Goal: Information Seeking & Learning: Learn about a topic

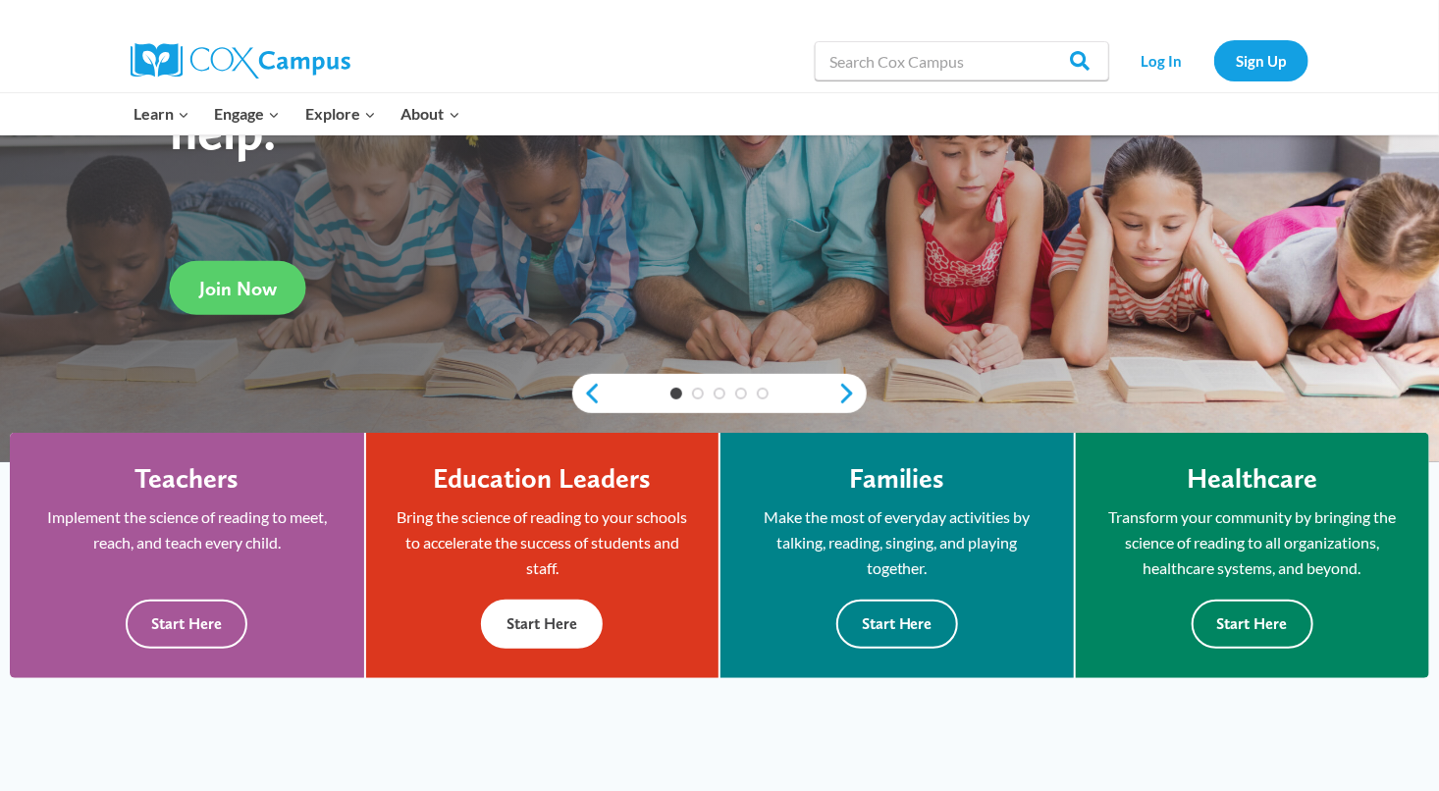
scroll to position [294, 0]
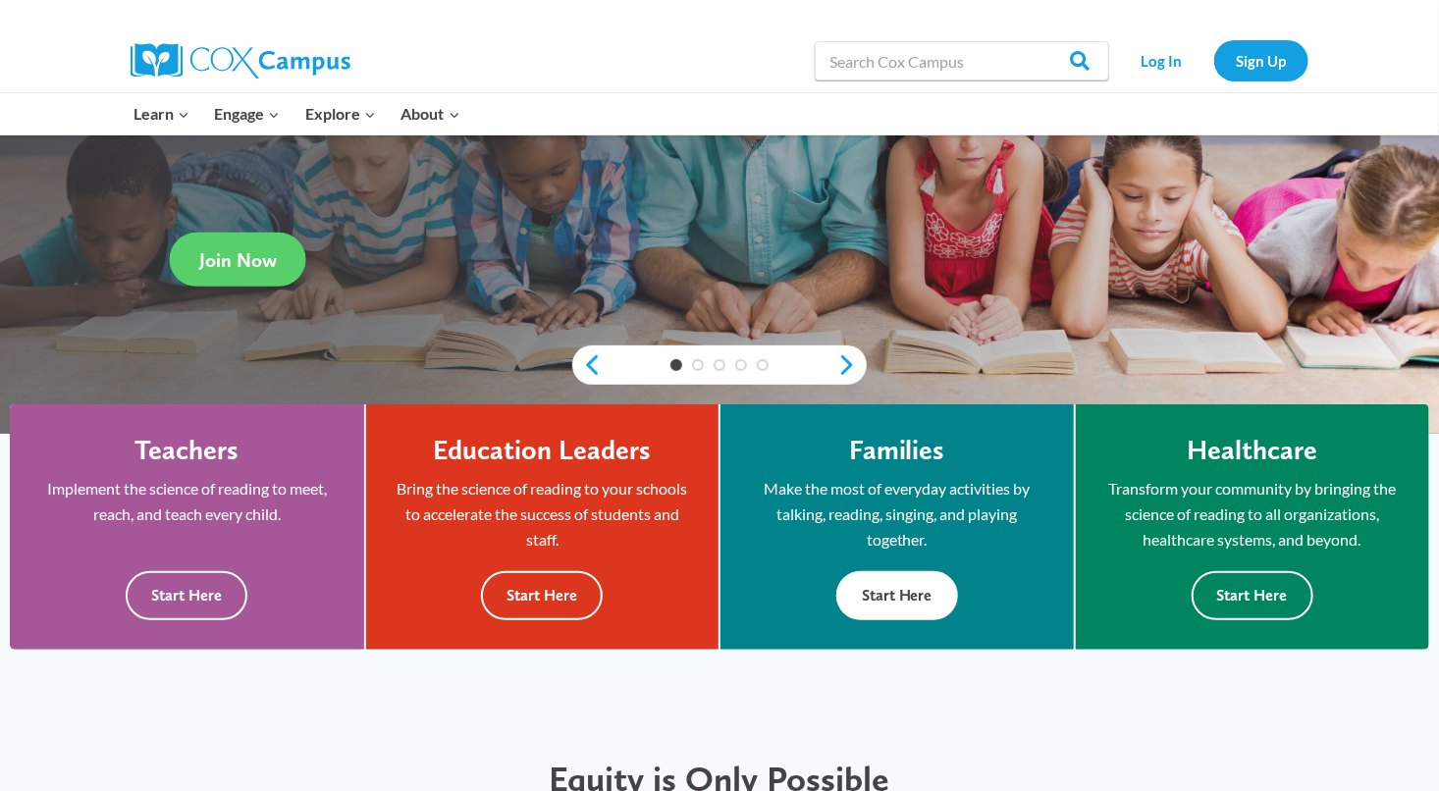
click at [884, 608] on button "Start Here" at bounding box center [897, 595] width 122 height 48
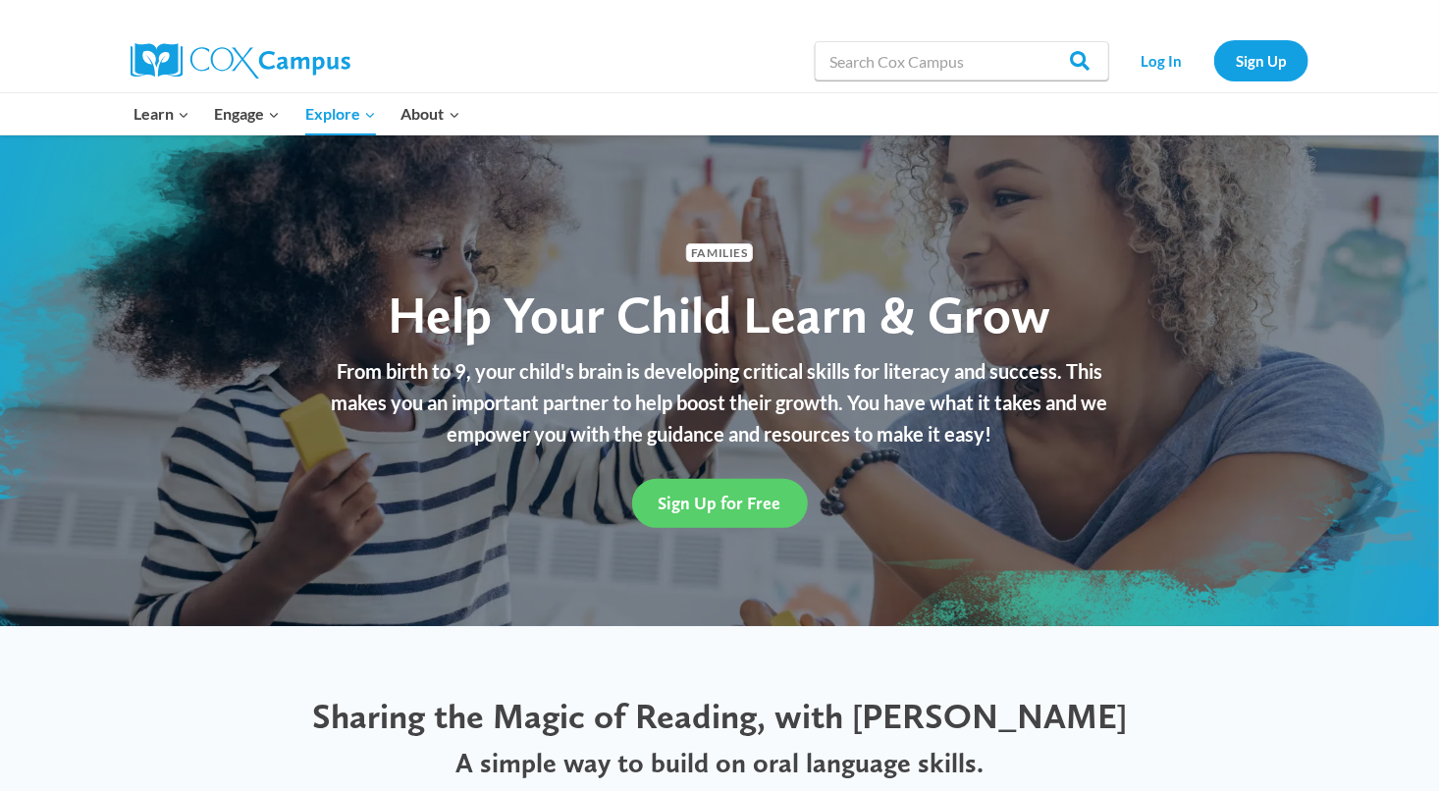
click at [884, 608] on div "Families Help Your Child Learn & Grow From birth to 9, your child's brain is de…" at bounding box center [719, 380] width 1439 height 491
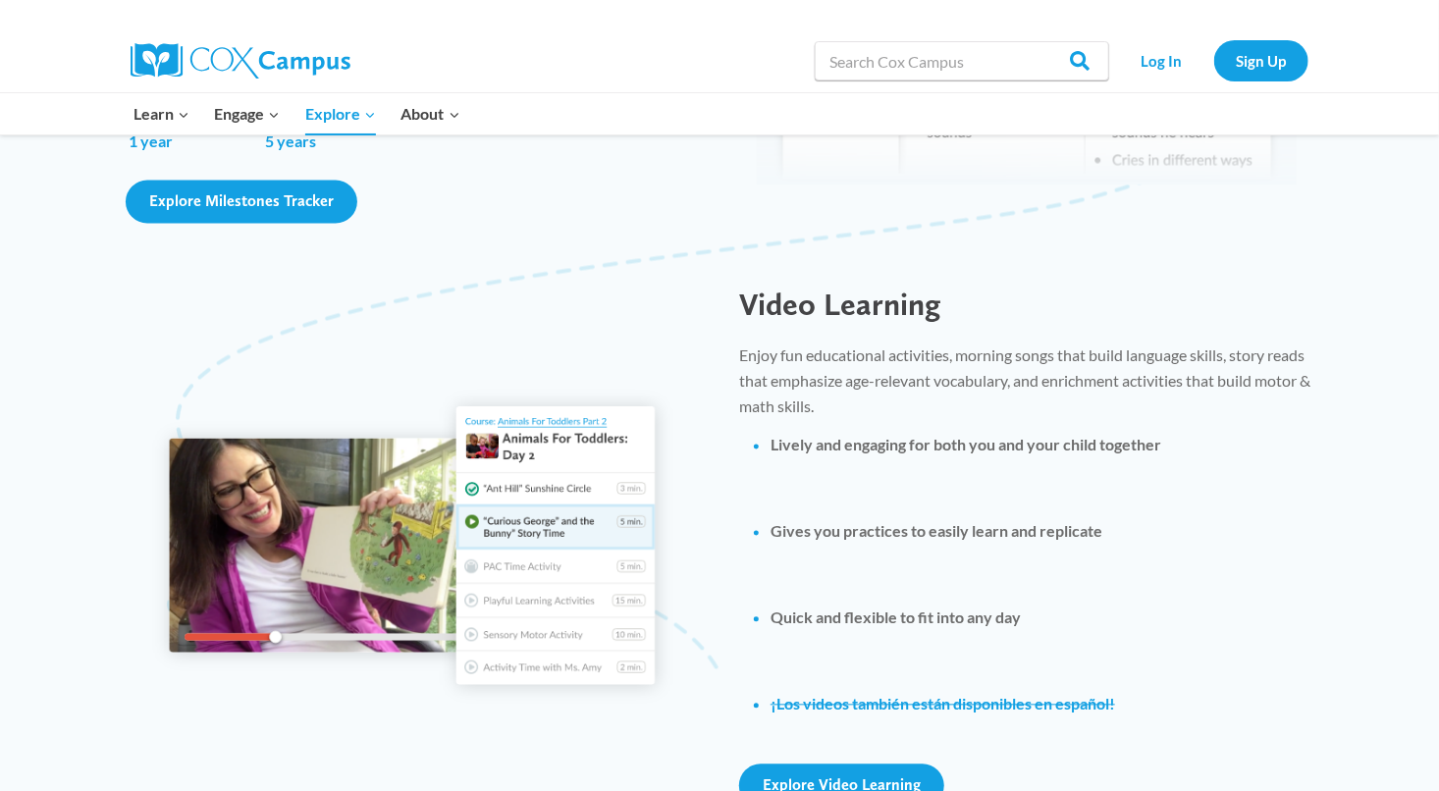
scroll to position [1865, 0]
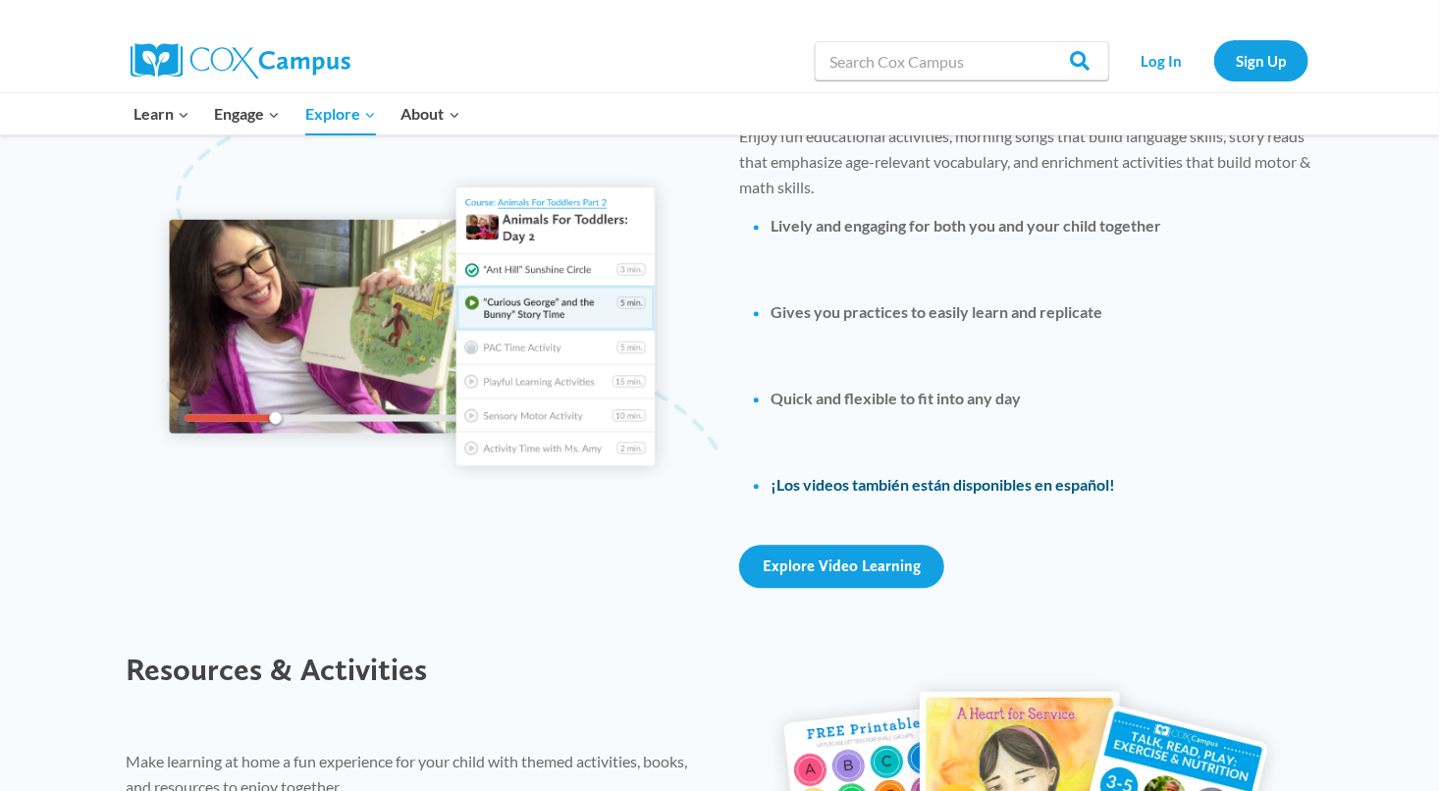
click at [838, 485] on link "¡Los videos también están disponibles en español!" at bounding box center [942, 484] width 344 height 19
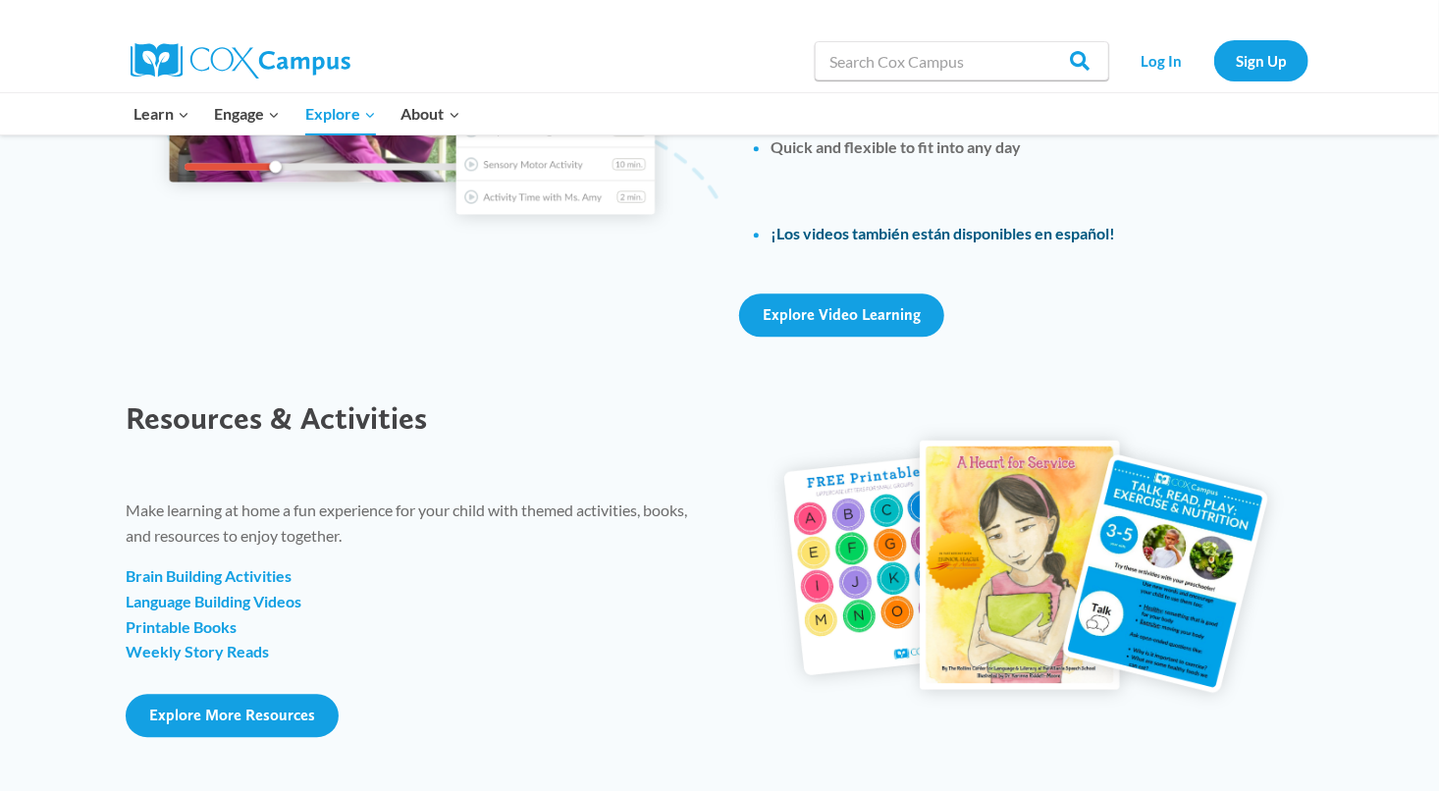
scroll to position [2159, 0]
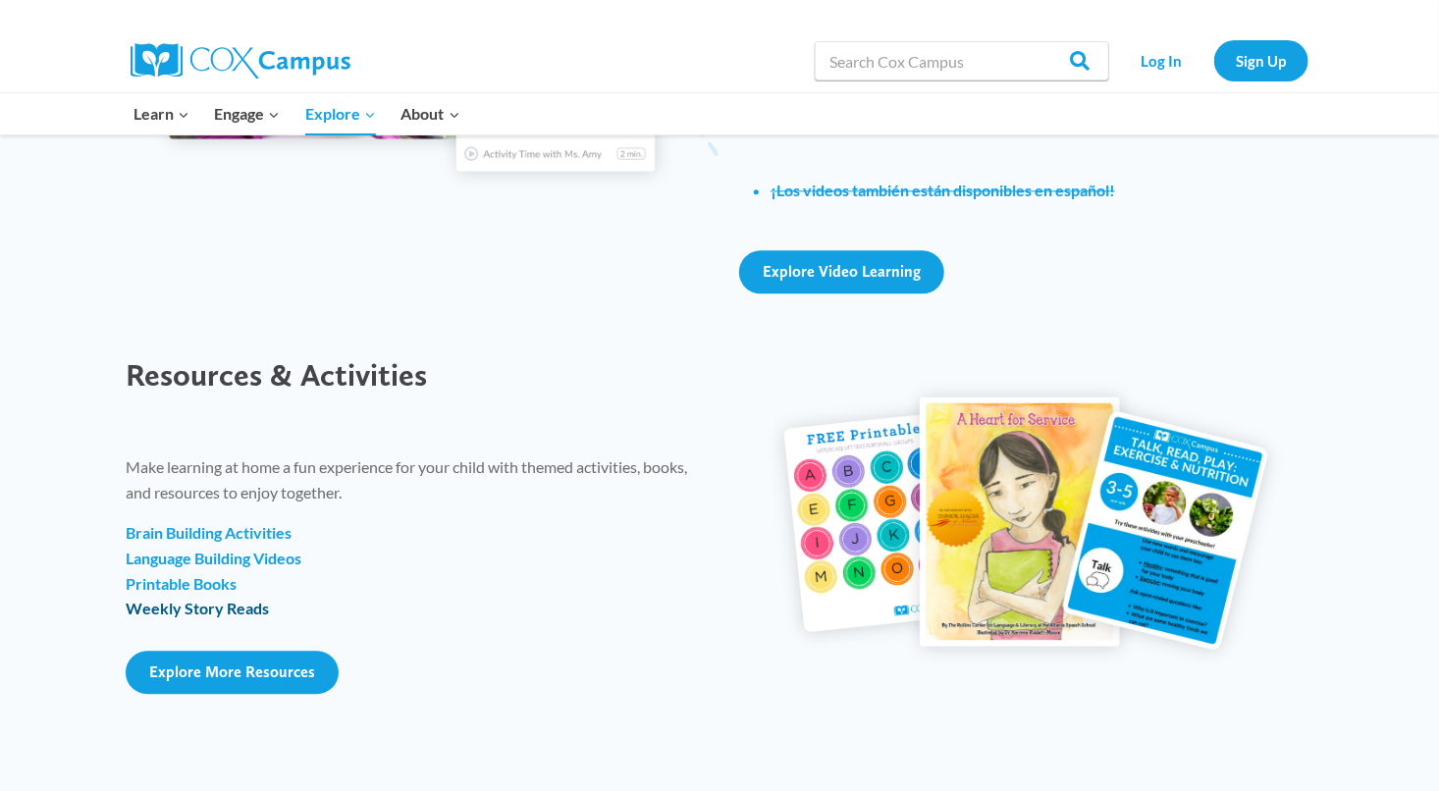
click at [196, 603] on link "Weekly Story Reads" at bounding box center [197, 608] width 143 height 19
click at [221, 536] on strong "Brain Building Activities" at bounding box center [209, 532] width 166 height 19
click at [229, 563] on strong "Language Building Videos" at bounding box center [214, 558] width 176 height 19
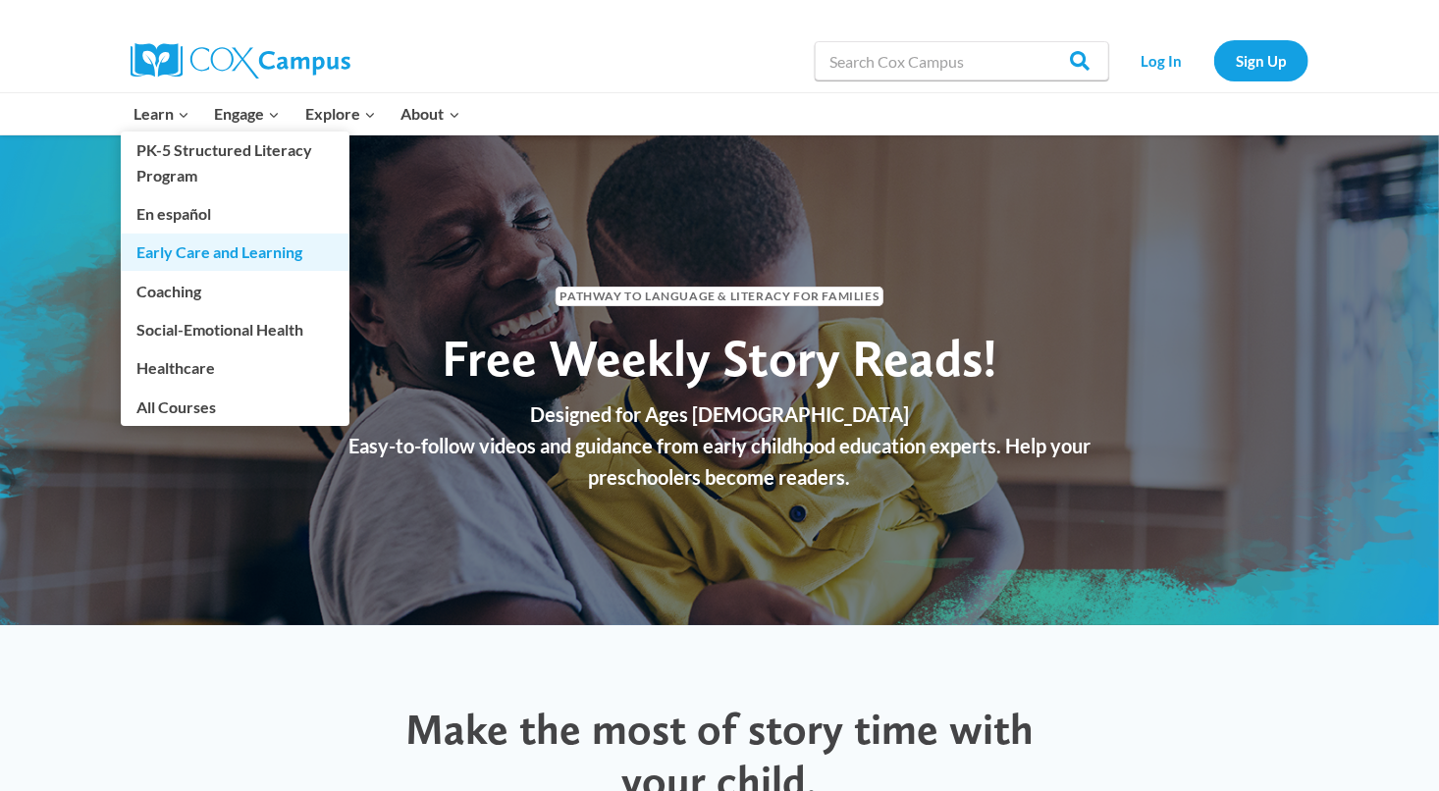
click at [187, 248] on link "Early Care and Learning" at bounding box center [235, 252] width 229 height 37
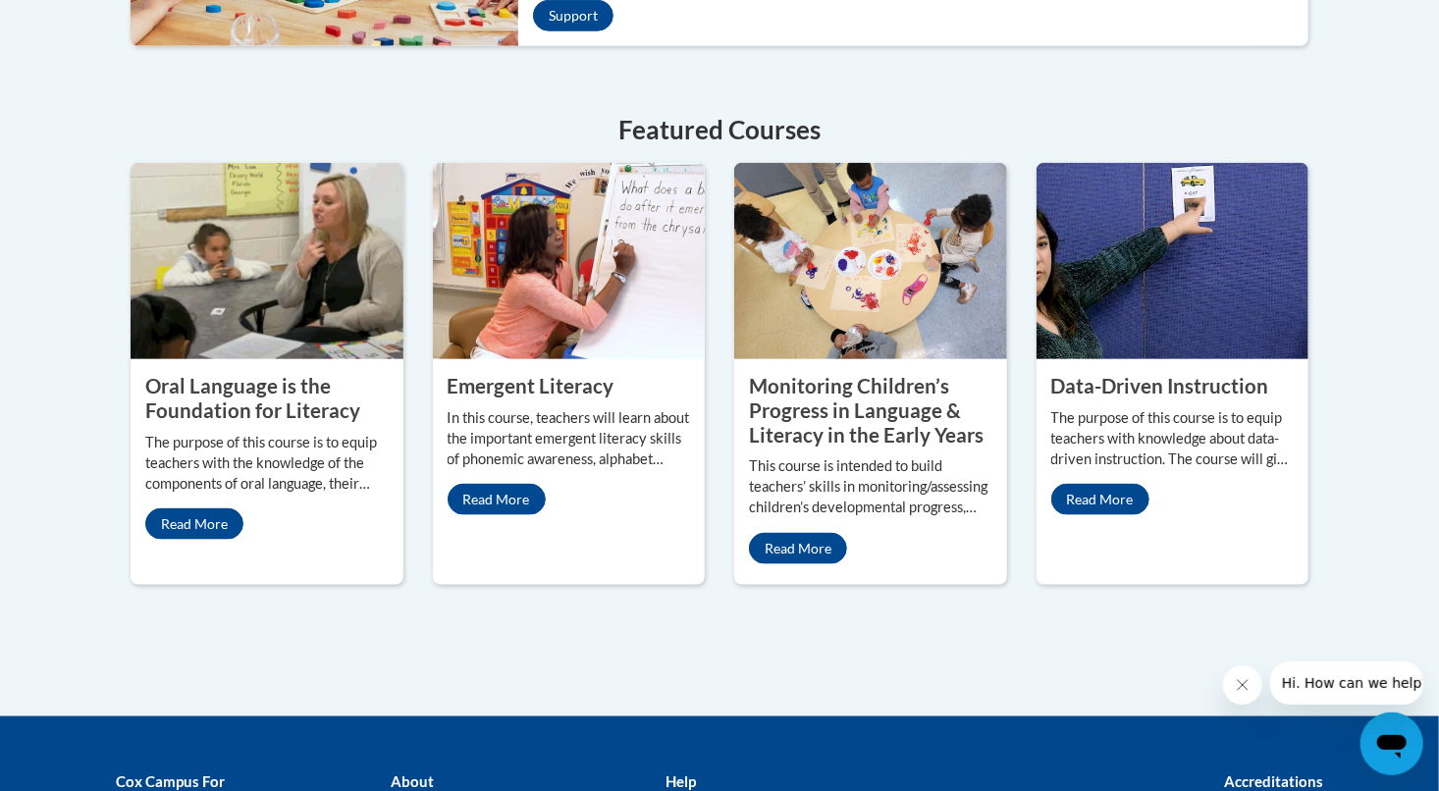
scroll to position [1080, 0]
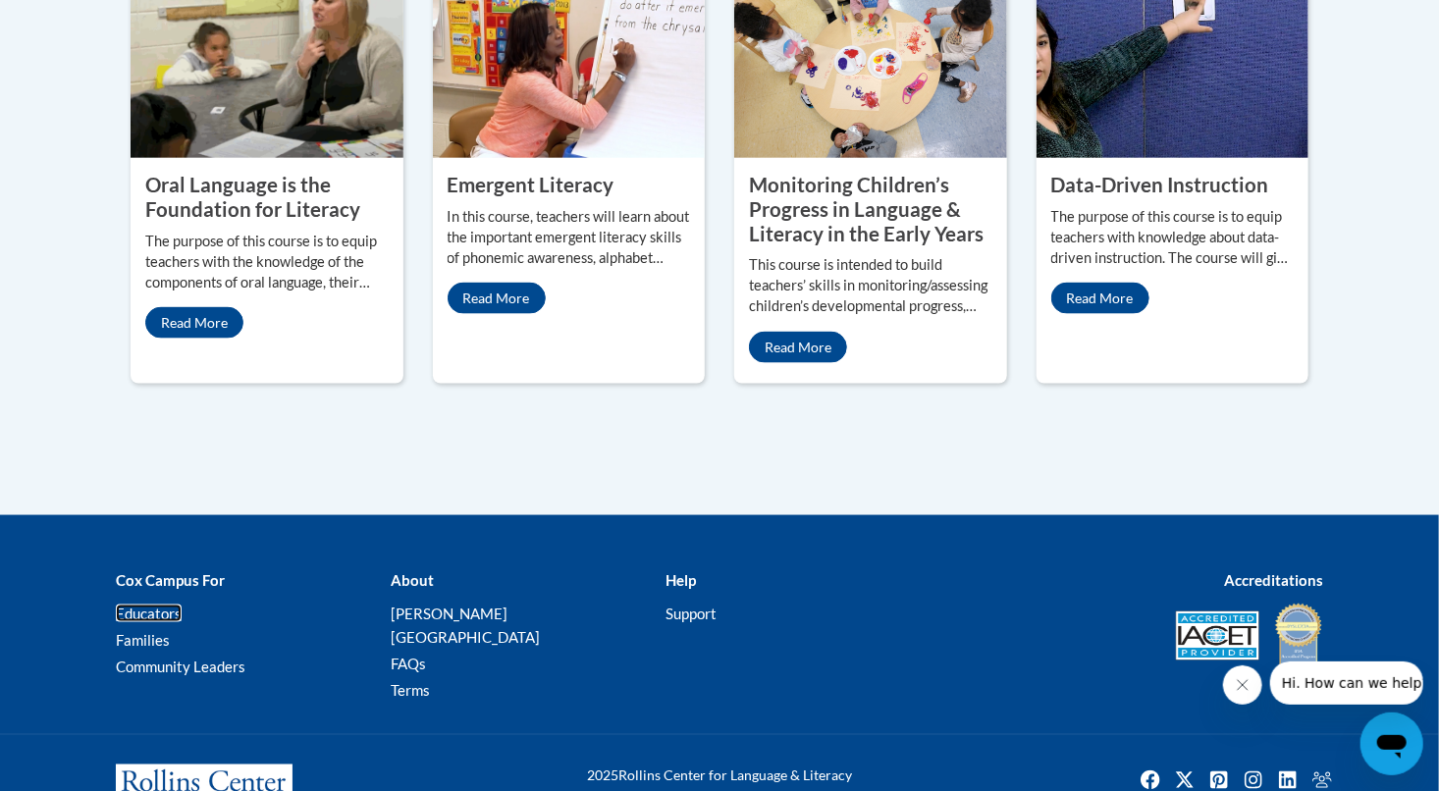
click at [128, 605] on link "Educators" at bounding box center [149, 614] width 66 height 18
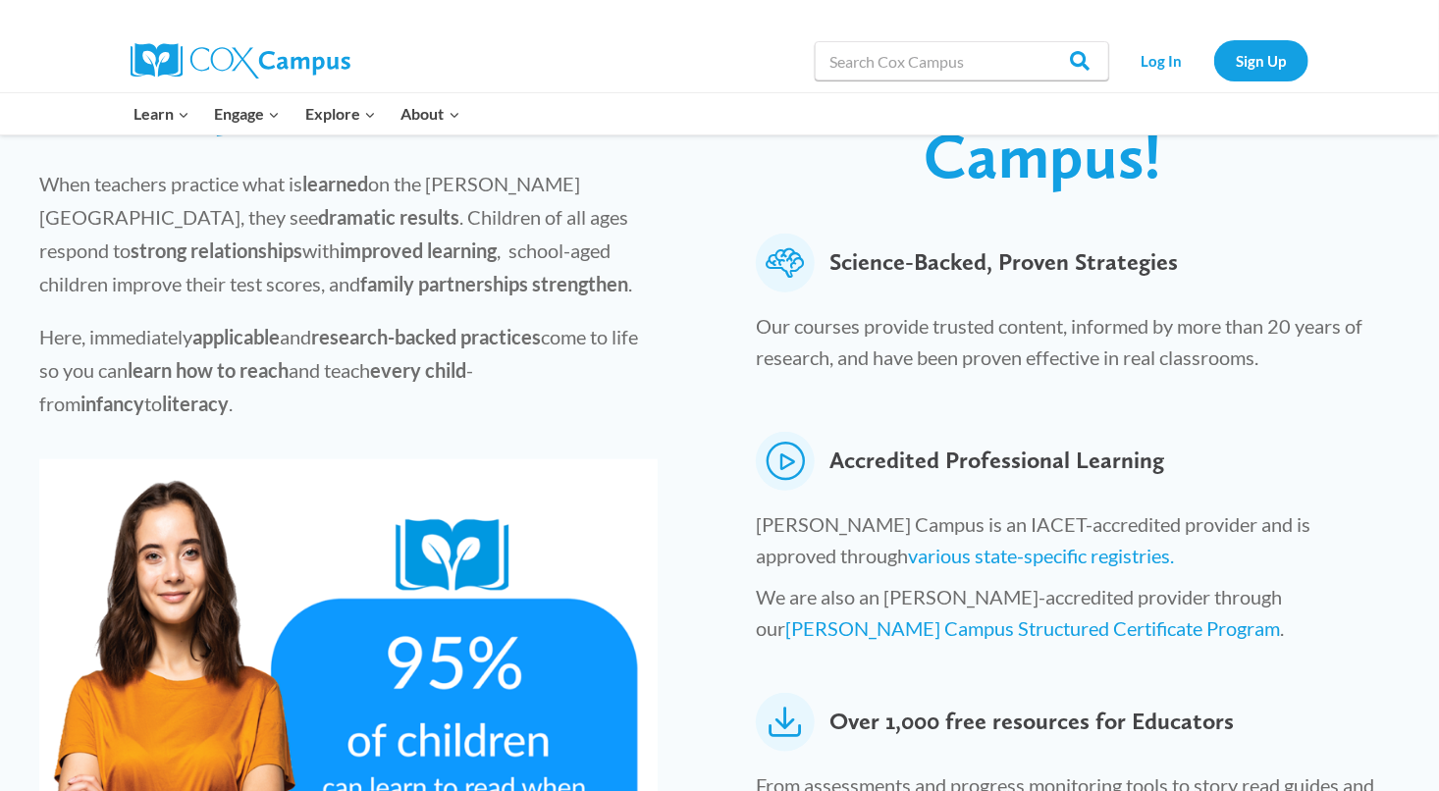
scroll to position [687, 0]
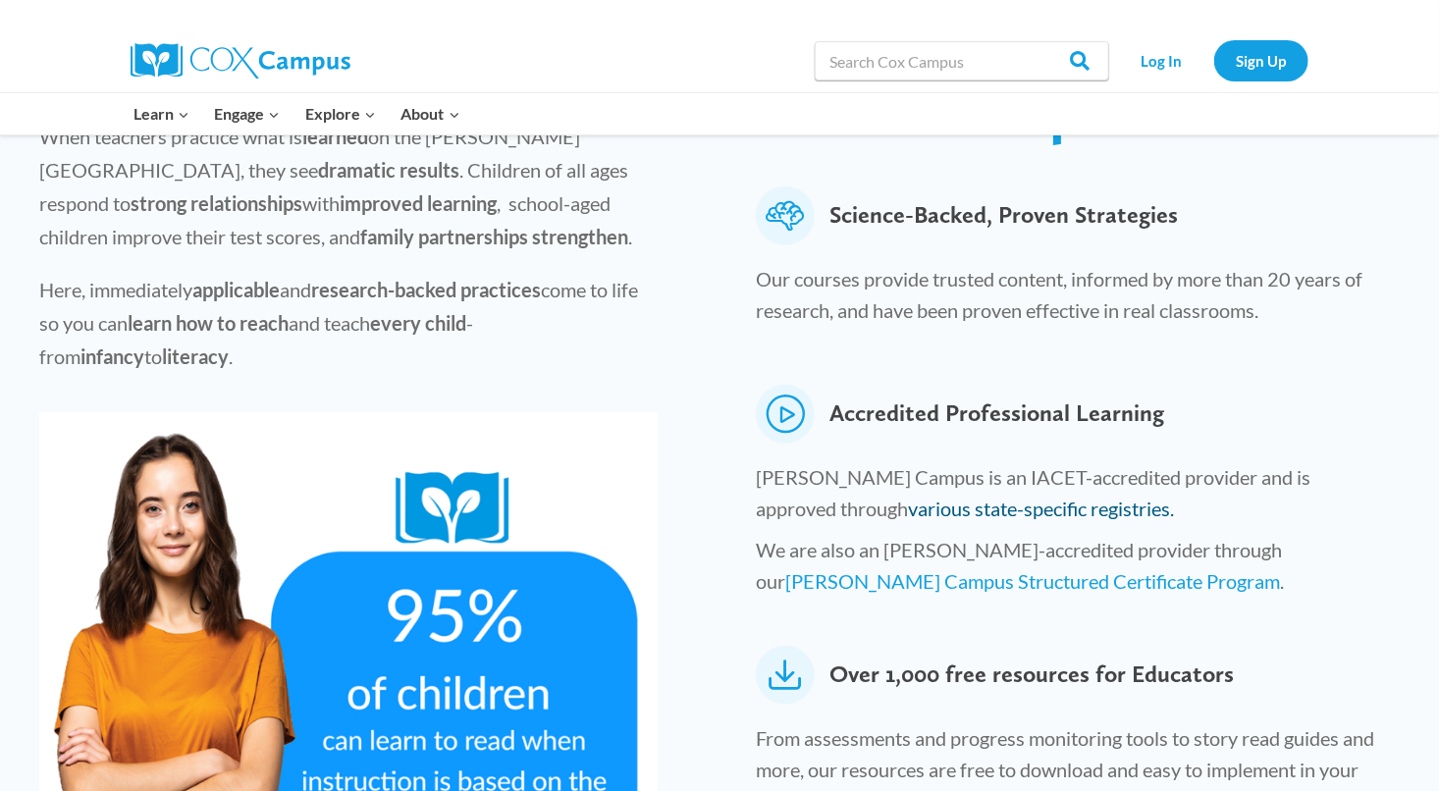
click at [908, 497] on link "various state-specific registries." at bounding box center [1041, 509] width 266 height 24
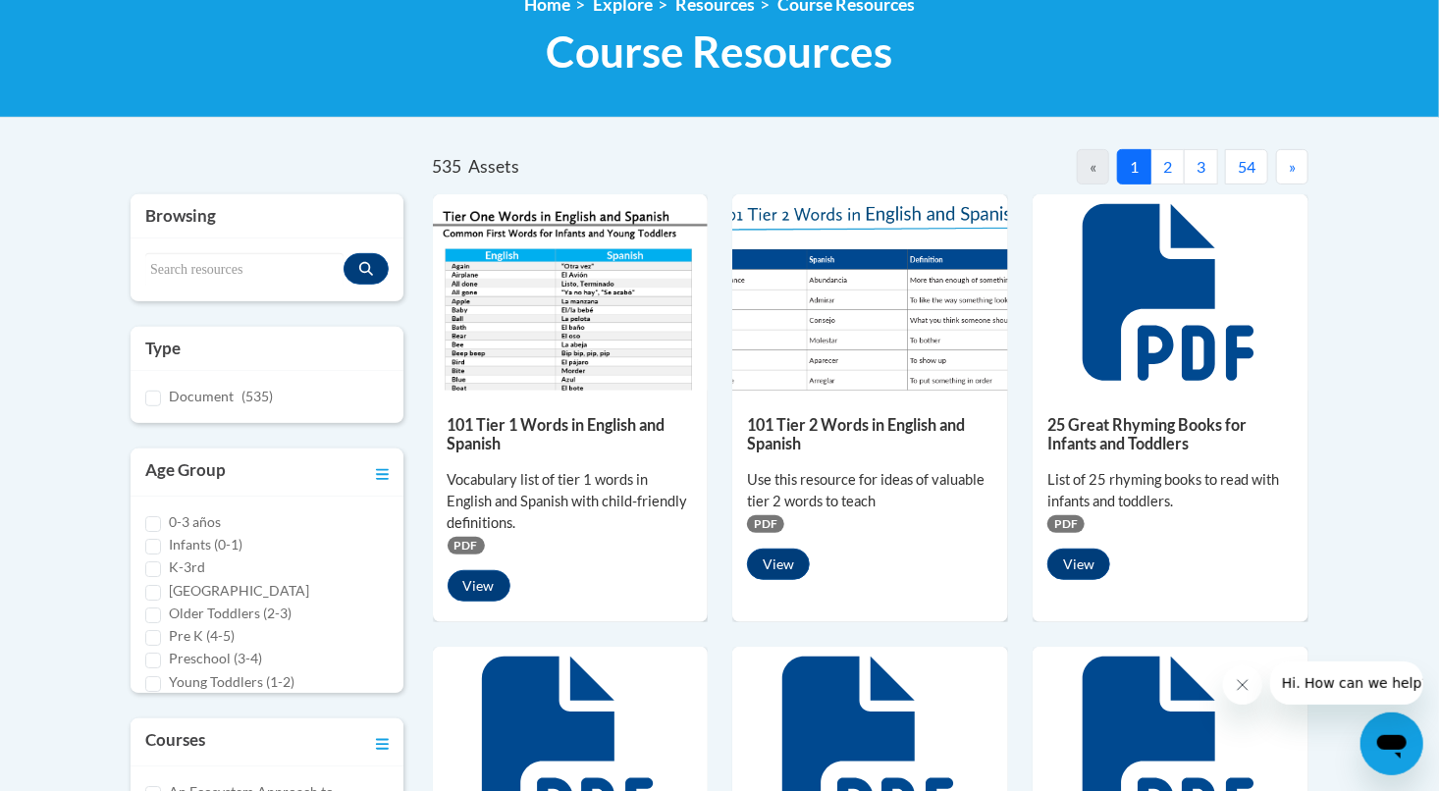
scroll to position [294, 0]
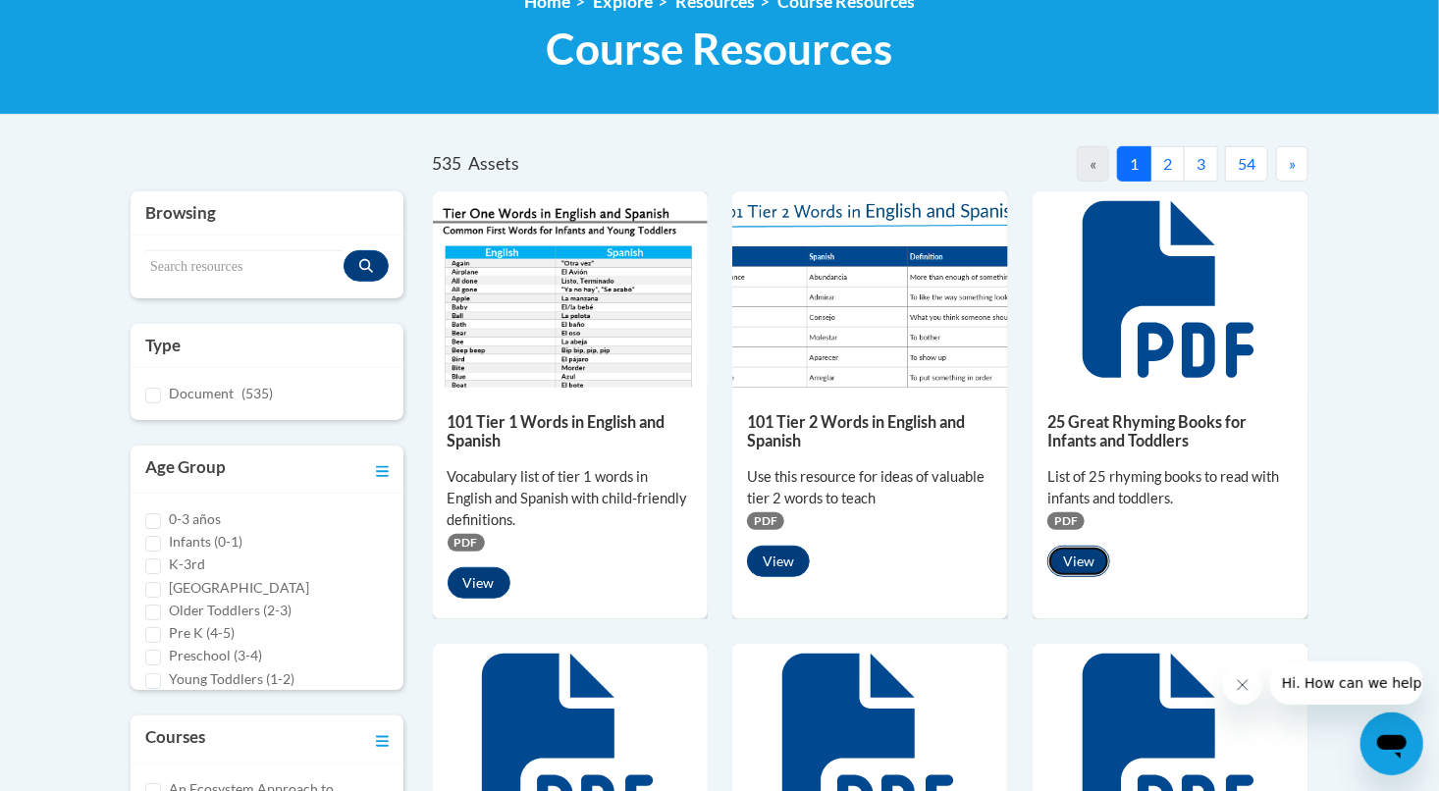
click at [1084, 559] on button "View" at bounding box center [1078, 561] width 63 height 31
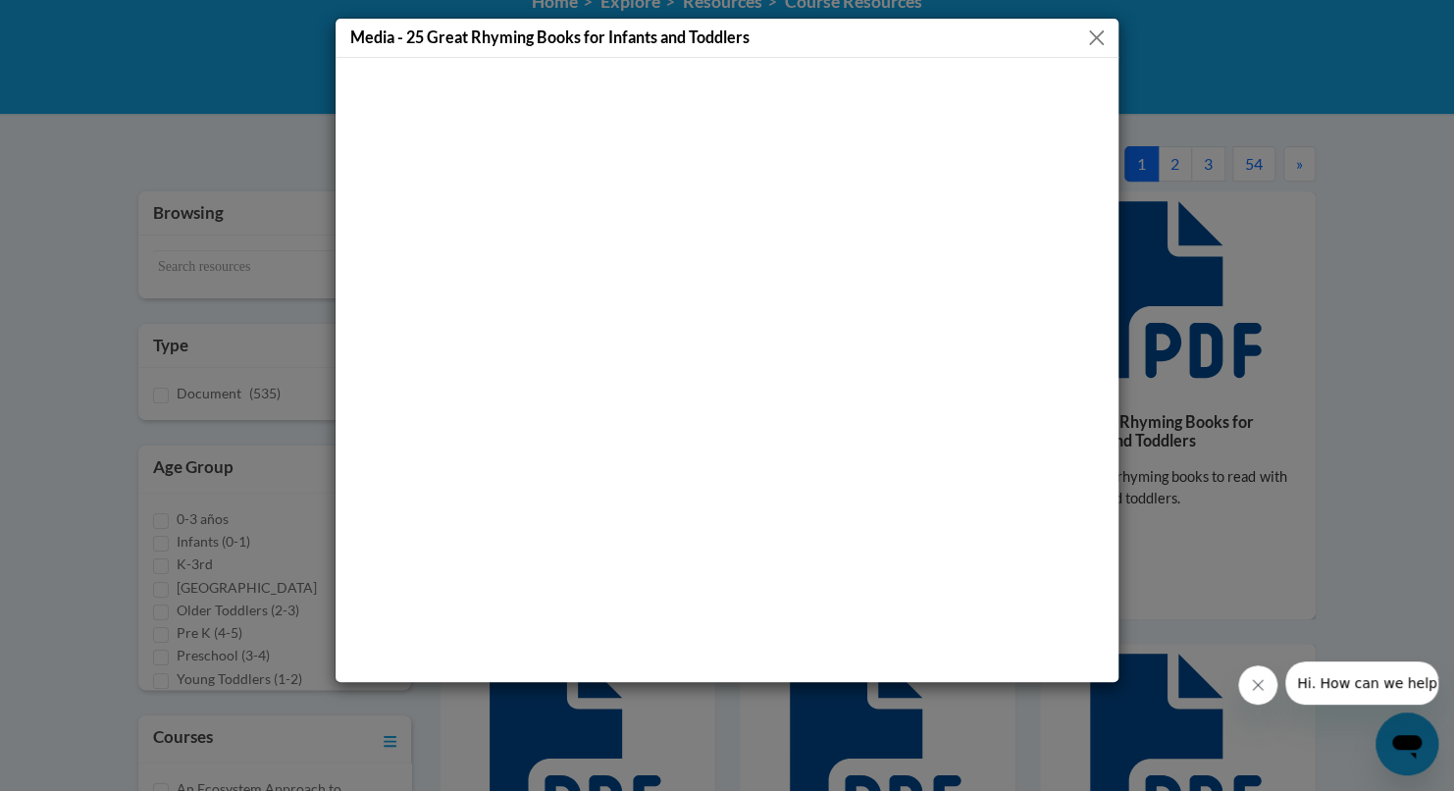
click at [1099, 39] on button "Close" at bounding box center [1096, 38] width 25 height 25
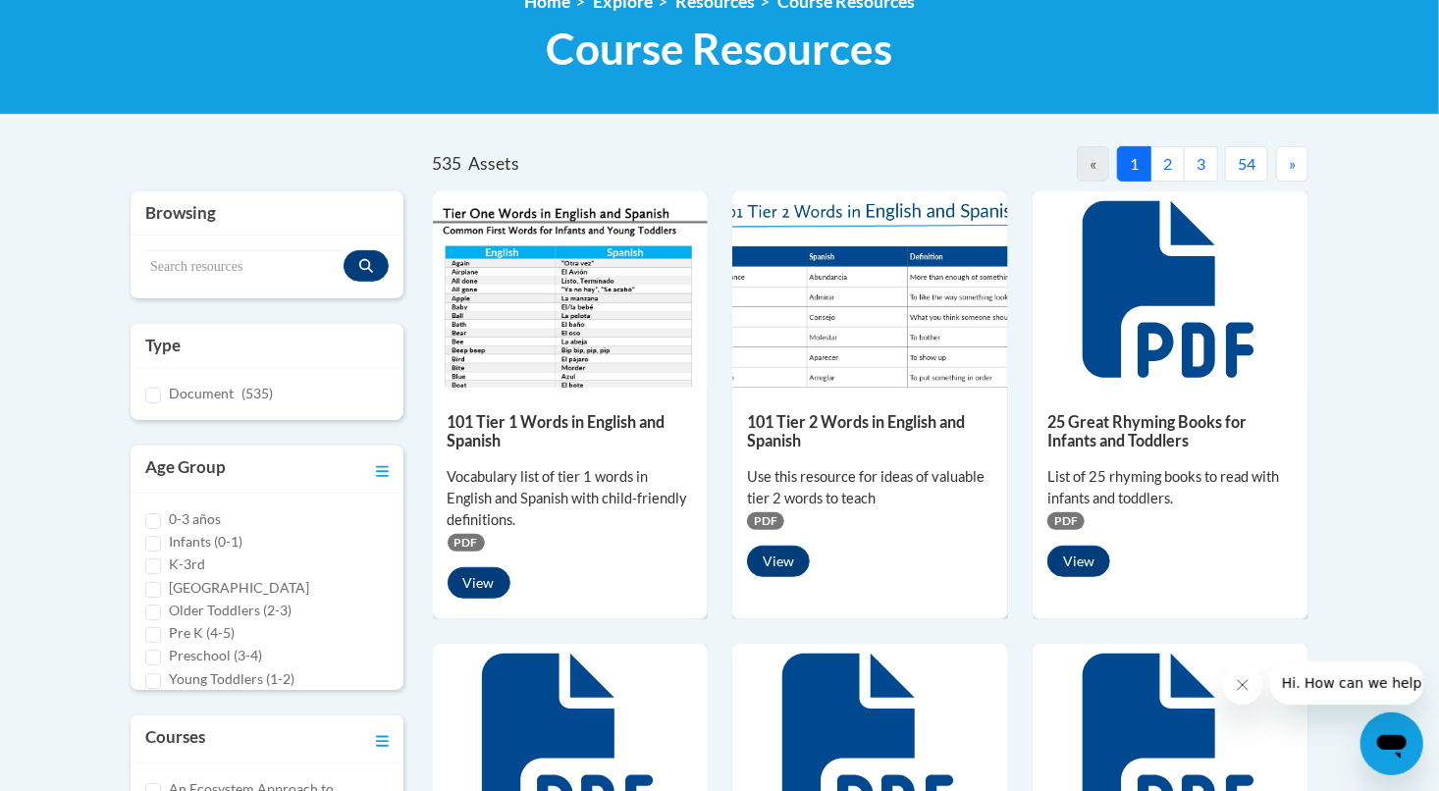
click at [1168, 155] on button "2" at bounding box center [1167, 163] width 34 height 35
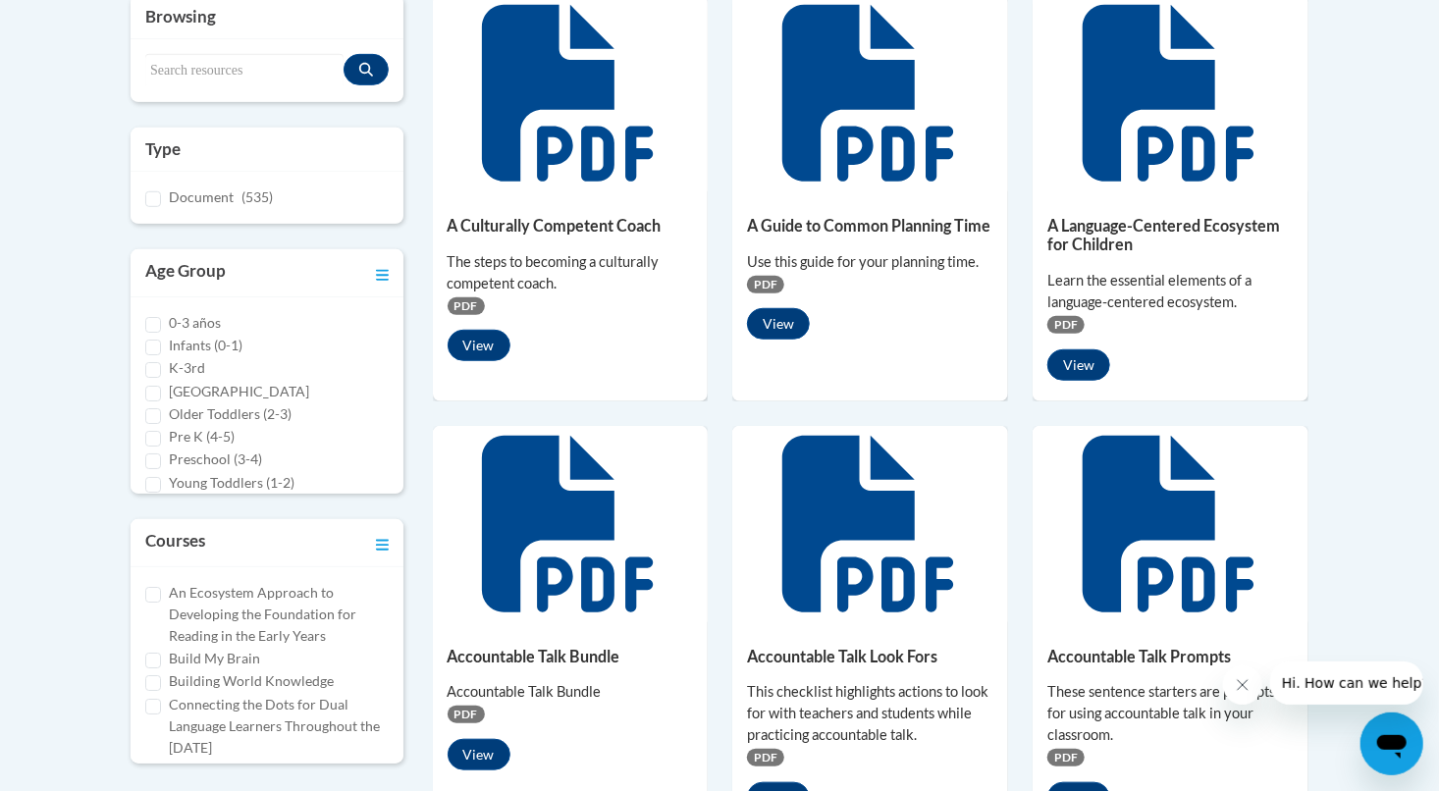
scroll to position [589, 0]
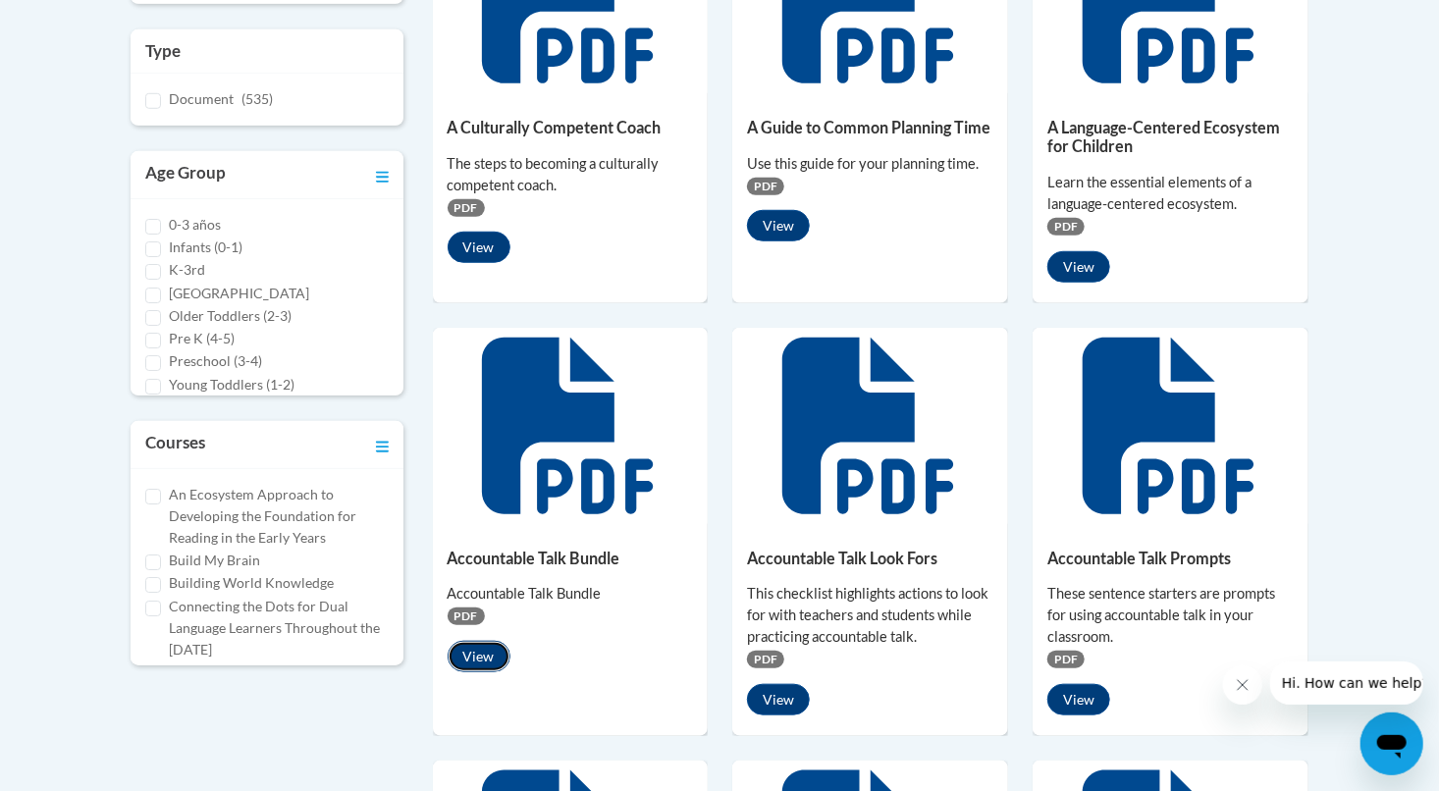
click at [475, 657] on button "View" at bounding box center [479, 656] width 63 height 31
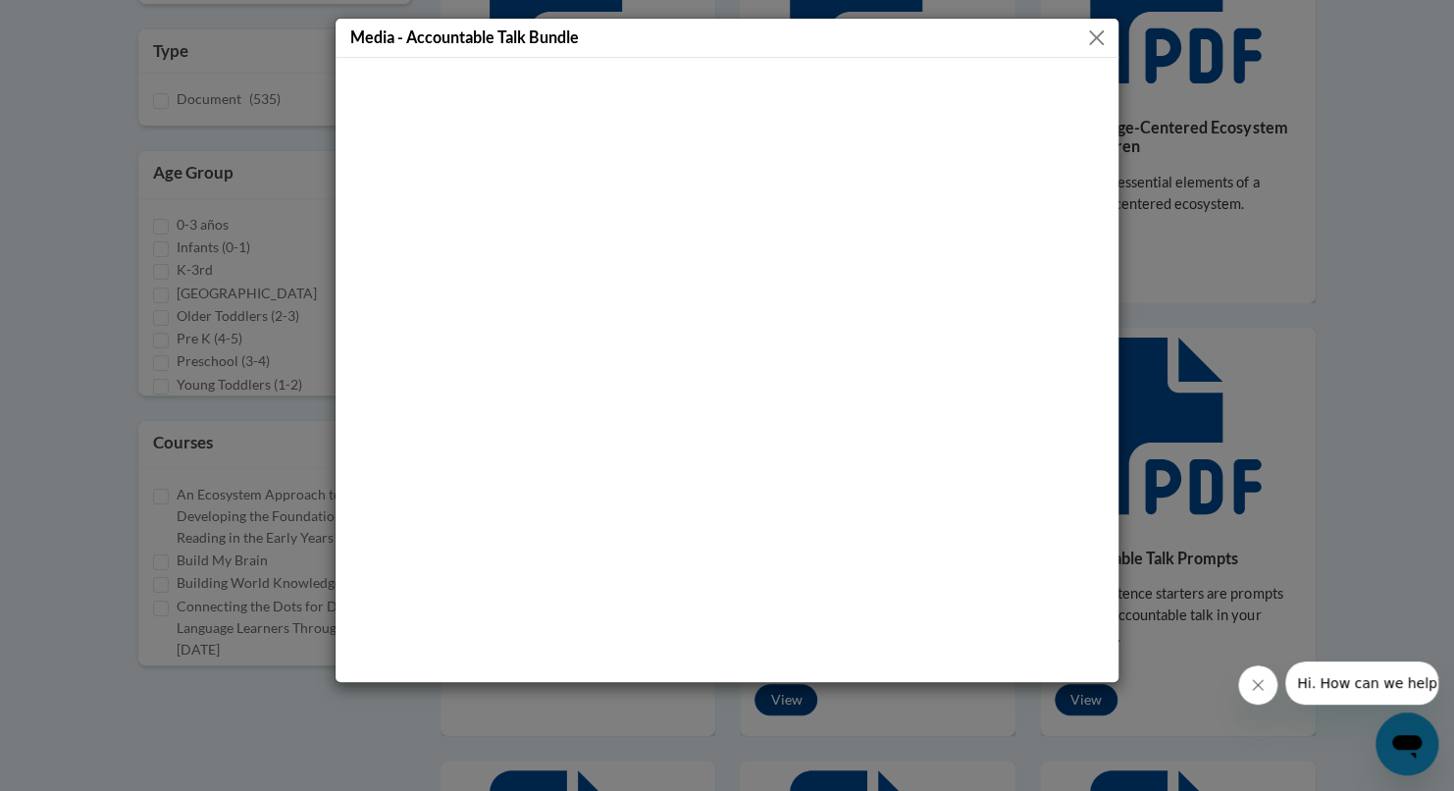
click at [1086, 38] on button "Close" at bounding box center [1096, 38] width 25 height 25
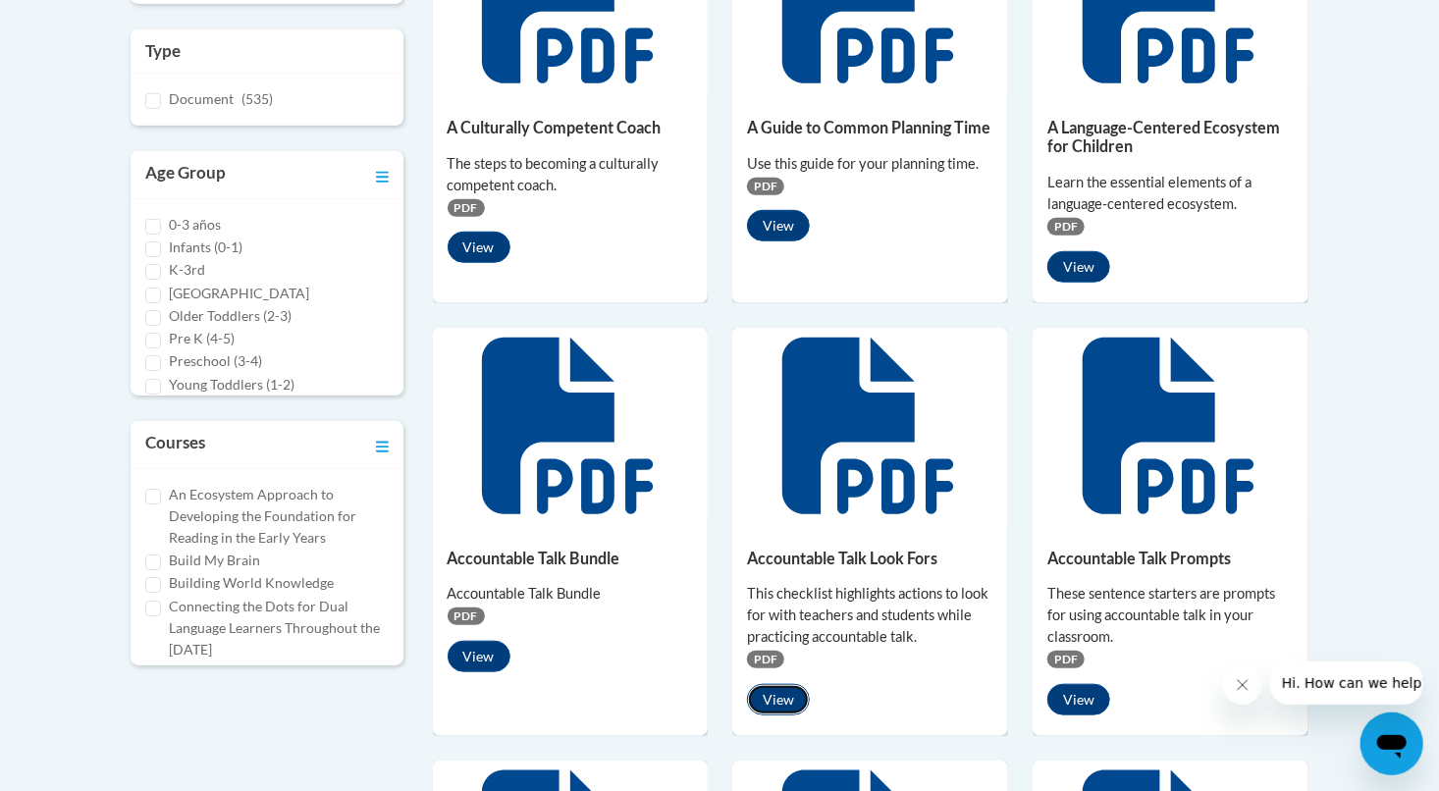
click at [792, 701] on button "View" at bounding box center [778, 699] width 63 height 31
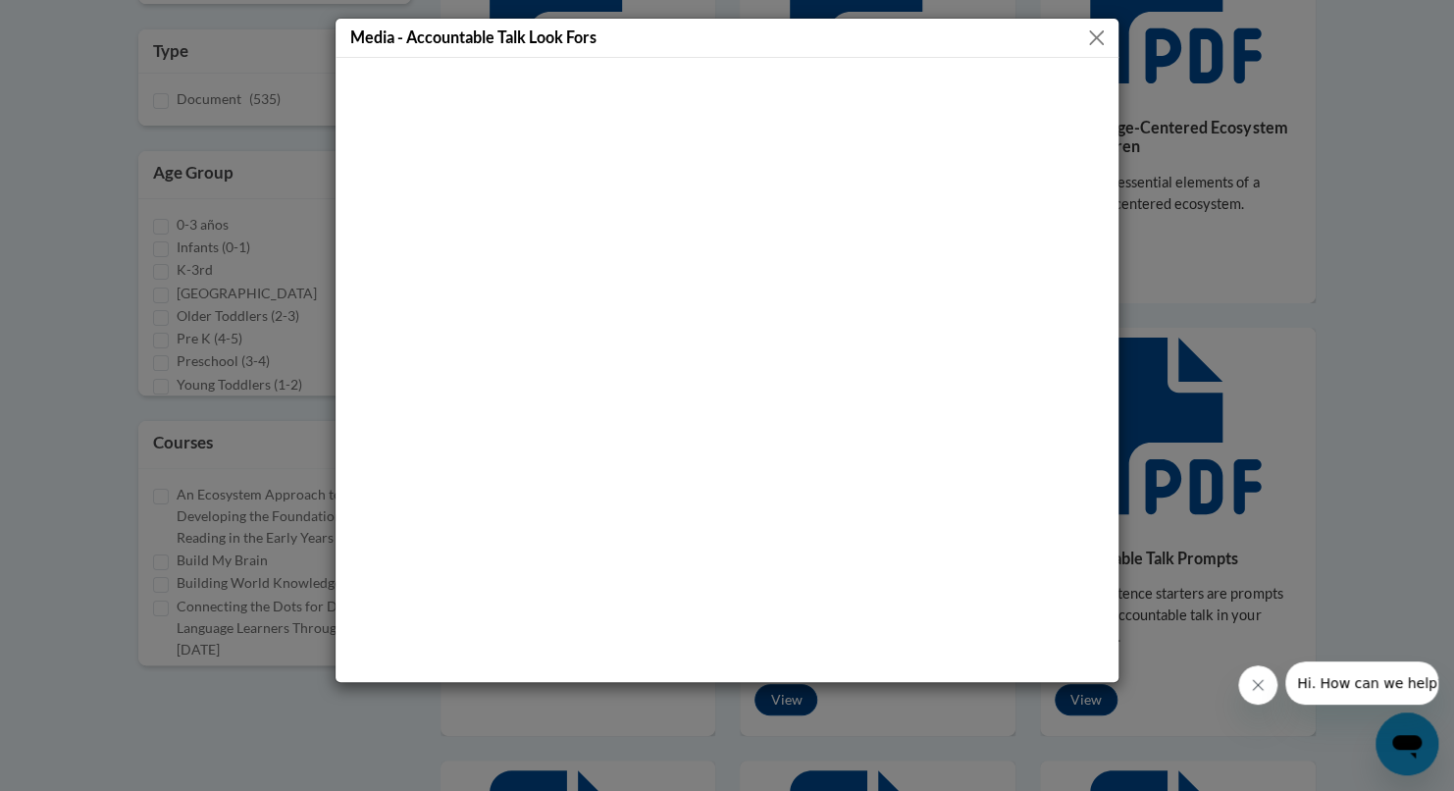
click at [1095, 35] on button "Close" at bounding box center [1096, 38] width 25 height 25
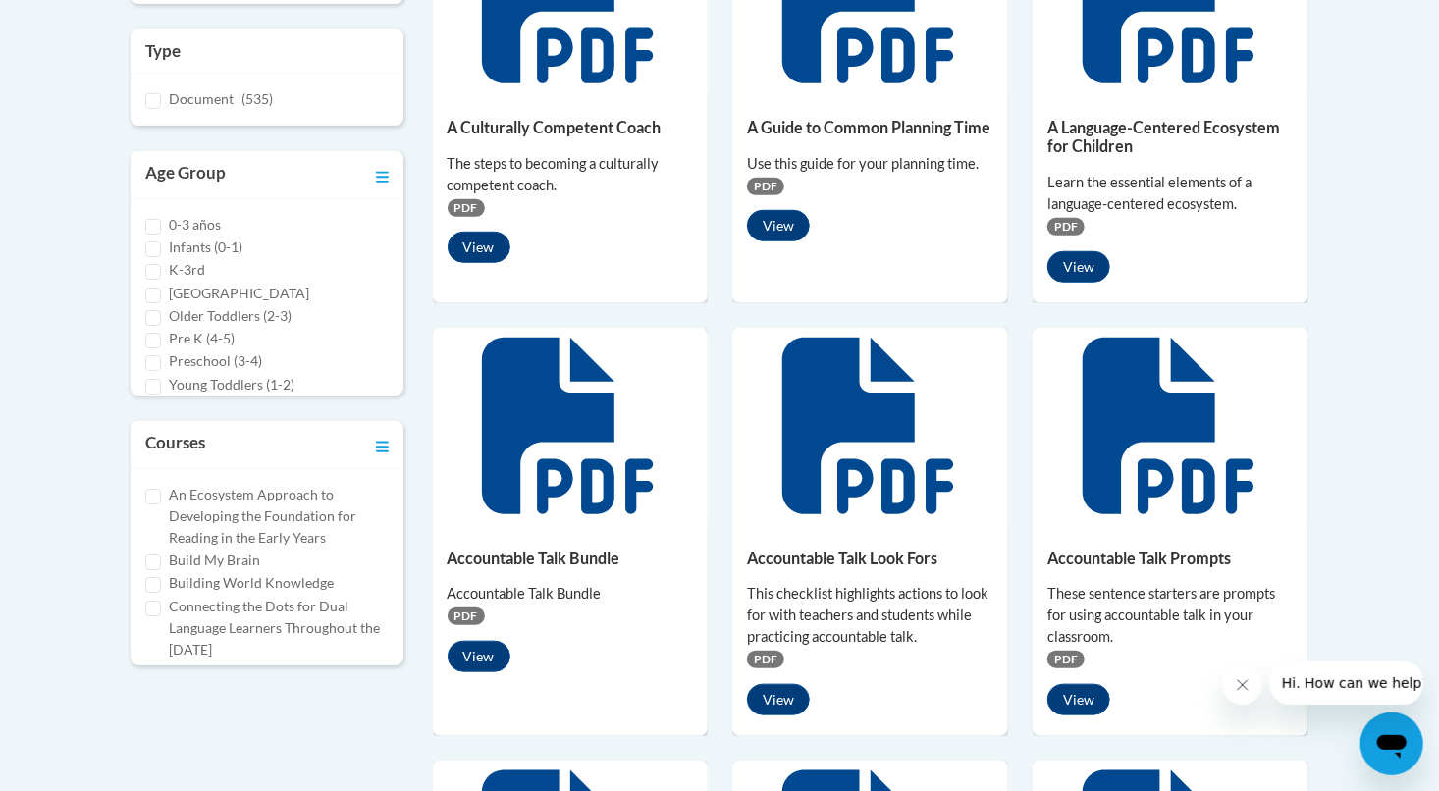
click at [204, 242] on label "Infants (0-1)" at bounding box center [206, 248] width 74 height 22
click at [161, 242] on input "Infants (0-1)" at bounding box center [153, 249] width 16 height 16
checkbox input "true"
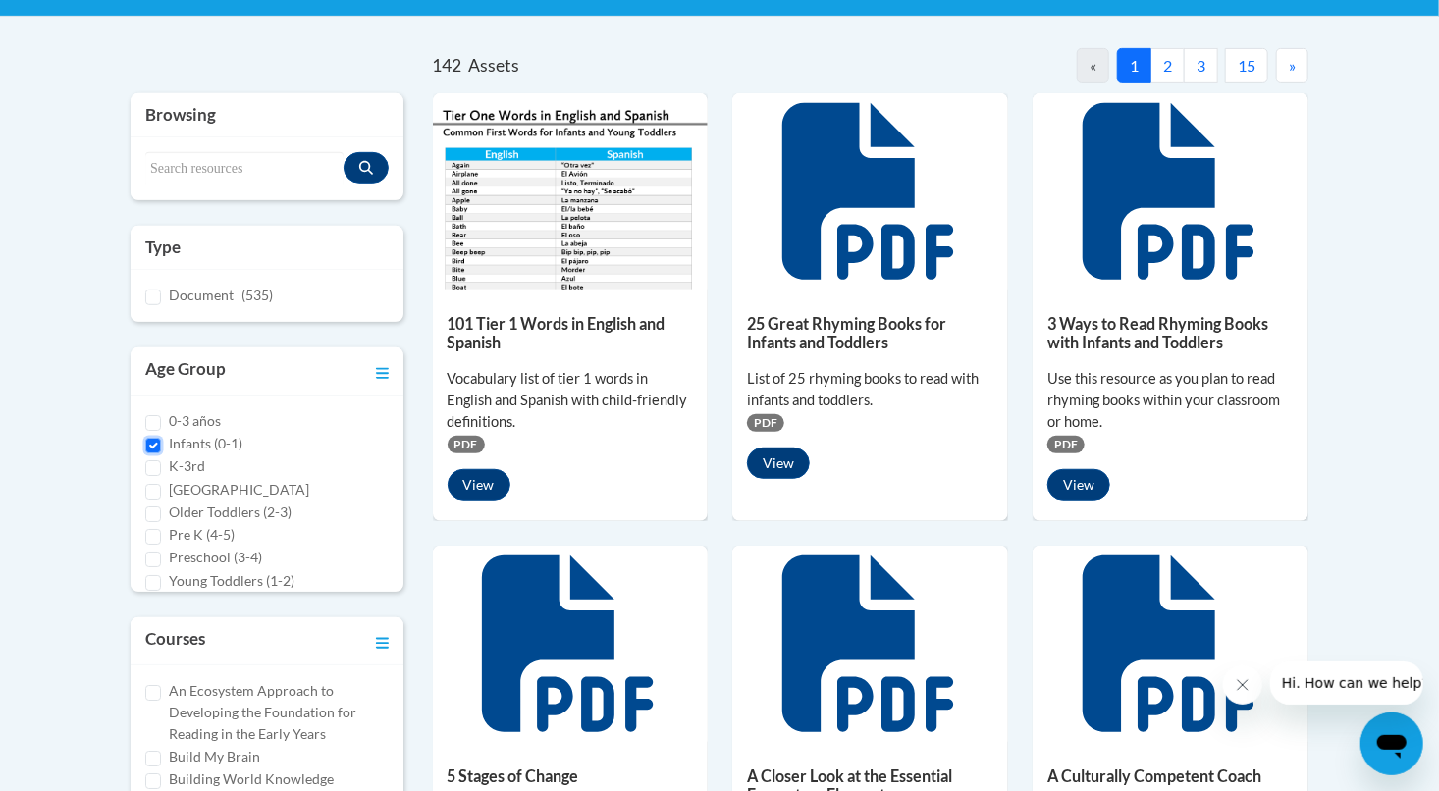
scroll to position [491, 0]
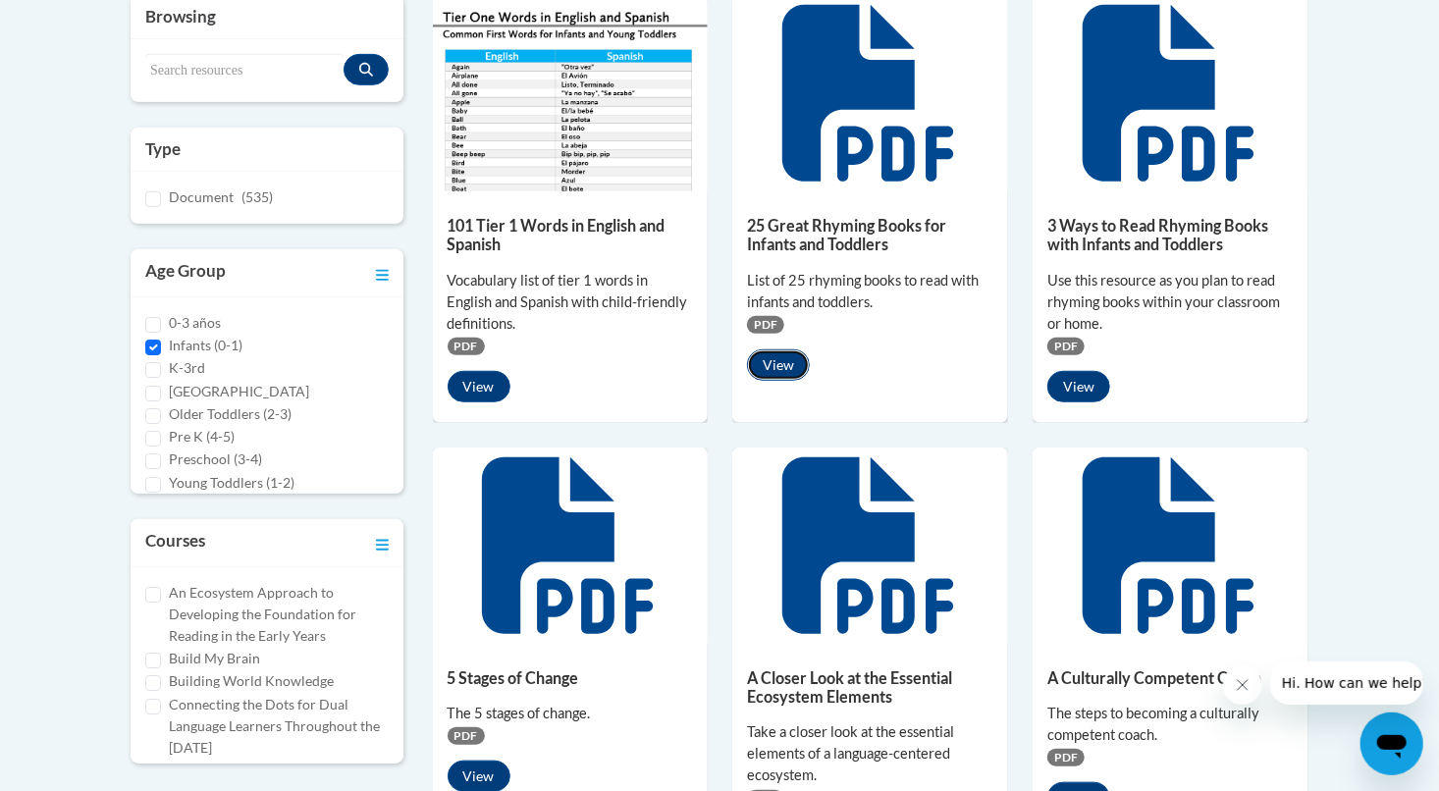
click at [786, 366] on button "View" at bounding box center [778, 364] width 63 height 31
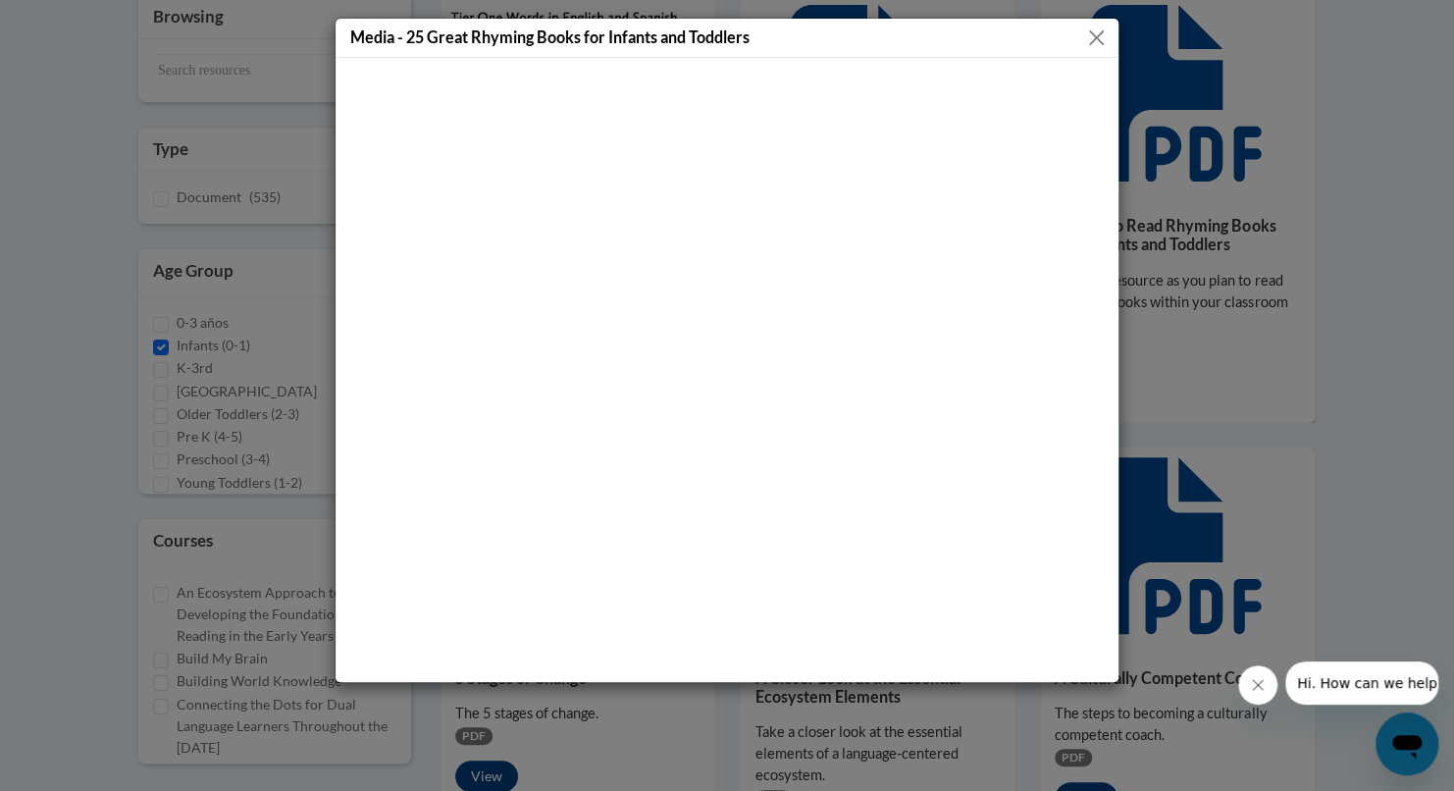
click at [1096, 41] on button "Close" at bounding box center [1096, 38] width 25 height 25
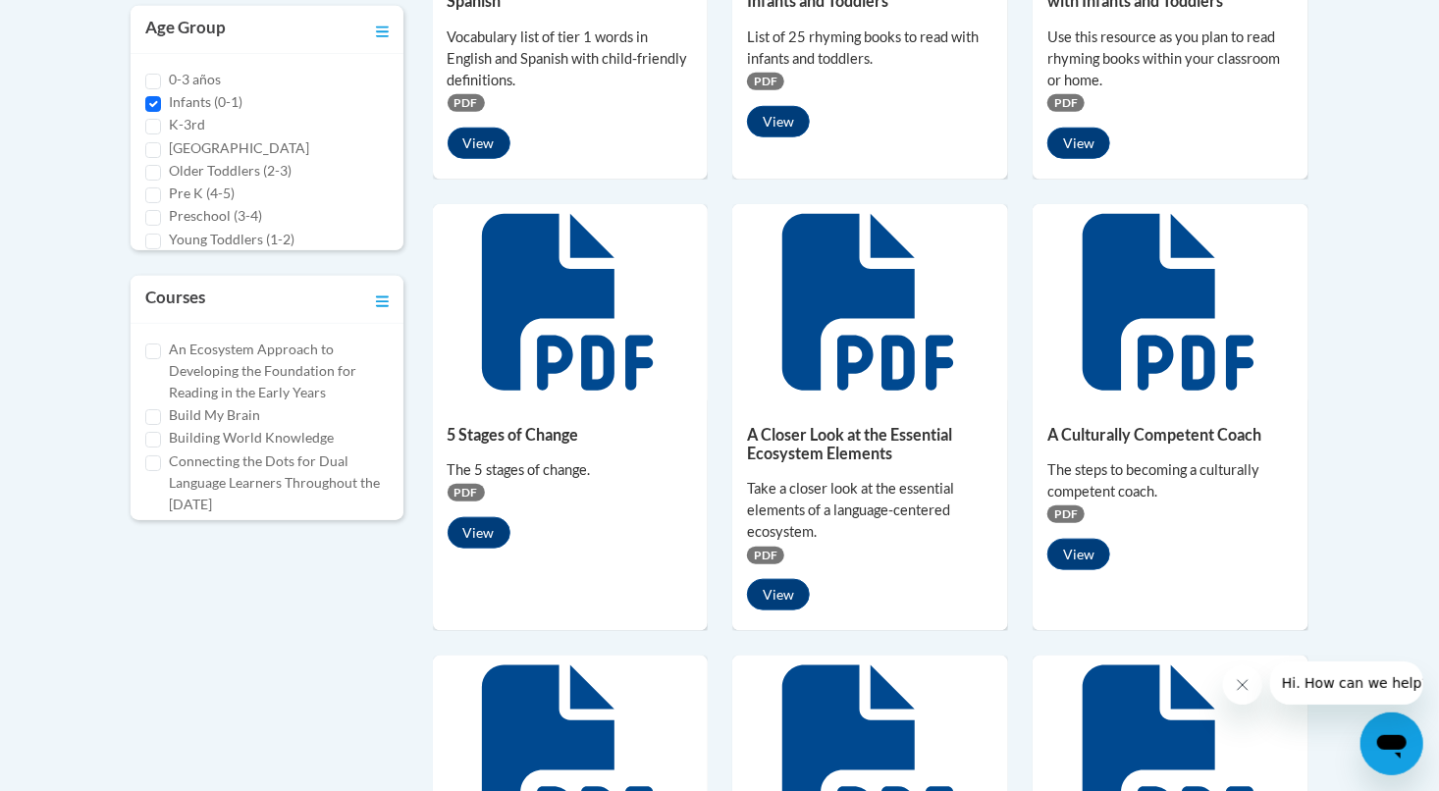
scroll to position [785, 0]
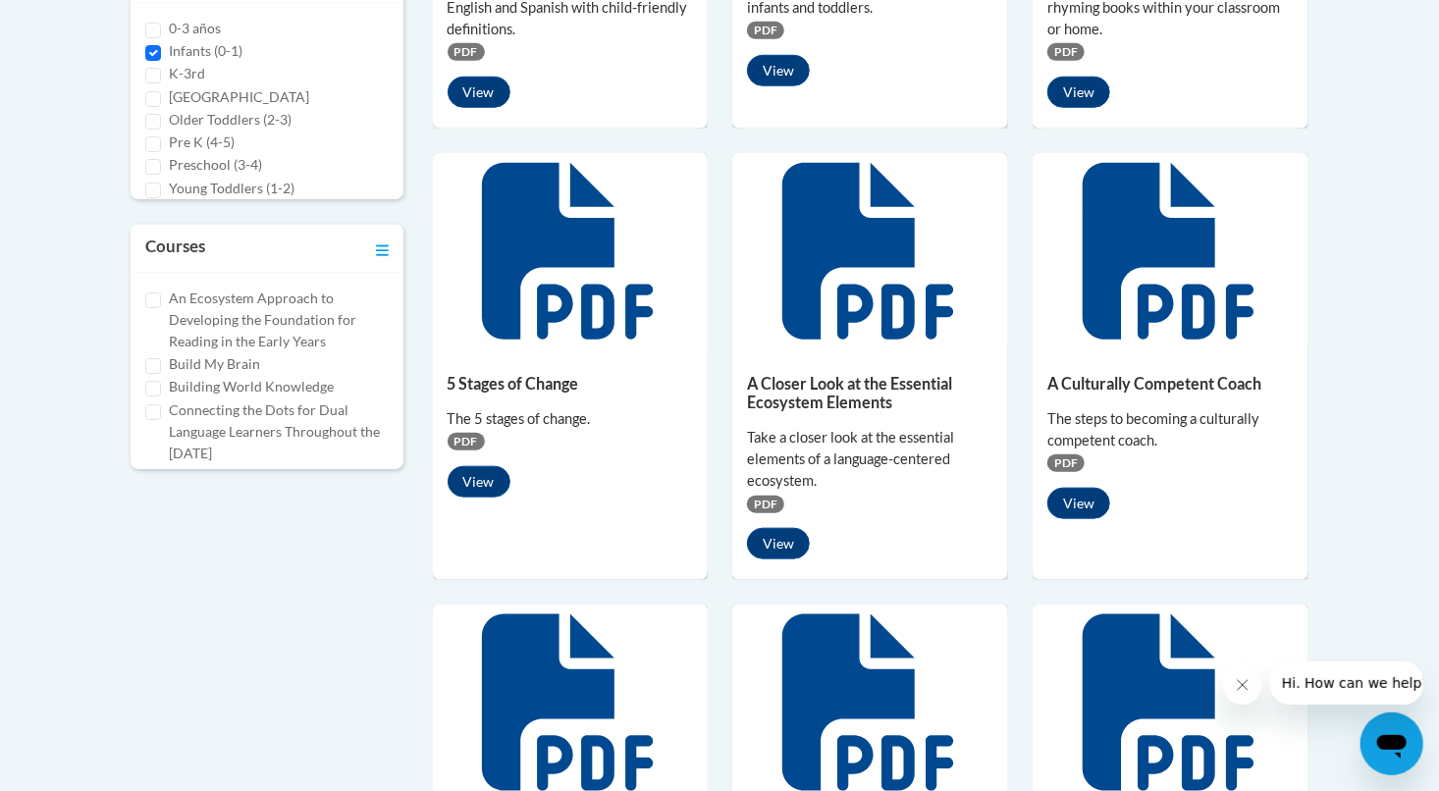
click at [230, 438] on label "Connecting the Dots for Dual Language Learners Throughout the Preschool Day" at bounding box center [279, 431] width 220 height 65
click at [161, 420] on input "Connecting the Dots for Dual Language Learners Throughout the Preschool Day" at bounding box center [153, 412] width 16 height 16
checkbox input "true"
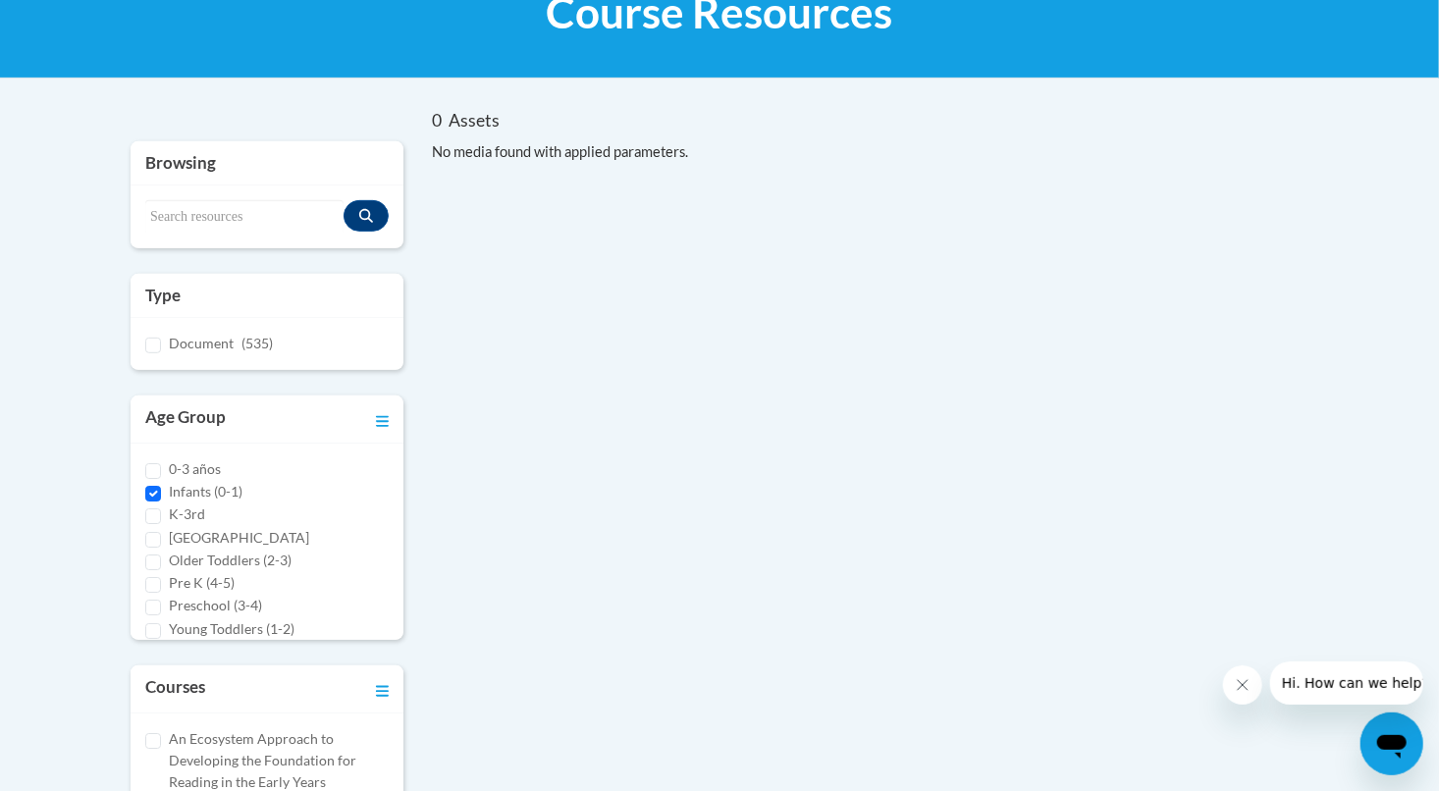
scroll to position [575, 0]
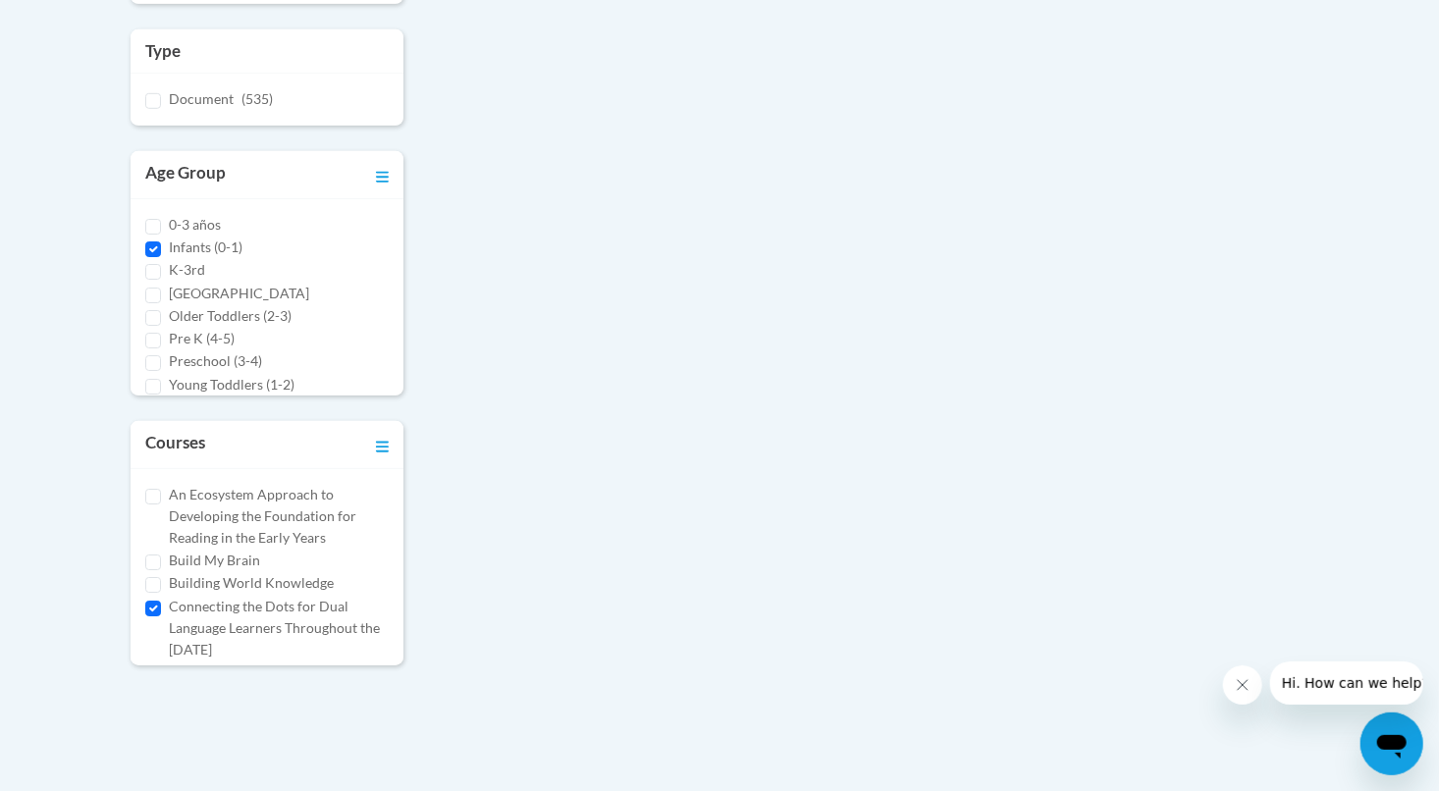
click at [280, 578] on label "Building World Knowledge" at bounding box center [251, 583] width 165 height 22
click at [161, 578] on input "Building World Knowledge" at bounding box center [153, 585] width 16 height 16
checkbox input "true"
click at [154, 250] on input "Infants (0-1)" at bounding box center [153, 249] width 16 height 16
checkbox input "false"
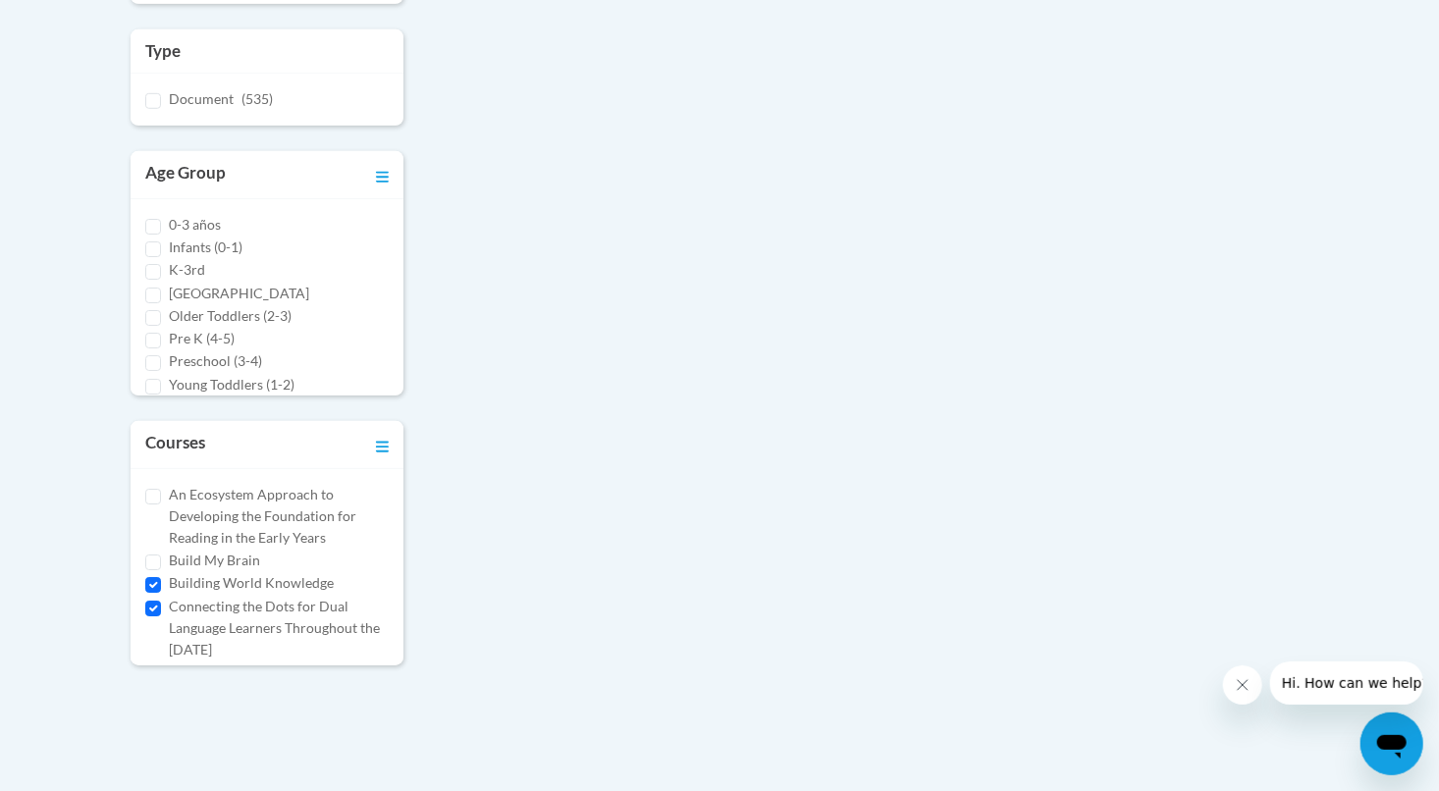
click at [257, 583] on label "Building World Knowledge" at bounding box center [251, 583] width 165 height 22
click at [161, 583] on input "Building World Knowledge" at bounding box center [153, 585] width 16 height 16
checkbox input "false"
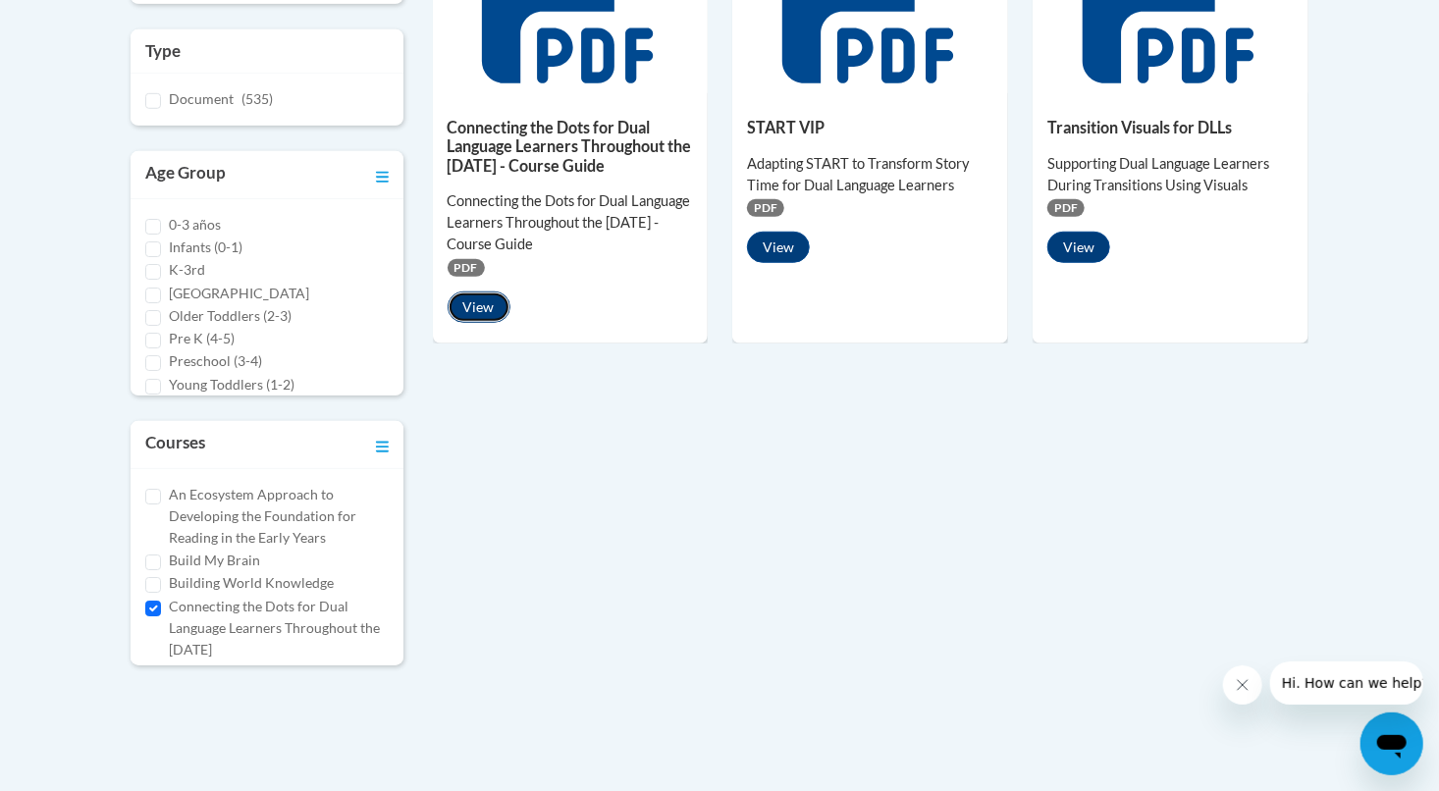
click at [483, 308] on button "View" at bounding box center [479, 306] width 63 height 31
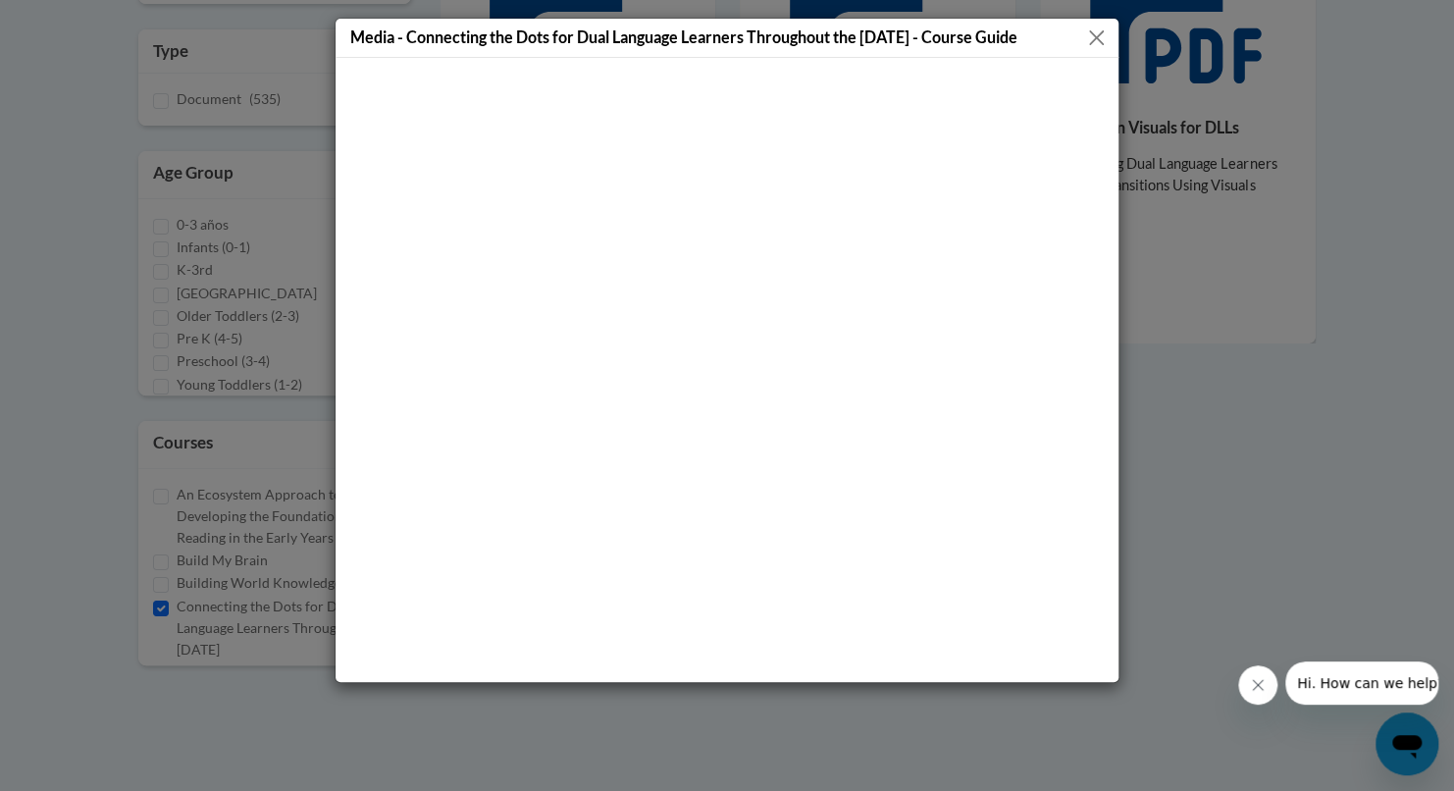
click at [1097, 37] on button "Close" at bounding box center [1096, 38] width 25 height 25
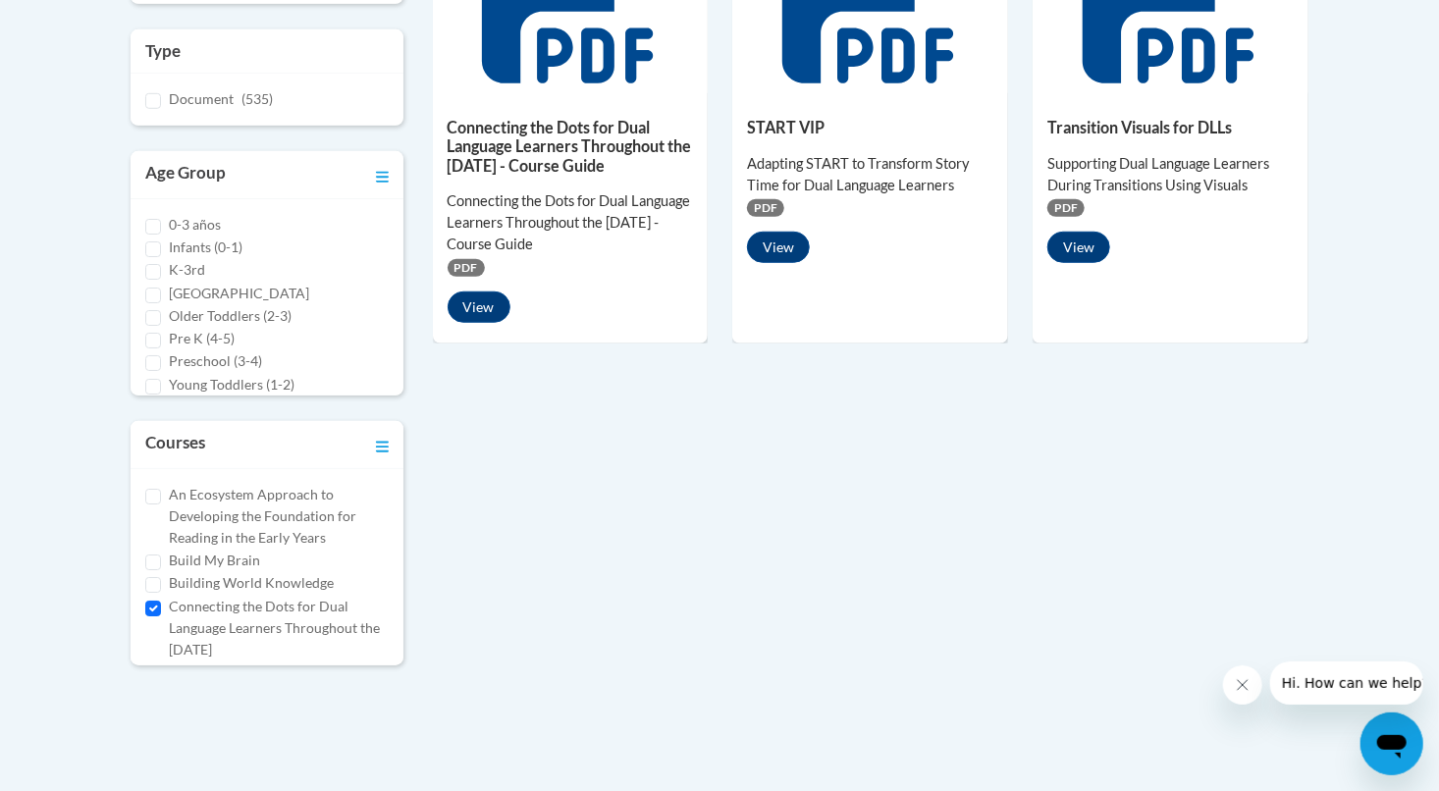
click at [1151, 134] on h5 "Transition Visuals for DLLs" at bounding box center [1170, 127] width 246 height 19
click at [1075, 250] on button "View" at bounding box center [1078, 247] width 63 height 31
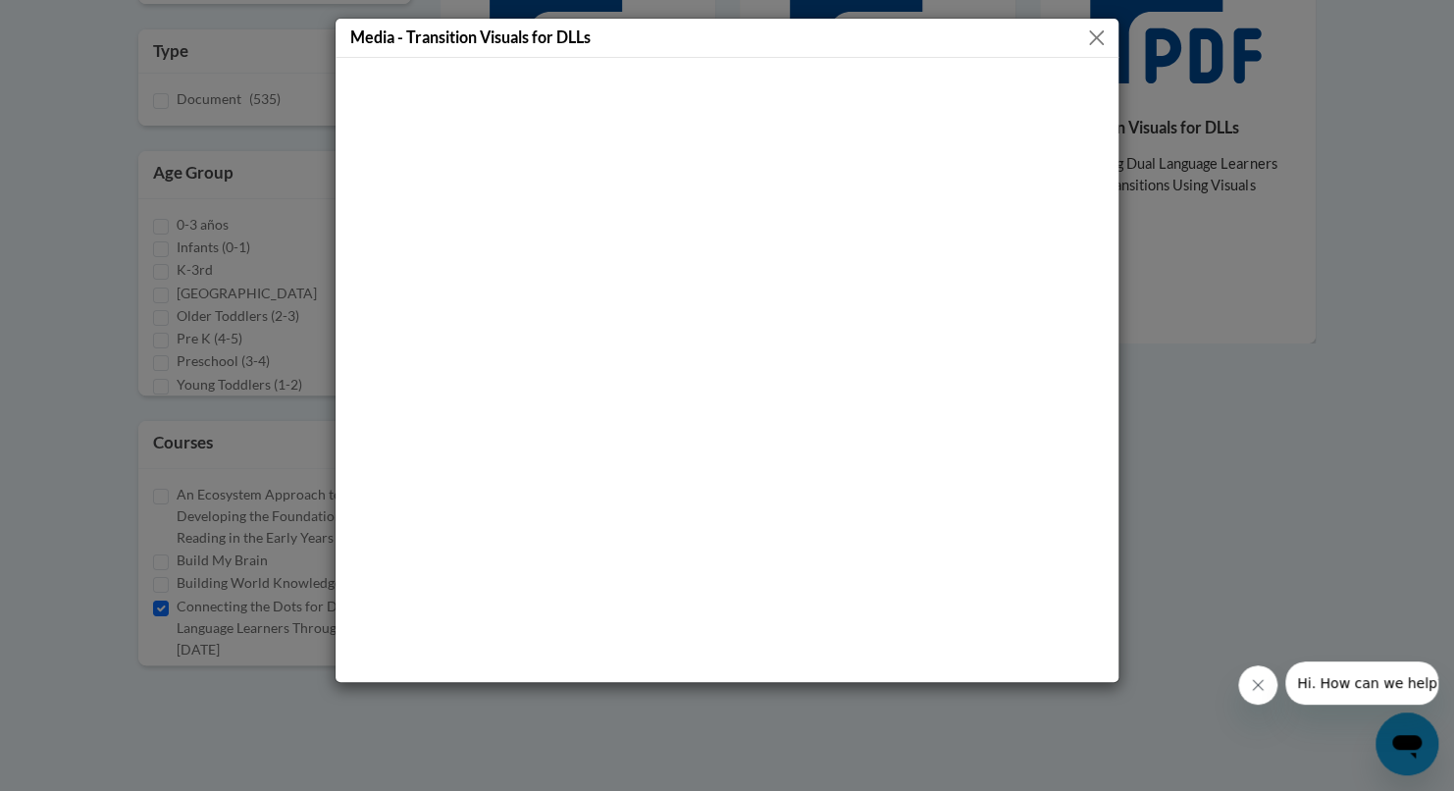
drag, startPoint x: 1094, startPoint y: 30, endPoint x: 1120, endPoint y: 116, distance: 89.1
click at [1094, 31] on button "Close" at bounding box center [1096, 38] width 25 height 25
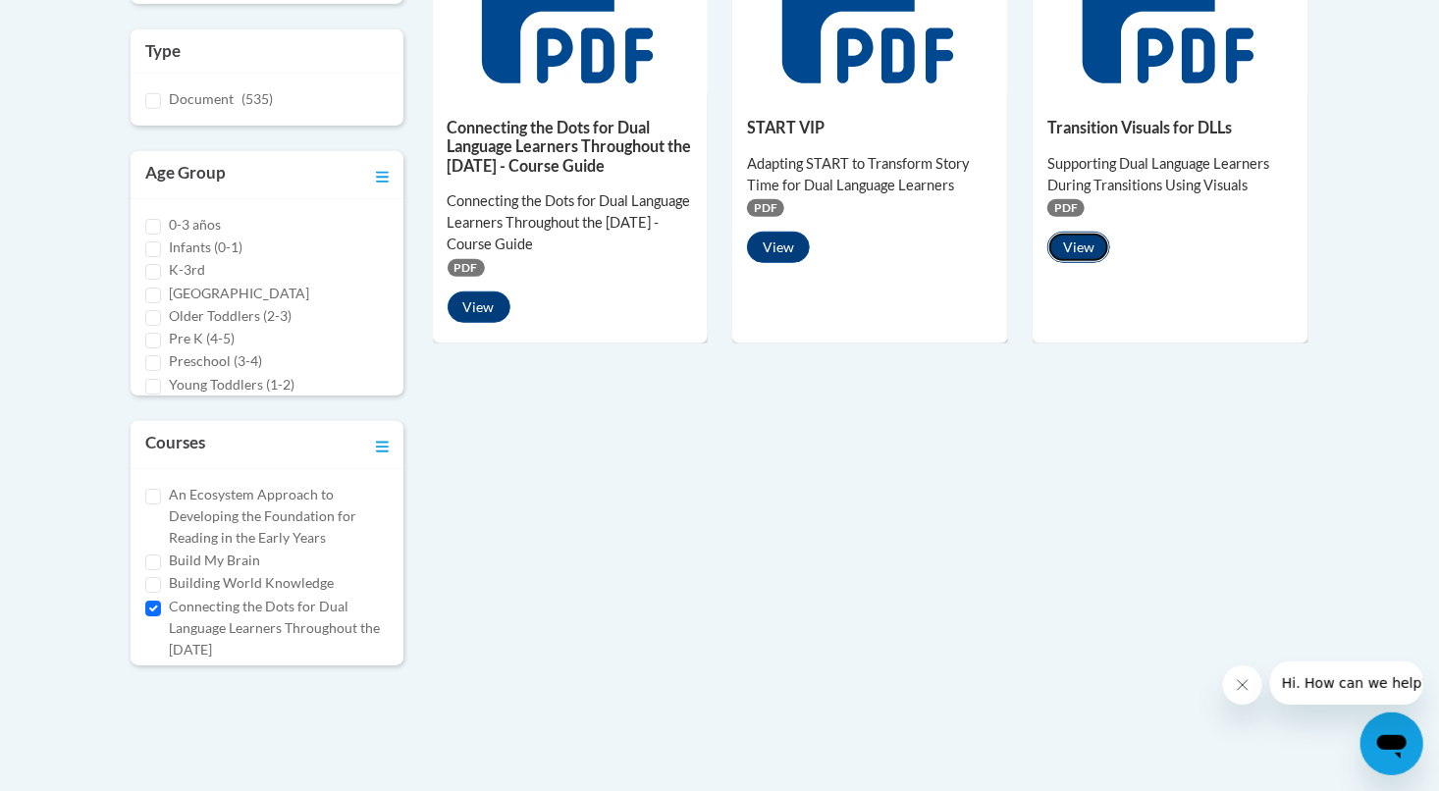
click at [1076, 250] on button "View" at bounding box center [1078, 247] width 63 height 31
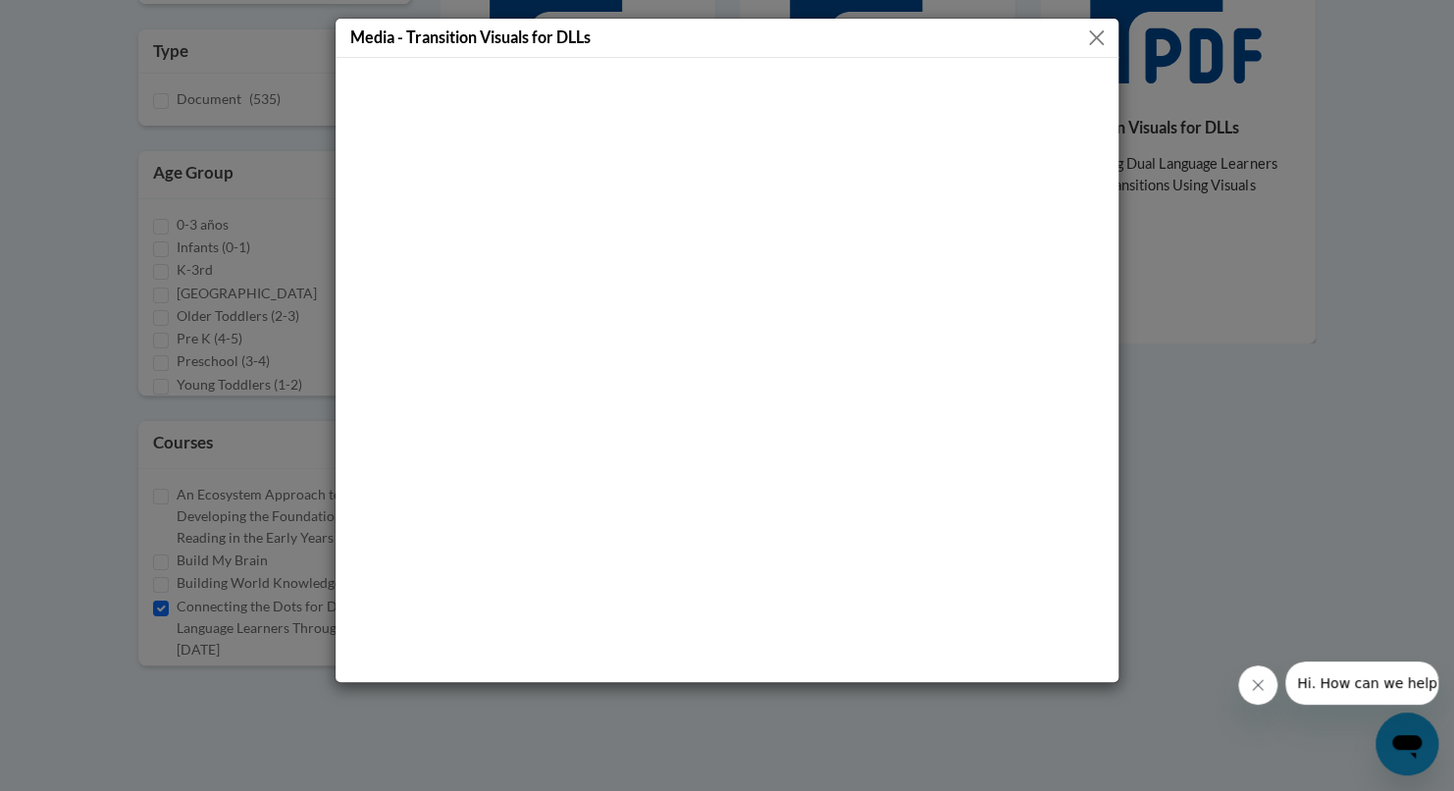
click at [1101, 37] on button "Close" at bounding box center [1096, 38] width 25 height 25
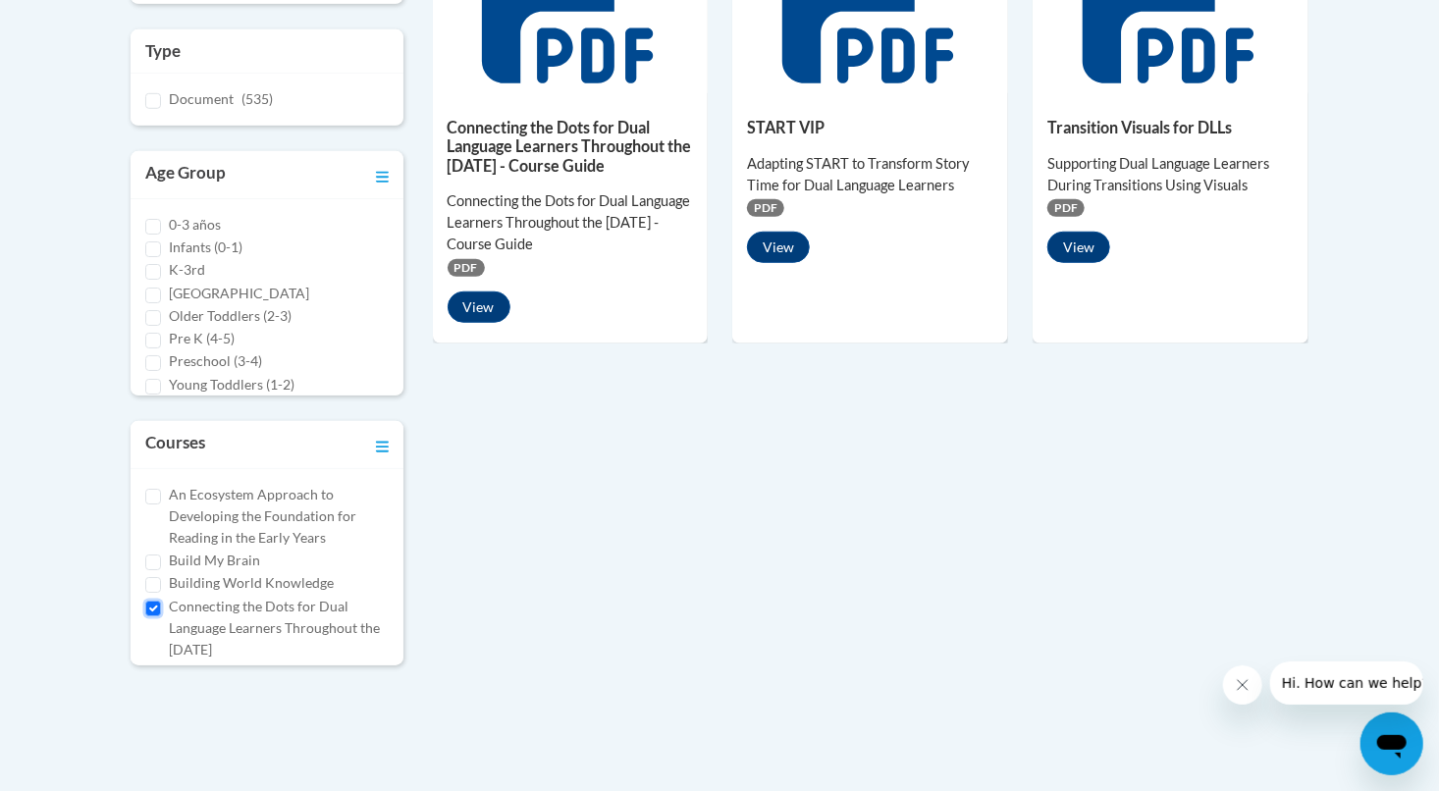
click at [156, 603] on input "Connecting the Dots for Dual Language Learners Throughout the Preschool Day" at bounding box center [153, 609] width 16 height 16
checkbox input "false"
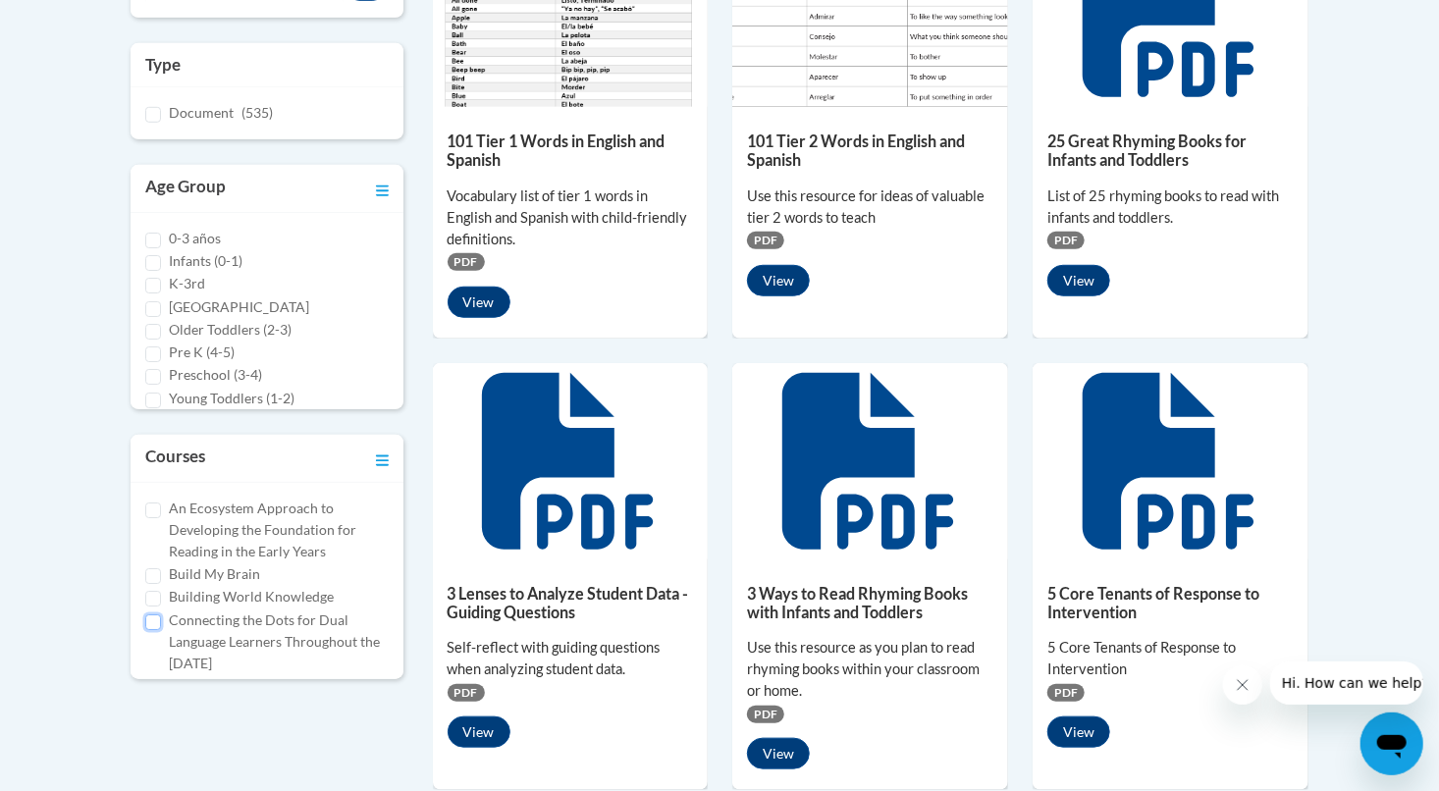
scroll to position [589, 0]
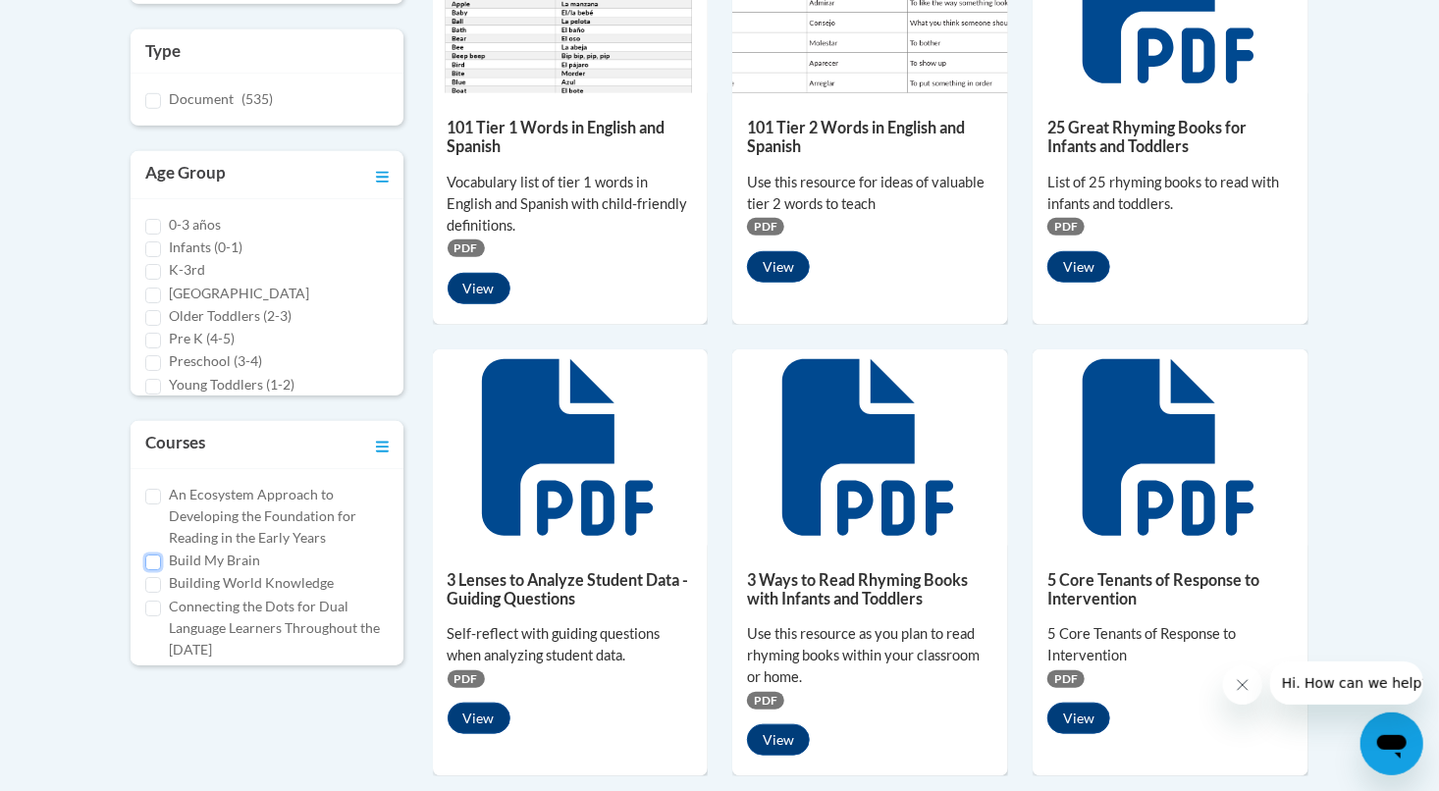
click at [158, 559] on input "Build My Brain" at bounding box center [153, 562] width 16 height 16
checkbox input "true"
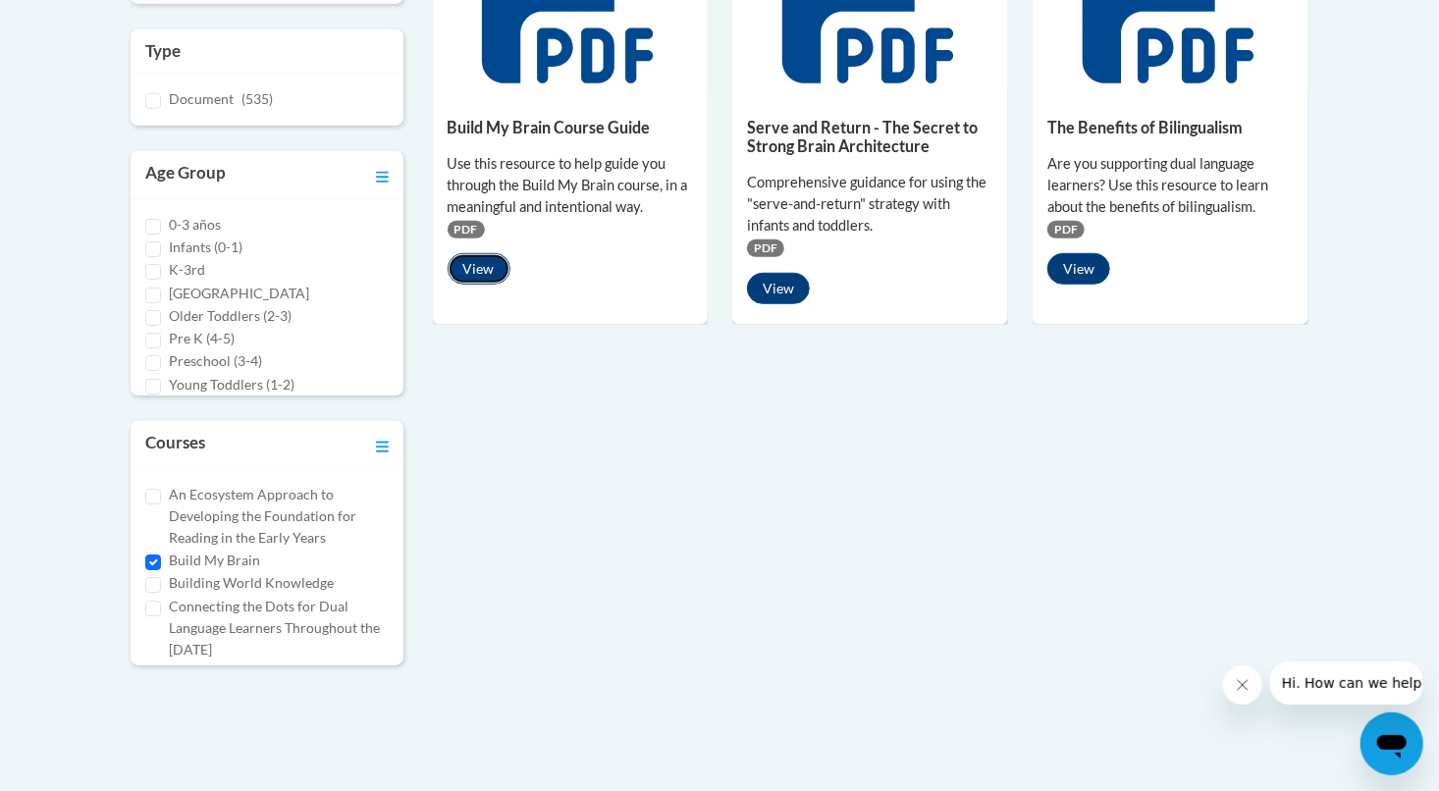
click at [478, 269] on button "View" at bounding box center [479, 268] width 63 height 31
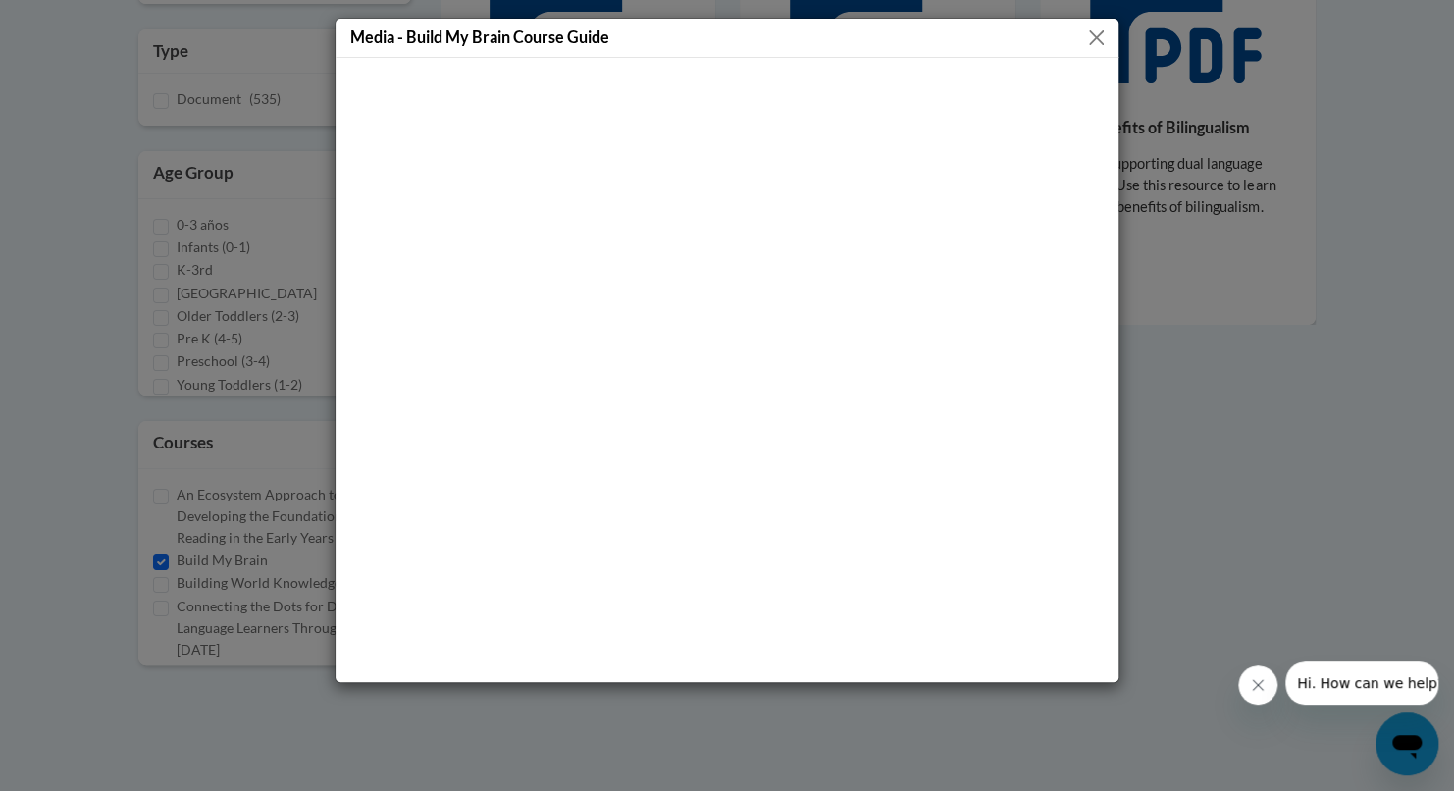
click at [1096, 28] on button "Close" at bounding box center [1096, 38] width 25 height 25
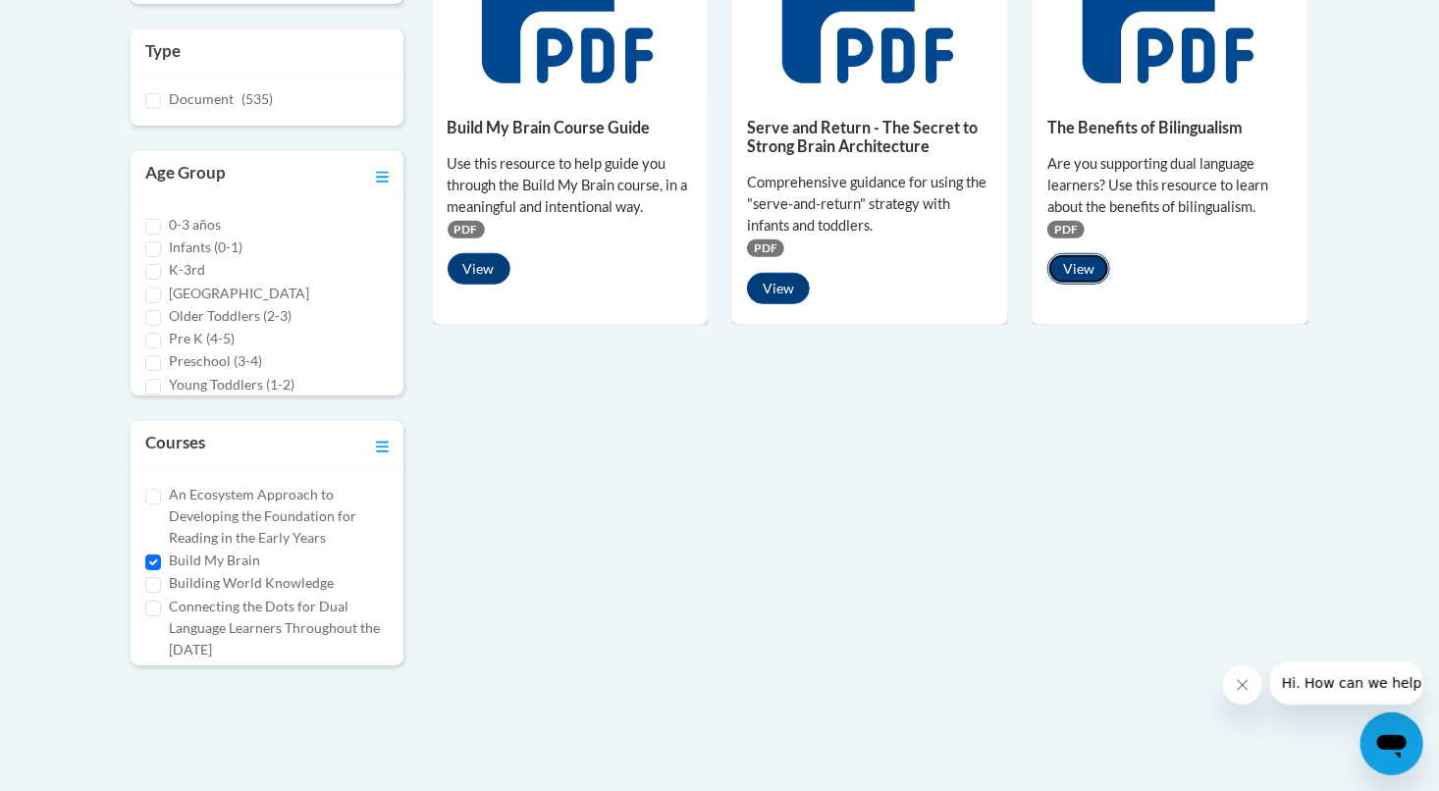
click at [1084, 272] on button "View" at bounding box center [1078, 268] width 63 height 31
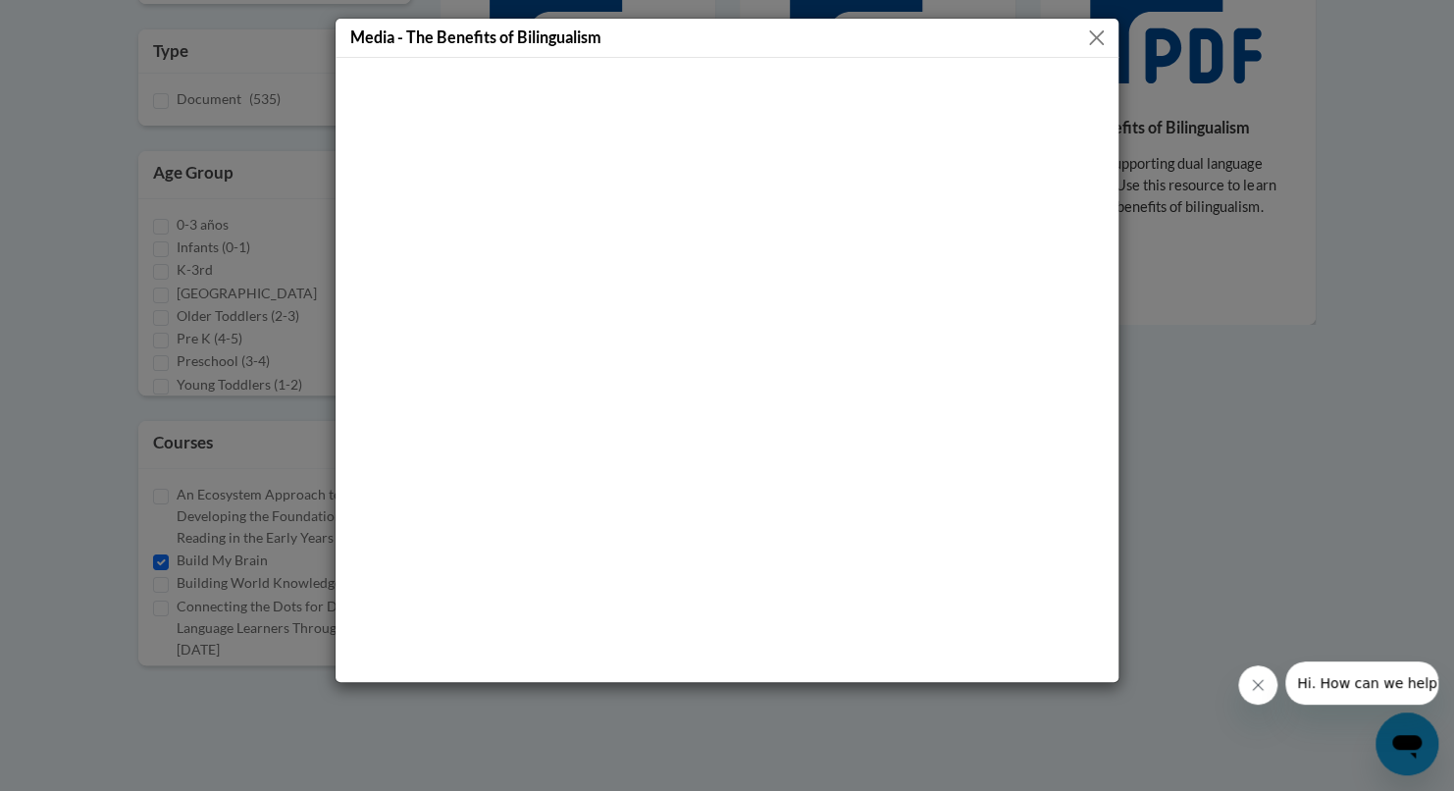
click at [1093, 35] on button "Close" at bounding box center [1096, 38] width 25 height 25
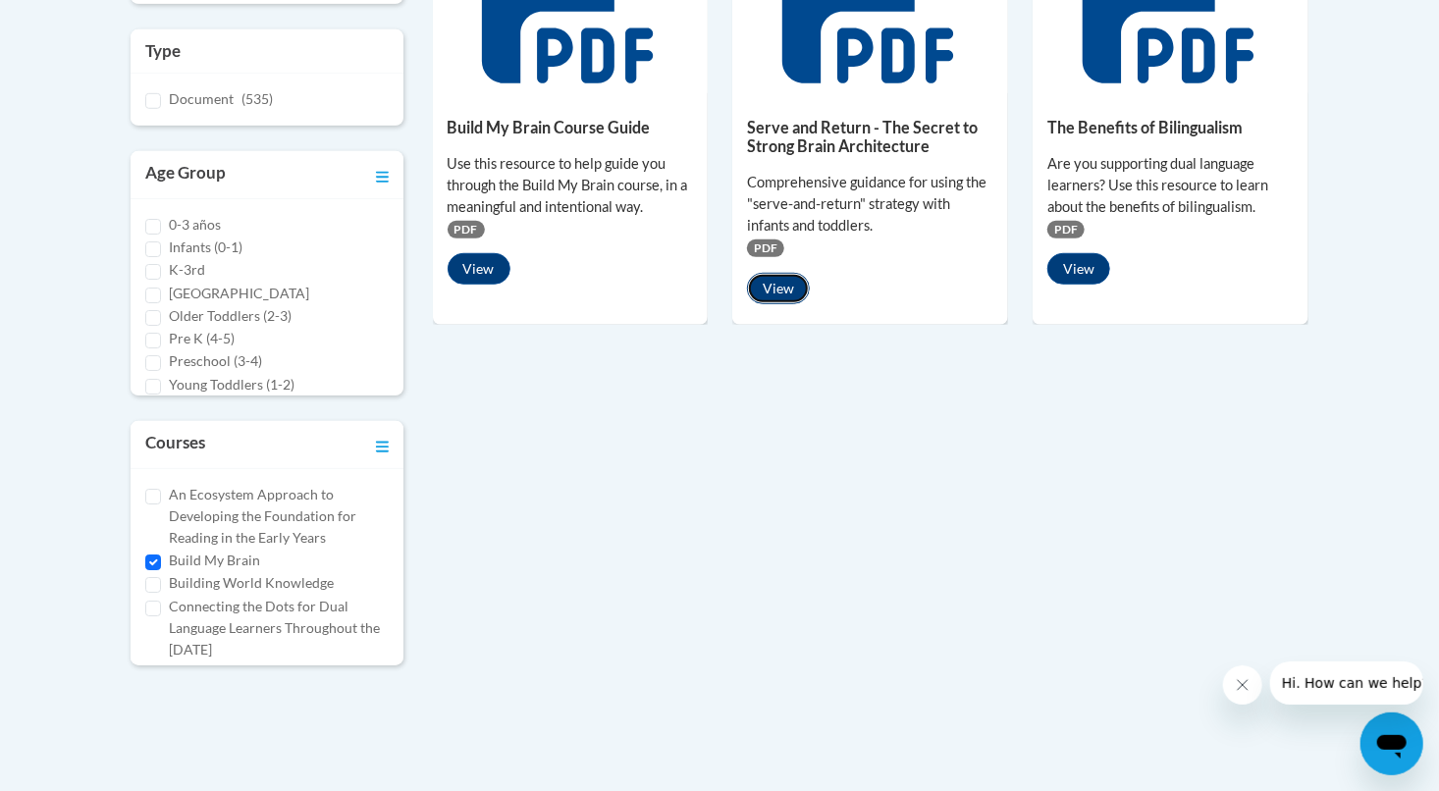
click at [778, 294] on button "View" at bounding box center [778, 288] width 63 height 31
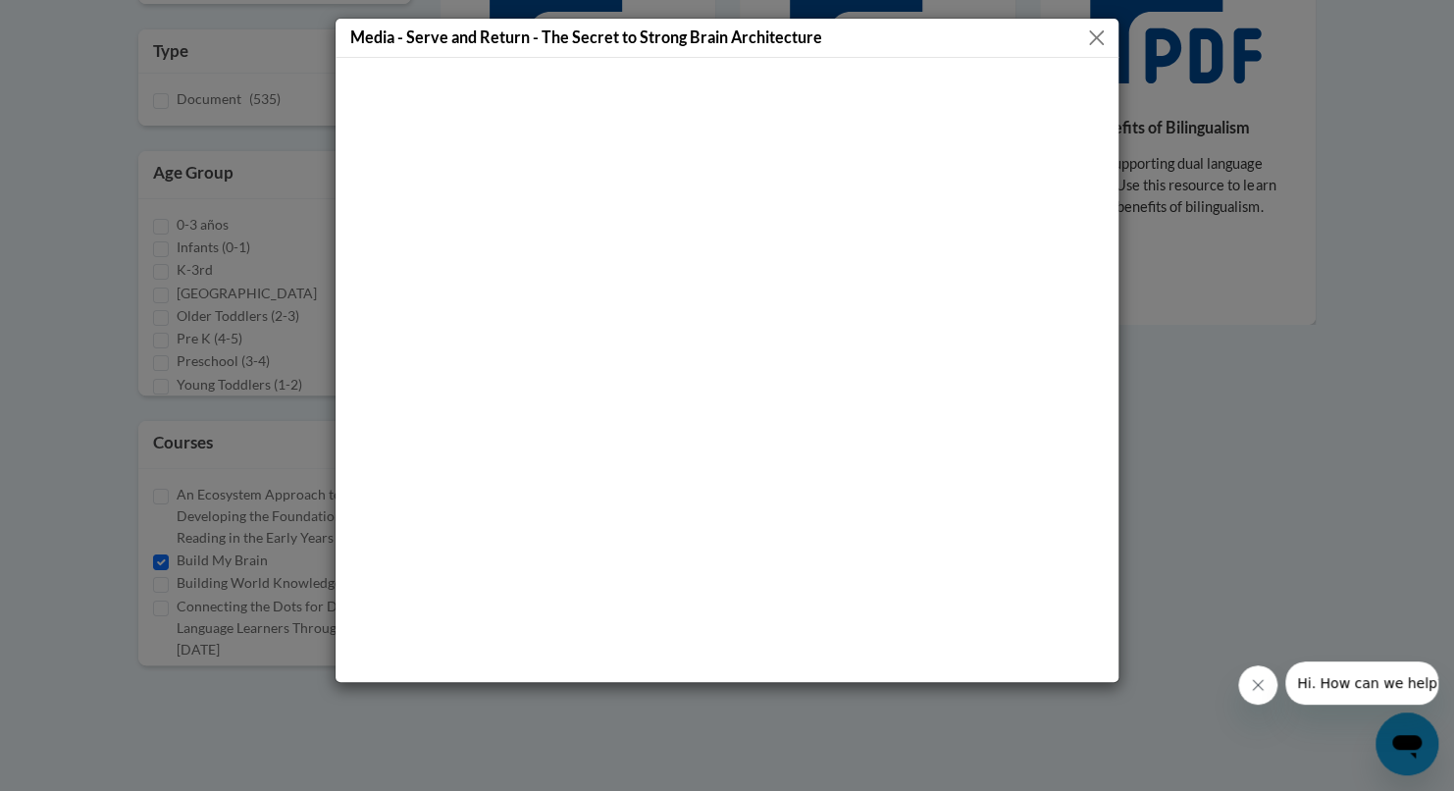
click at [1088, 32] on button "Close" at bounding box center [1096, 38] width 25 height 25
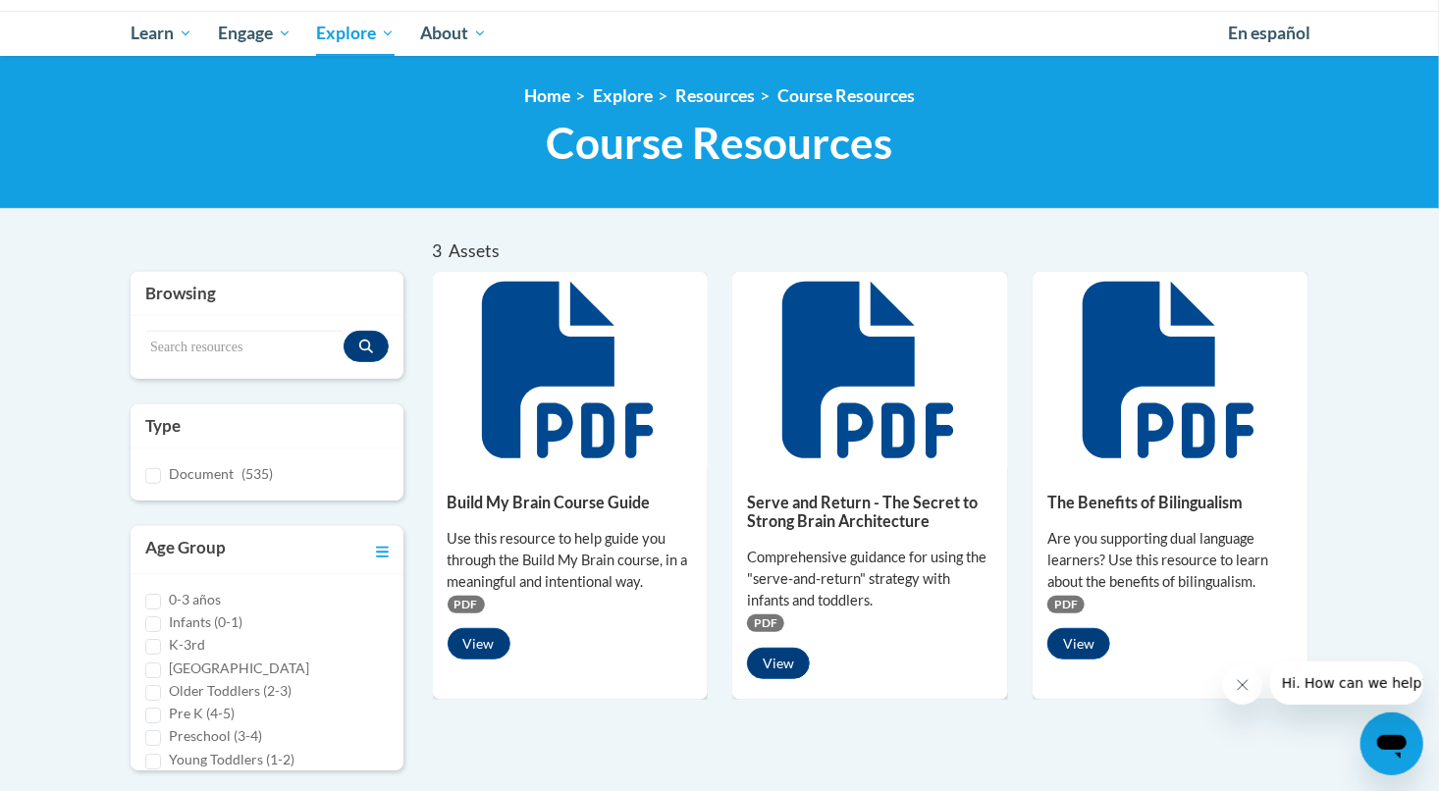
scroll to position [0, 0]
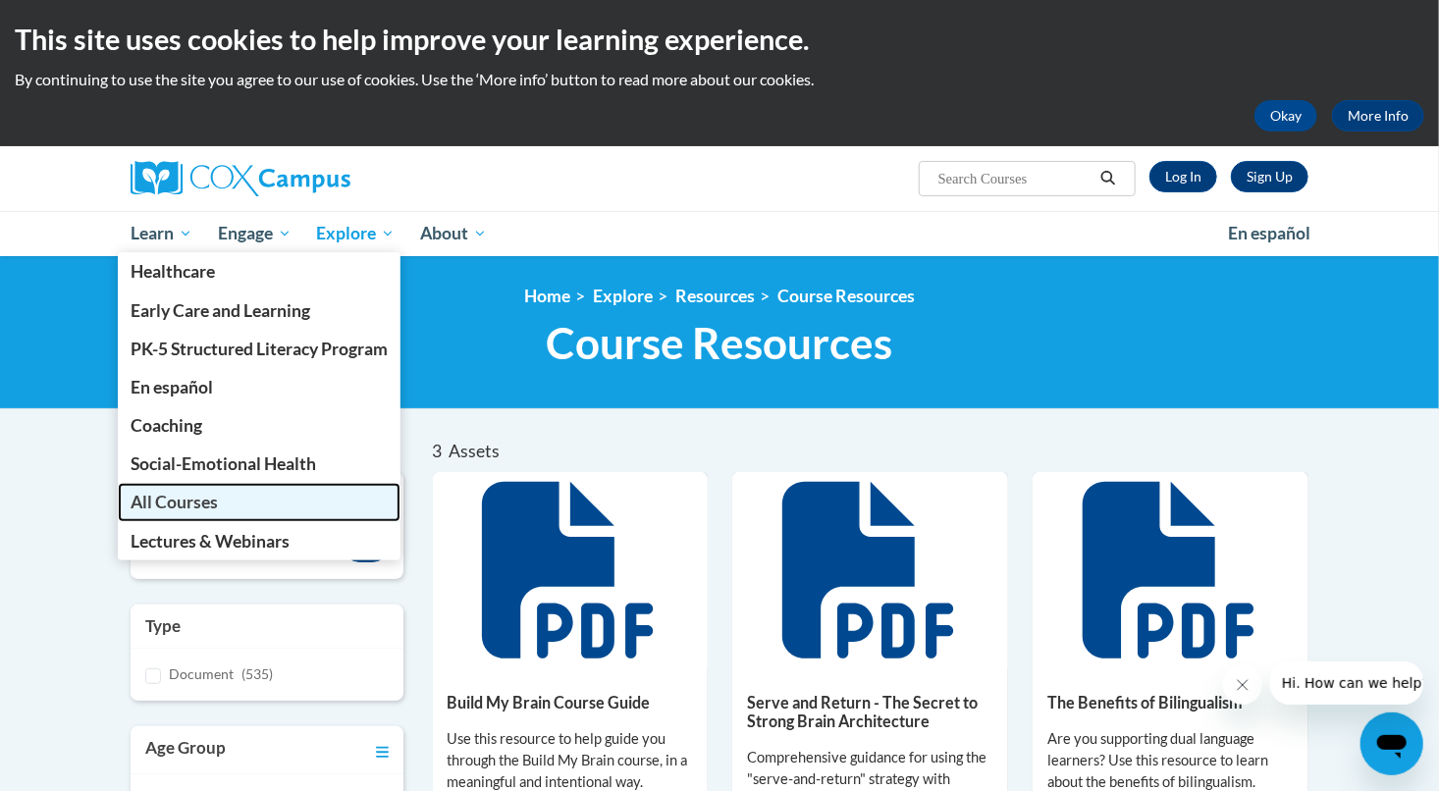
click at [158, 511] on span "All Courses" at bounding box center [174, 502] width 87 height 21
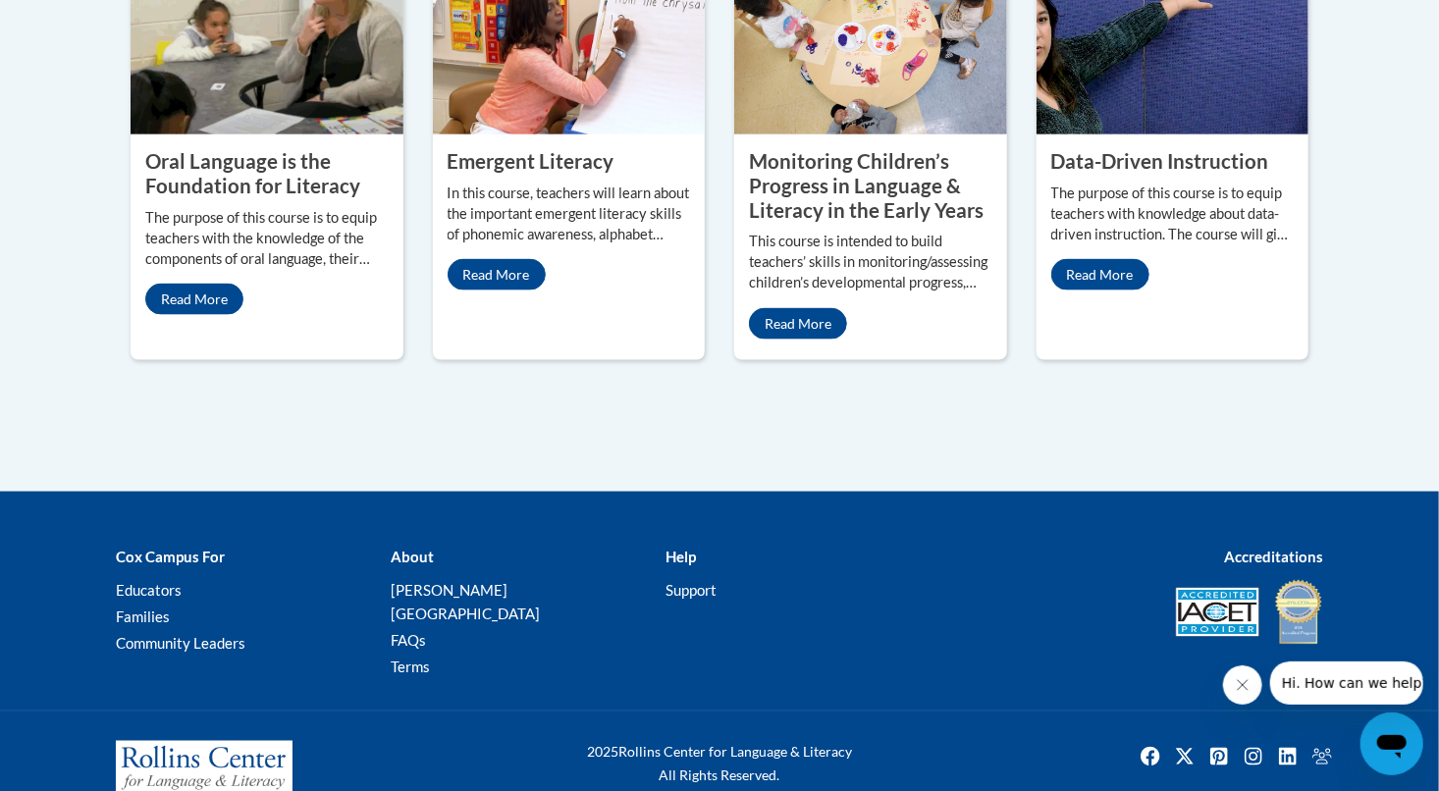
scroll to position [1105, 0]
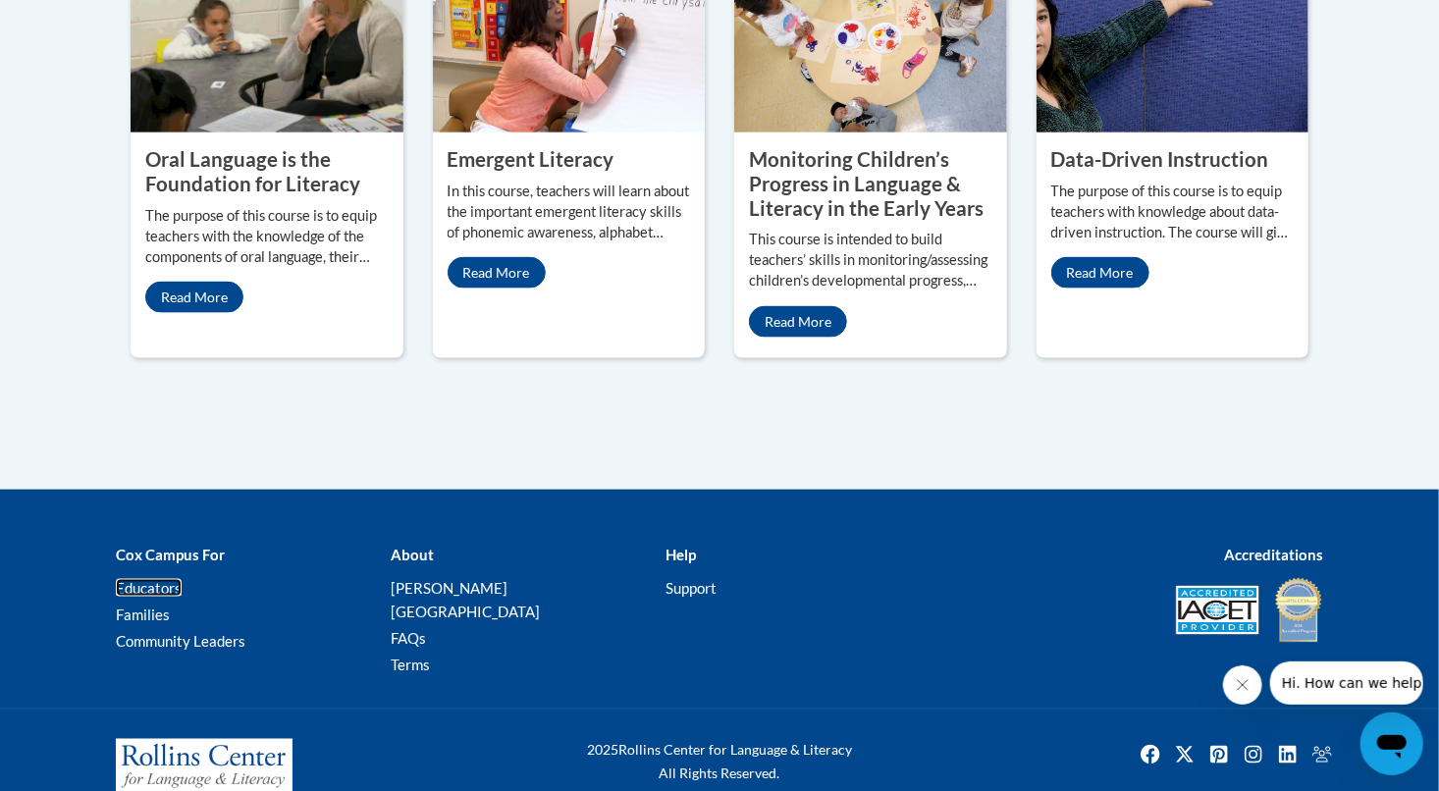
click at [162, 579] on link "Educators" at bounding box center [149, 588] width 66 height 18
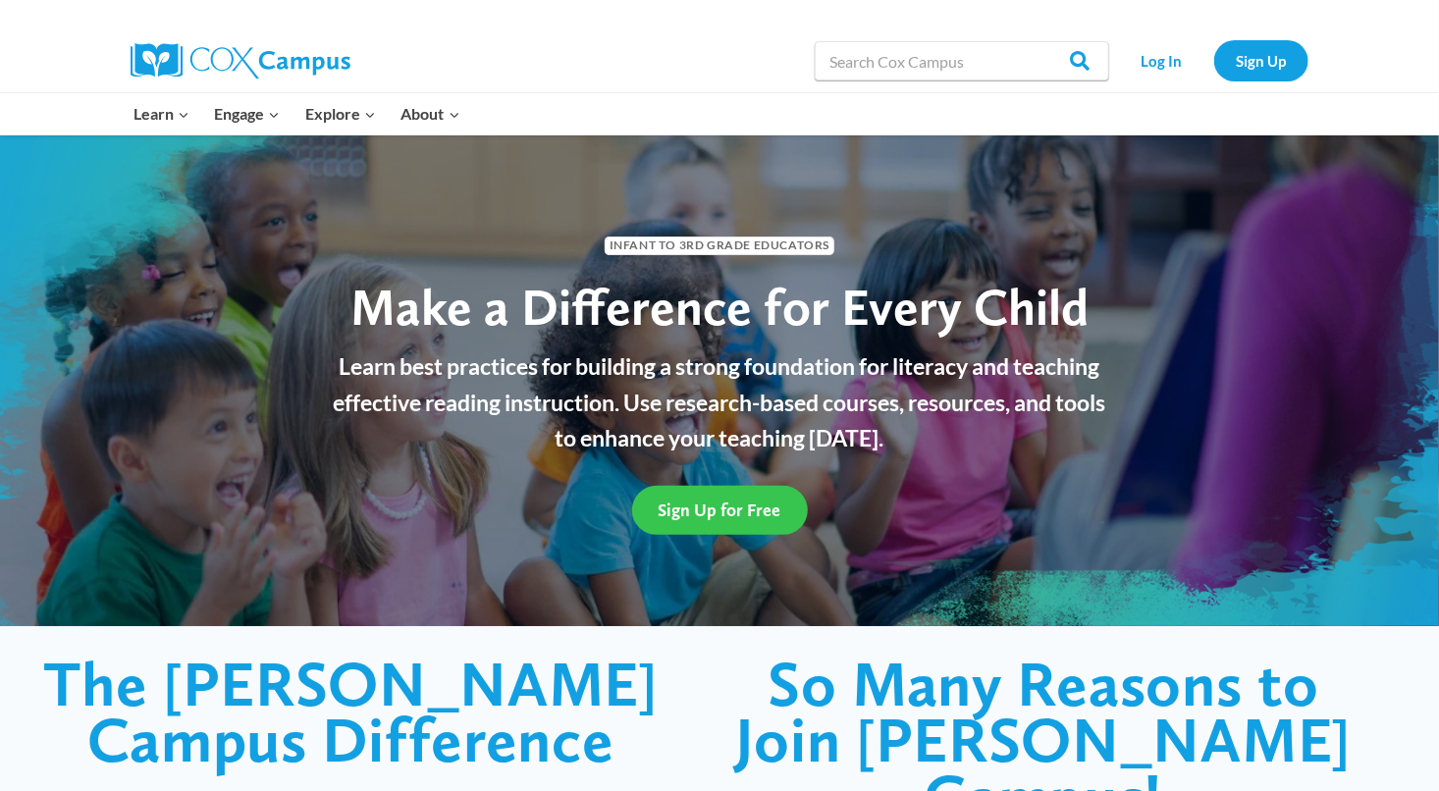
click at [722, 507] on span "Sign Up for Free" at bounding box center [720, 510] width 123 height 21
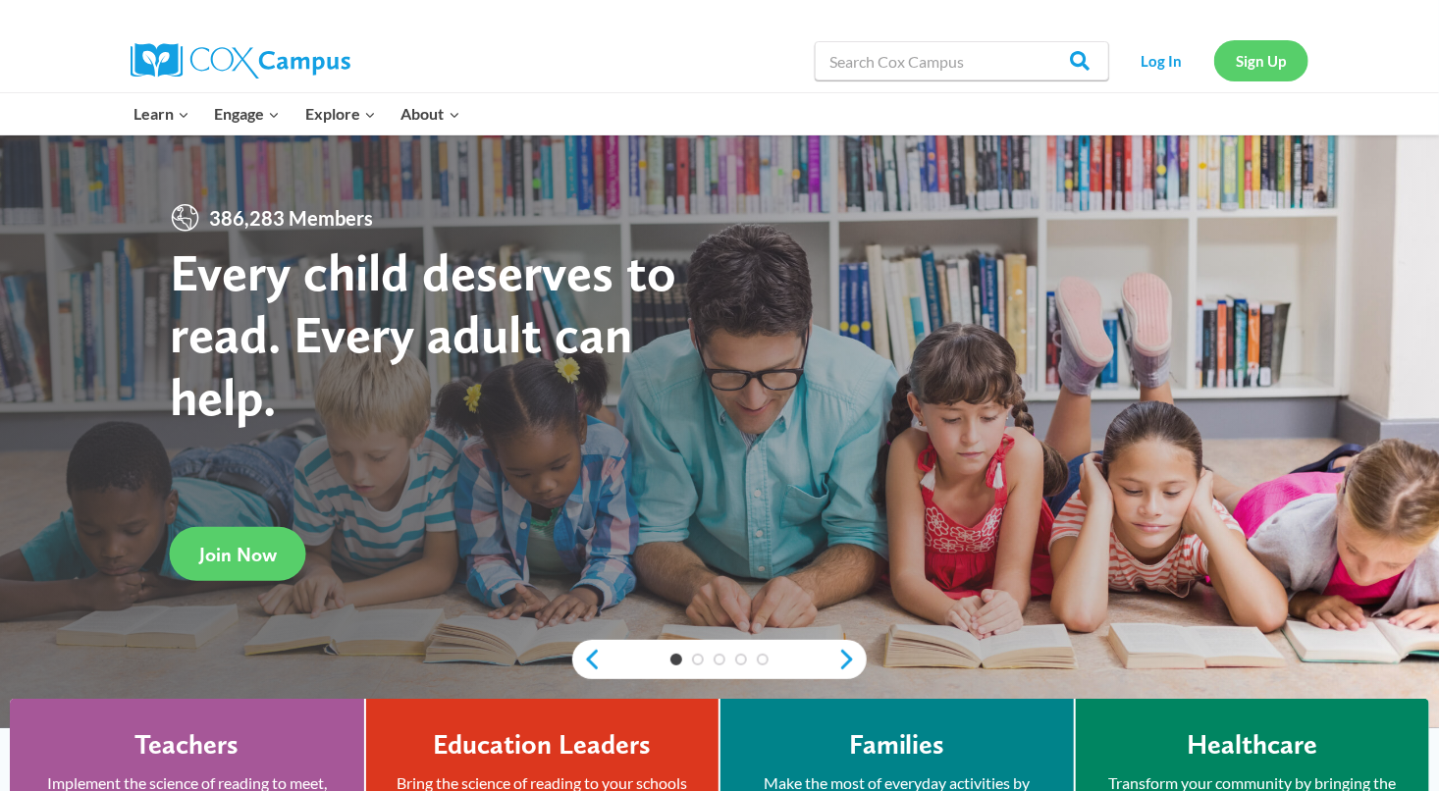
click at [1252, 62] on link "Sign Up" at bounding box center [1261, 60] width 94 height 40
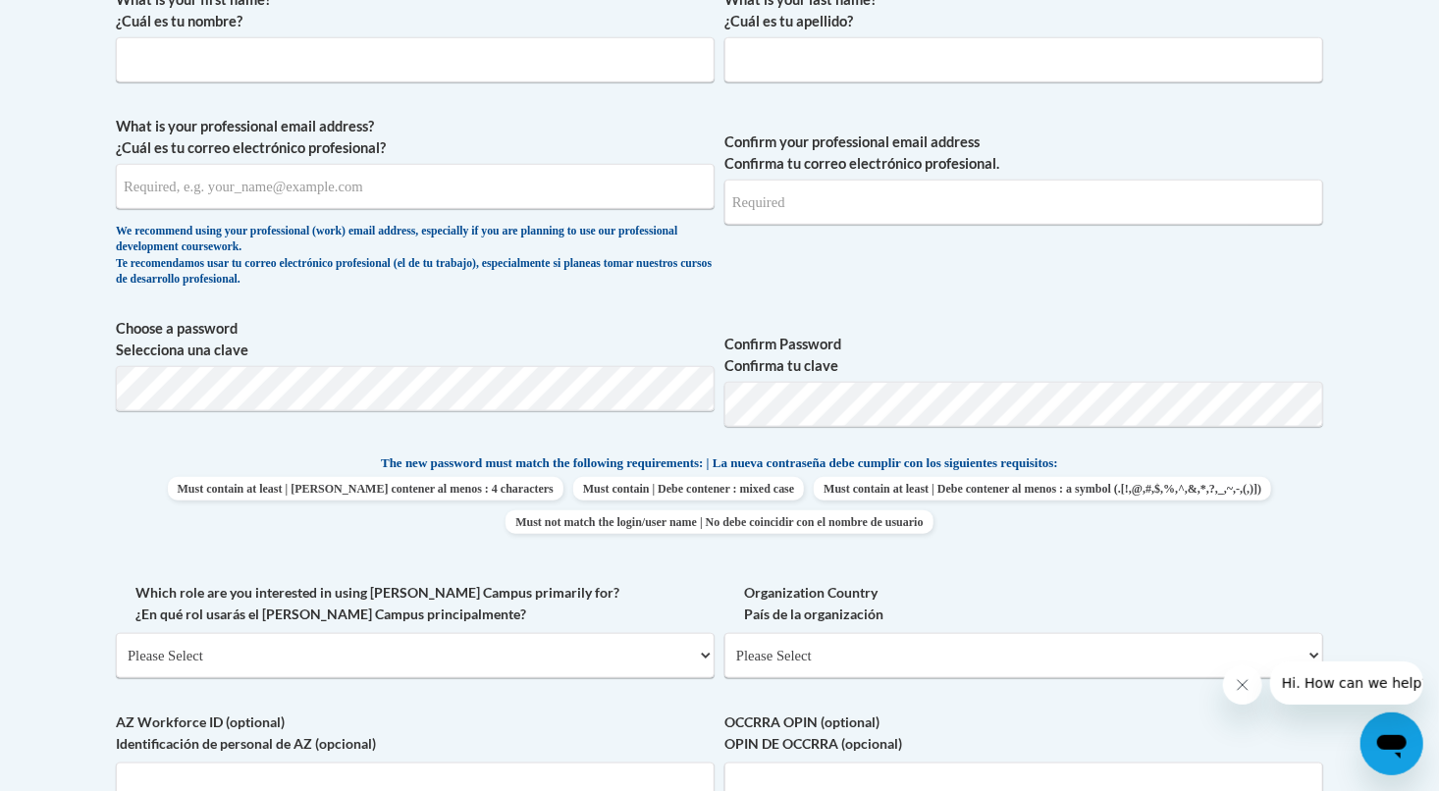
scroll to position [687, 0]
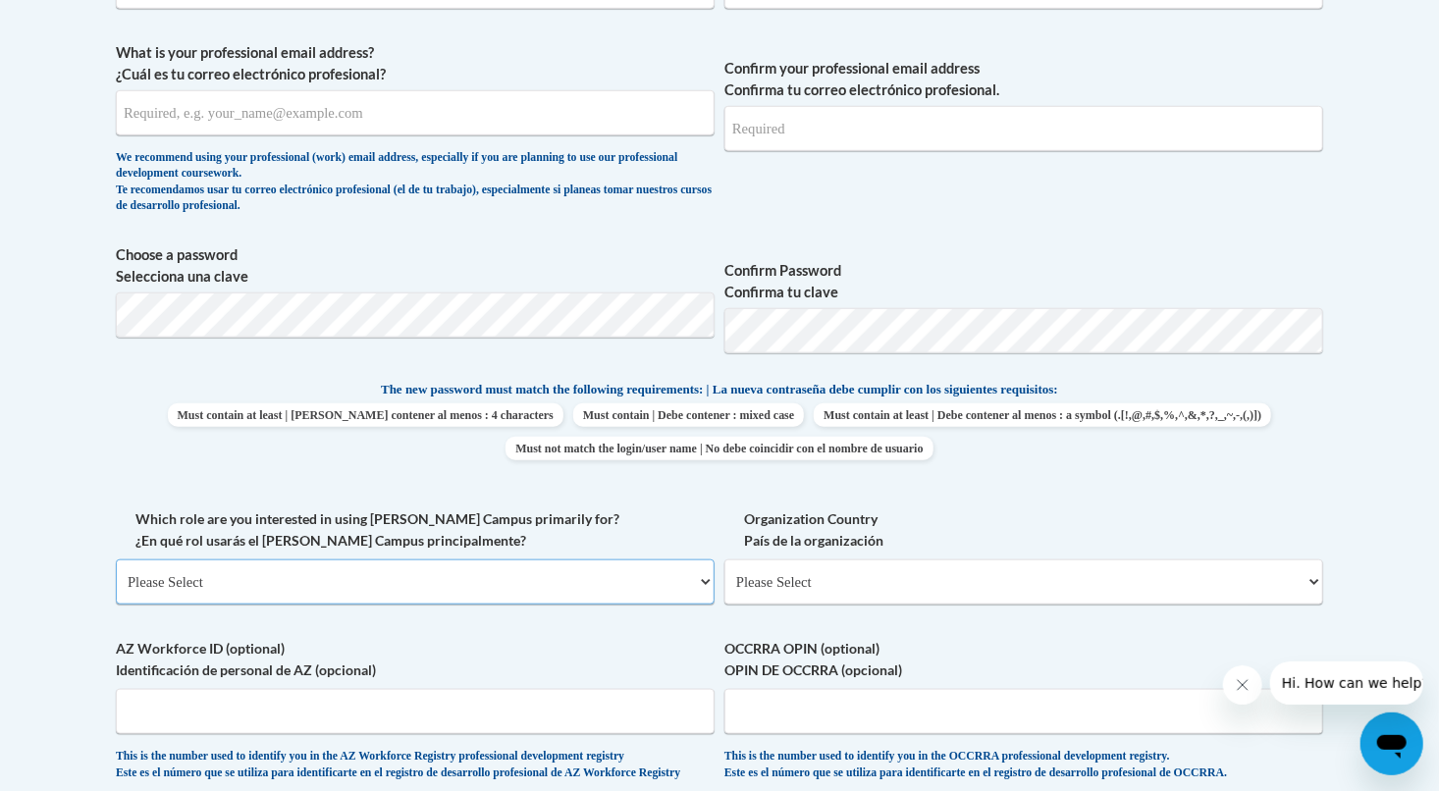
click at [689, 591] on select "Please Select College/University | Colegio/Universidad Community/Nonprofit Part…" at bounding box center [415, 581] width 599 height 45
click at [650, 536] on label "Which role are you interested in using Cox Campus primarily for? ¿En qué rol us…" at bounding box center [415, 529] width 599 height 43
click at [650, 559] on select "Please Select College/University | Colegio/Universidad Community/Nonprofit Part…" at bounding box center [415, 581] width 599 height 45
click at [798, 603] on select "Please Select United States | Estados Unidos Outside of the United States | Fue…" at bounding box center [1023, 581] width 599 height 45
click at [676, 526] on label "Which role are you interested in using Cox Campus primarily for? ¿En qué rol us…" at bounding box center [415, 529] width 599 height 43
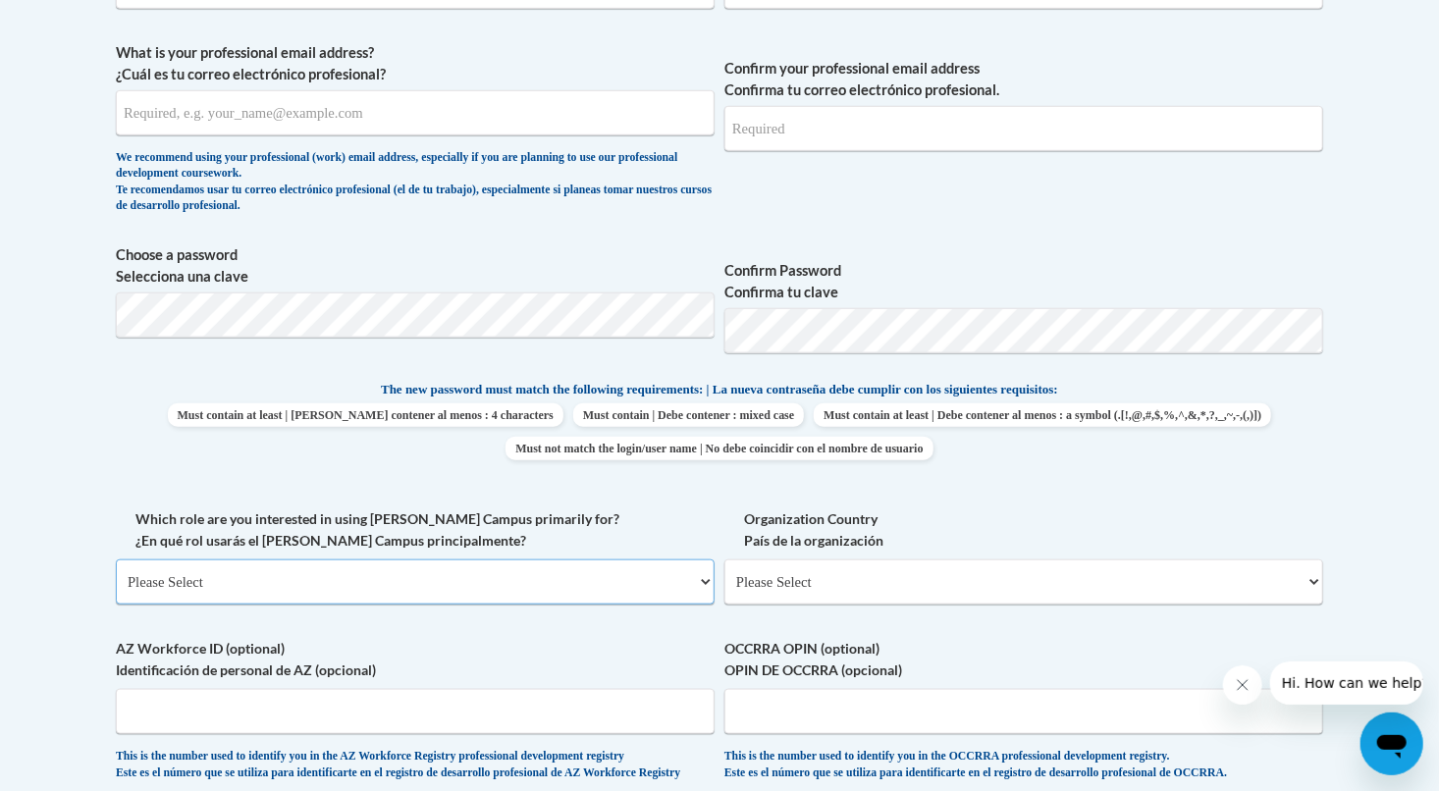
click at [676, 559] on select "Please Select College/University | Colegio/Universidad Community/Nonprofit Part…" at bounding box center [415, 581] width 599 height 45
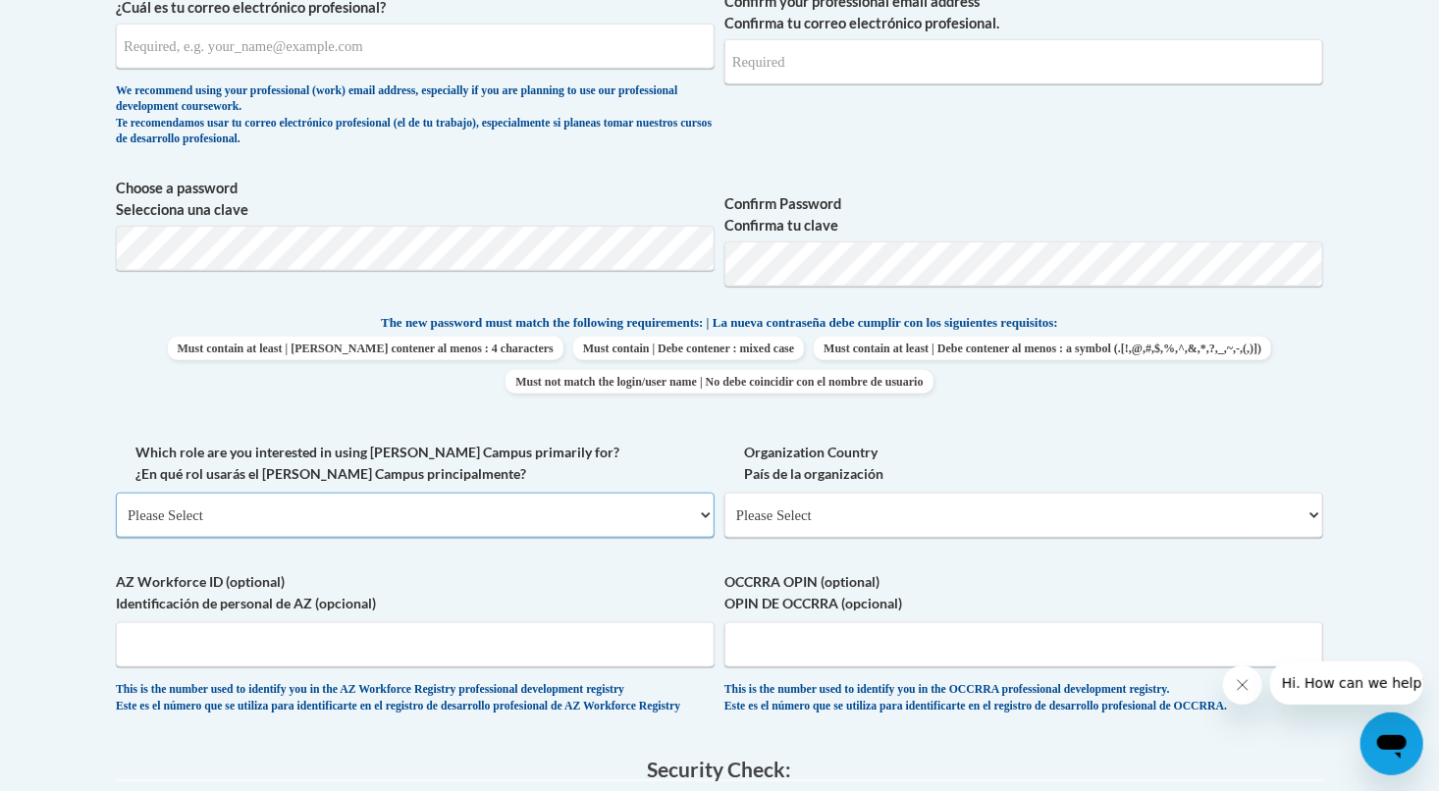
scroll to position [785, 0]
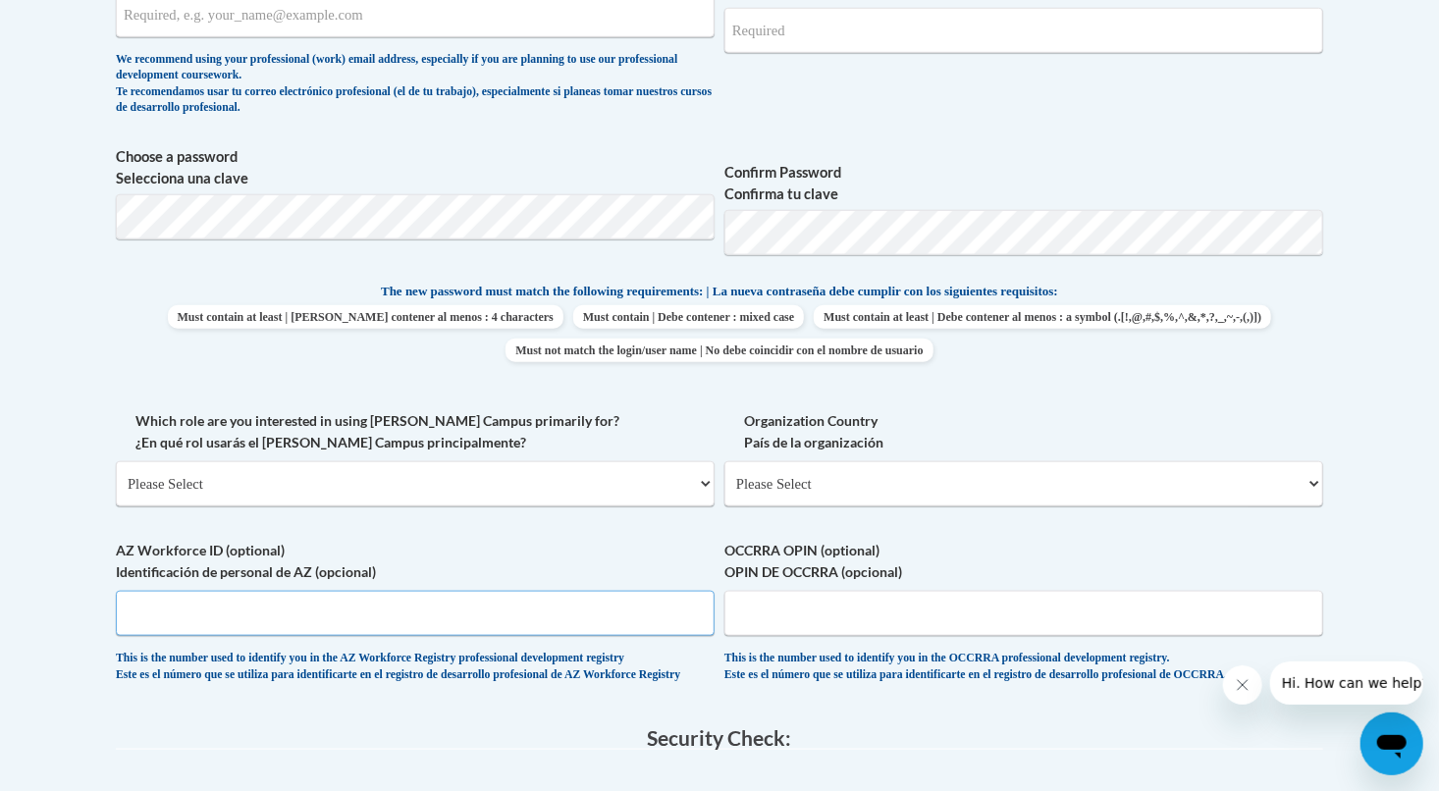
click at [569, 622] on input "AZ Workforce ID (optional) Identificación de personal de AZ (opcional)" at bounding box center [415, 613] width 599 height 45
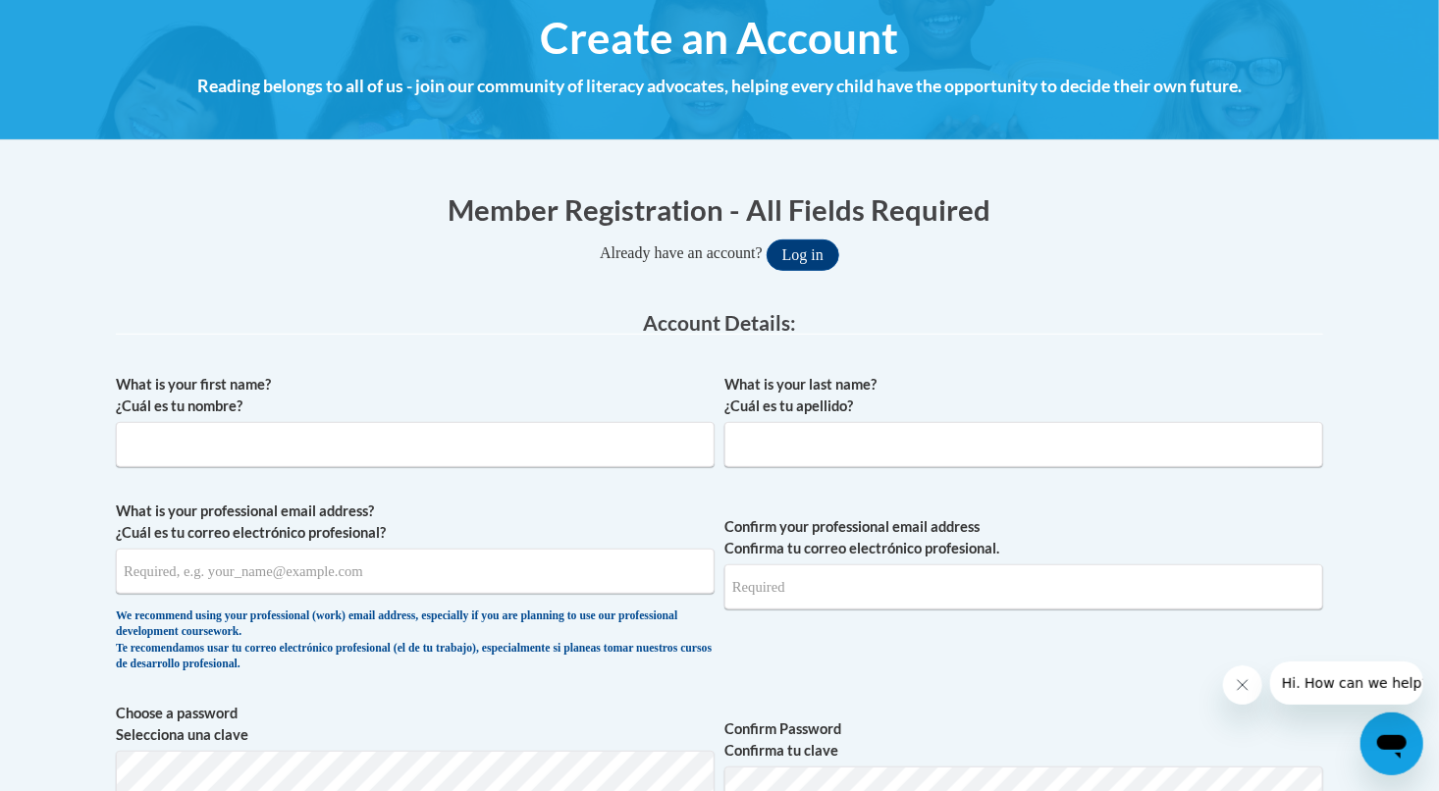
scroll to position [0, 0]
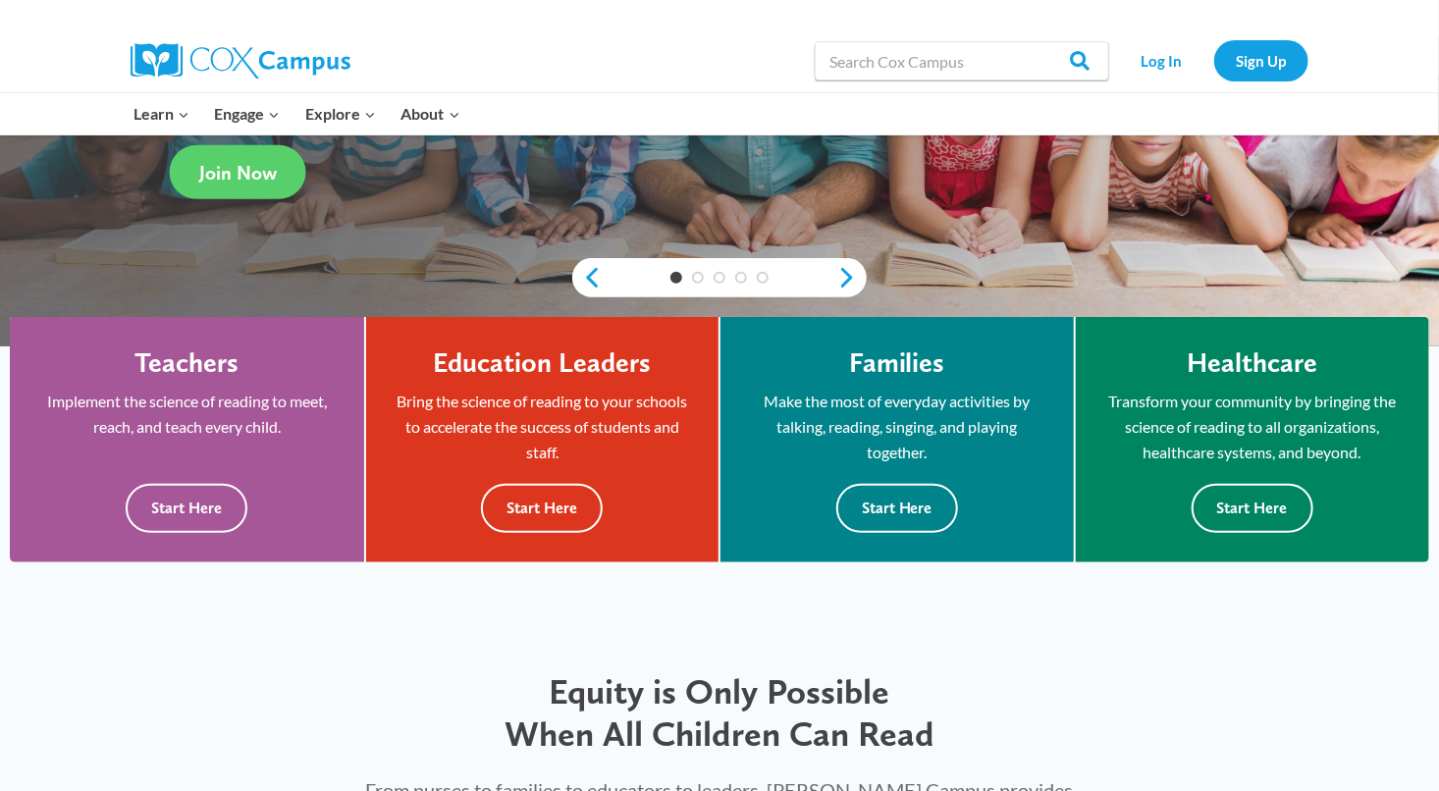
scroll to position [393, 0]
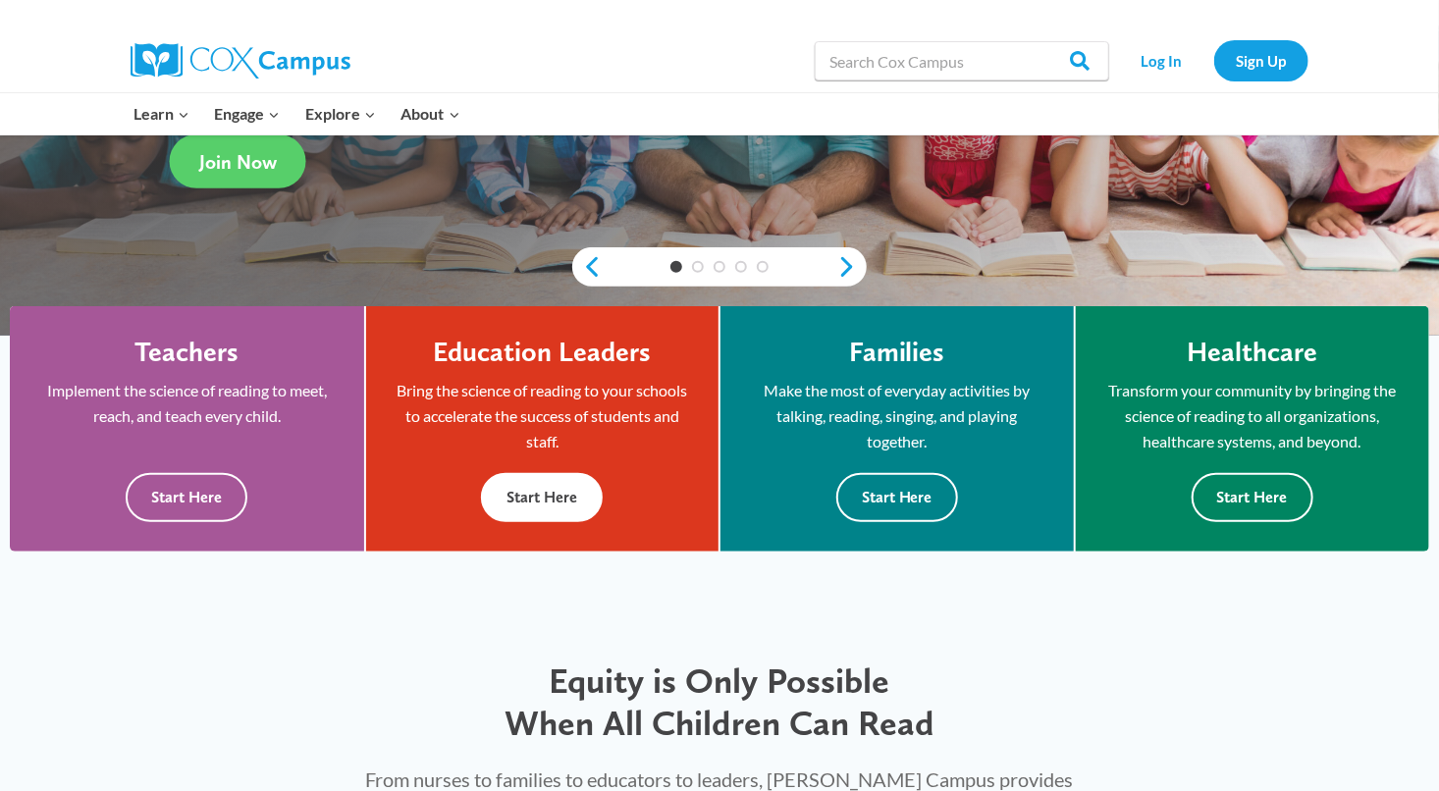
click at [535, 501] on button "Start Here" at bounding box center [542, 497] width 122 height 48
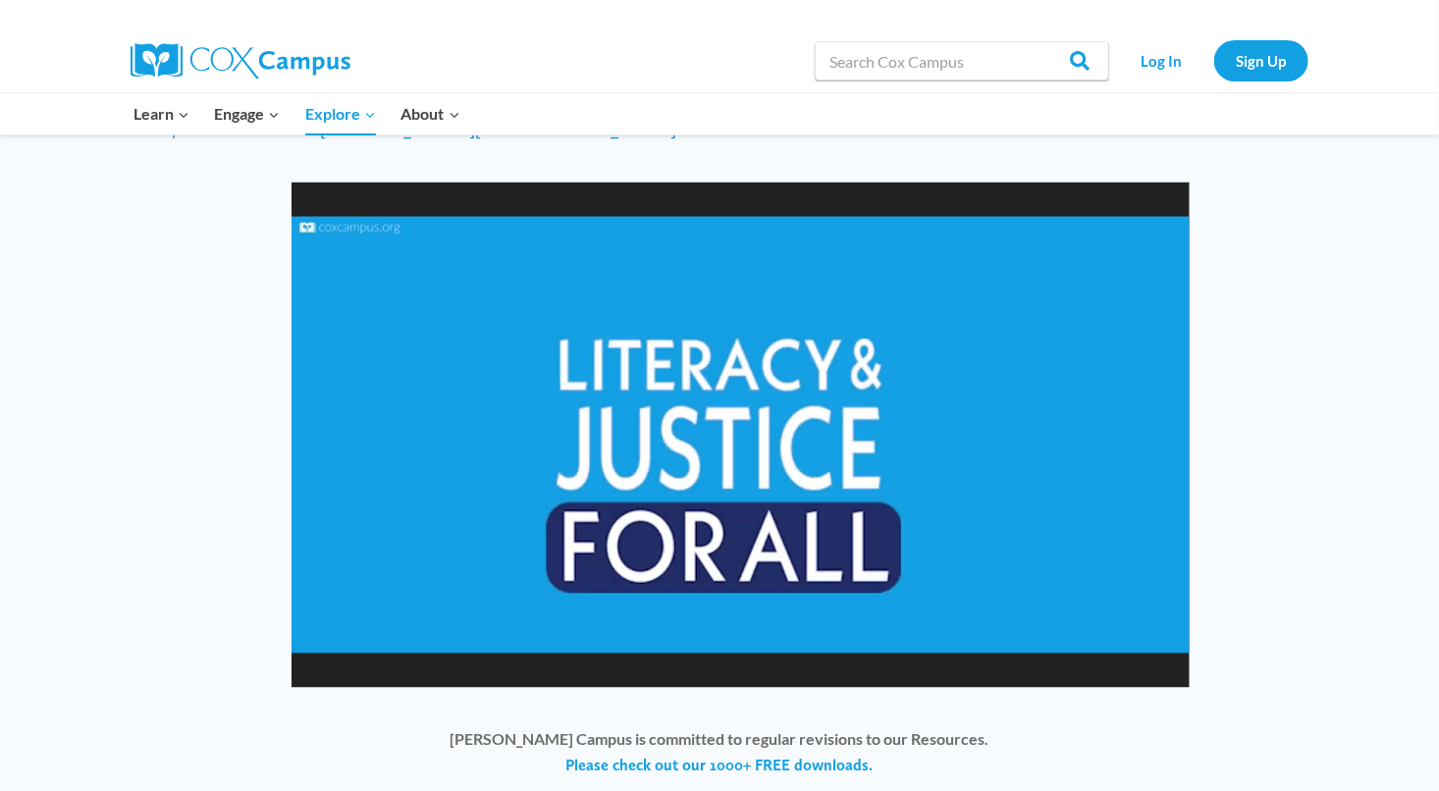
scroll to position [1374, 0]
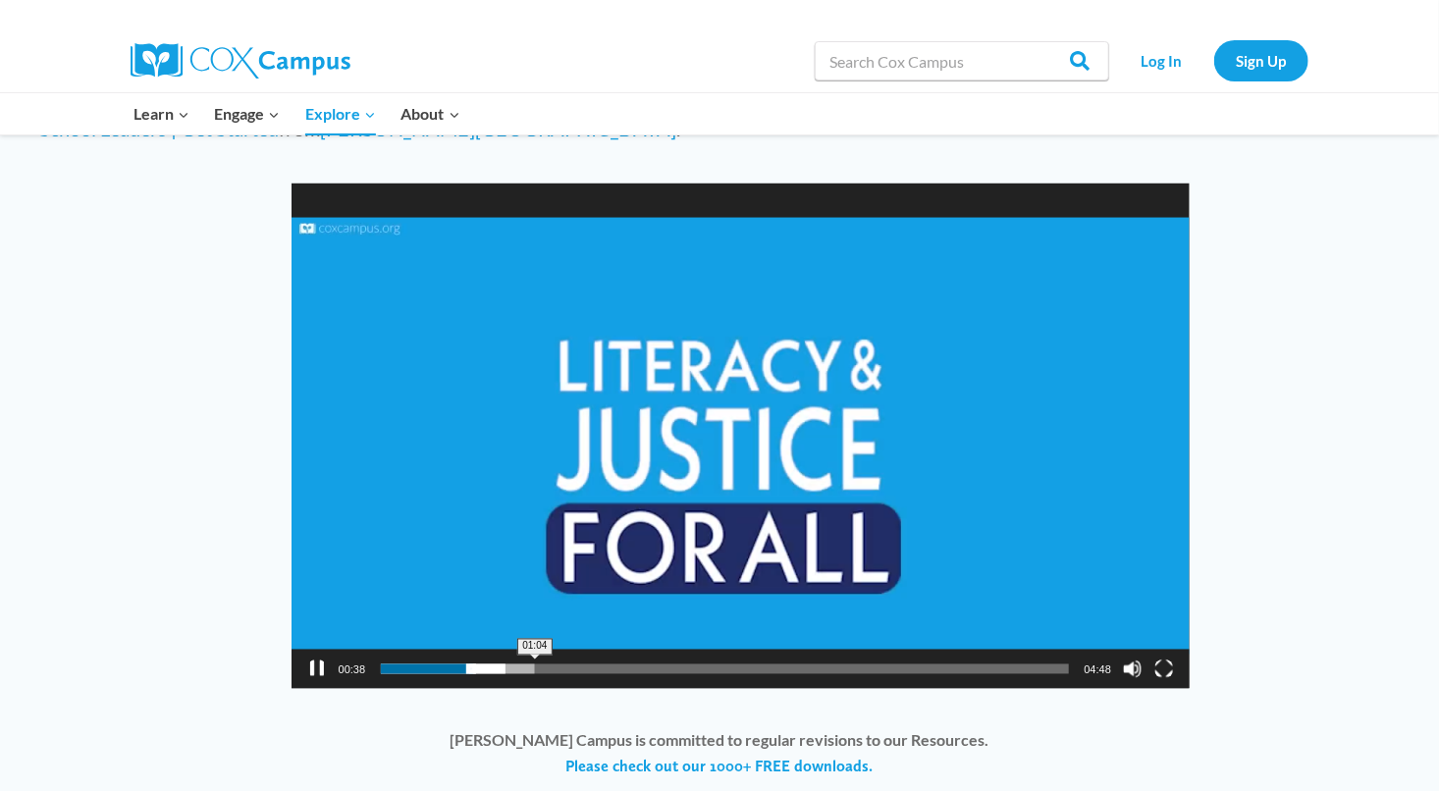
click at [535, 664] on span "01:04" at bounding box center [724, 669] width 687 height 10
click at [583, 664] on span "01:24" at bounding box center [724, 669] width 687 height 10
click at [609, 664] on span "01:35" at bounding box center [724, 669] width 687 height 10
click at [644, 664] on span "01:35" at bounding box center [724, 669] width 687 height 10
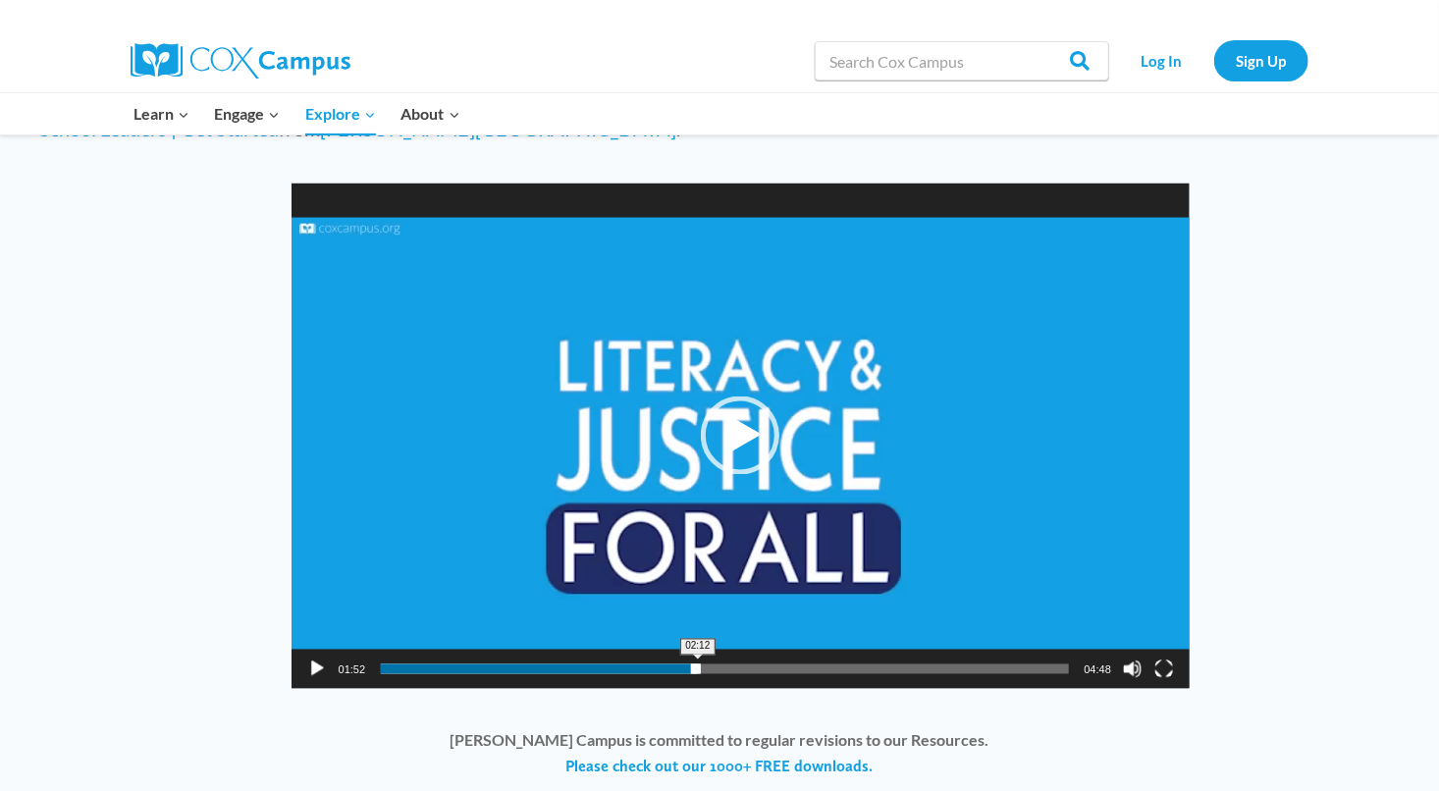
click at [698, 664] on span "02:12" at bounding box center [724, 669] width 687 height 10
click at [755, 664] on span "02:36" at bounding box center [724, 669] width 687 height 10
click at [829, 664] on span "02:57" at bounding box center [724, 669] width 687 height 10
click at [795, 664] on span "02:53" at bounding box center [724, 669] width 687 height 10
click at [840, 664] on span "03:12" at bounding box center [724, 669] width 687 height 10
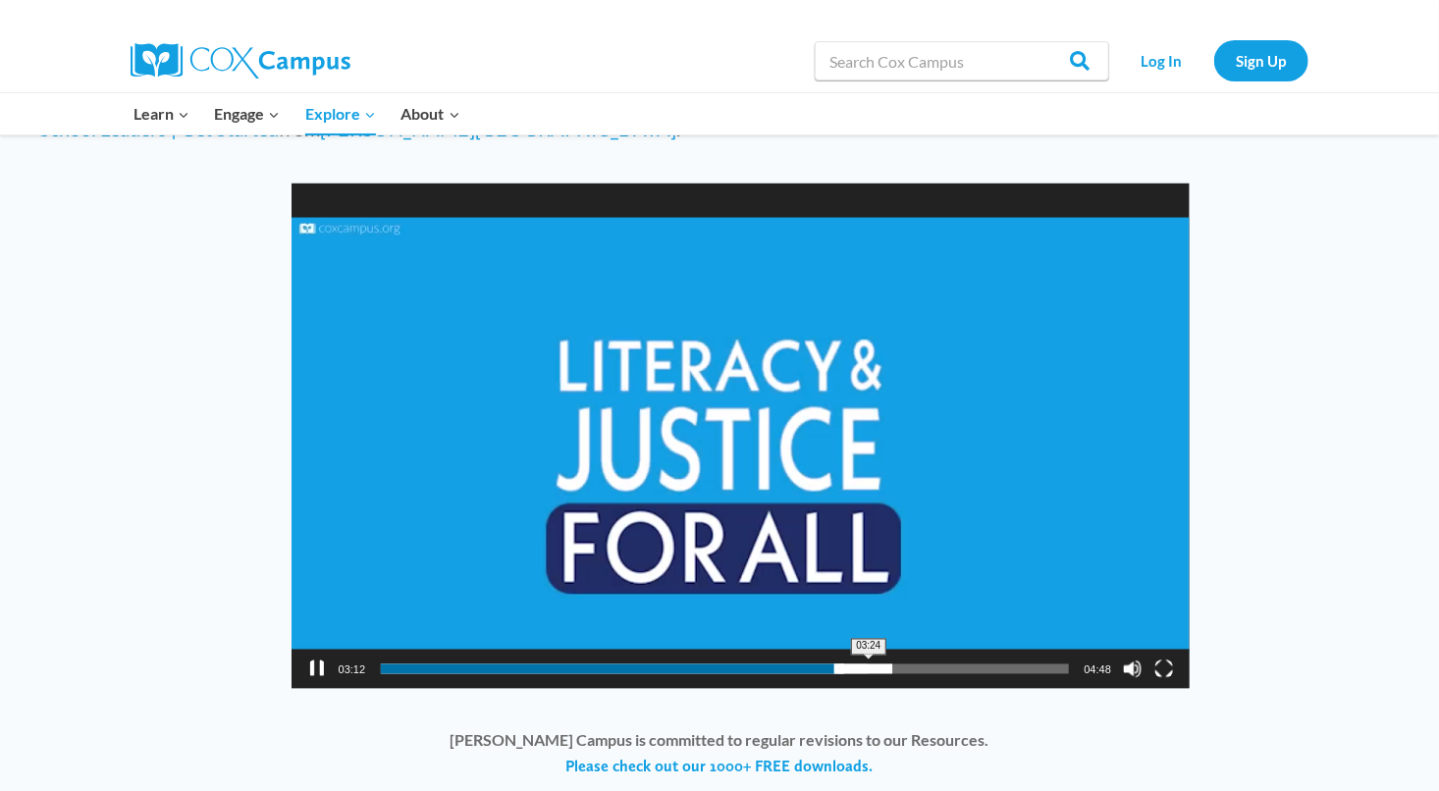
click at [869, 664] on span "03:24" at bounding box center [724, 669] width 687 height 10
click at [908, 664] on span "03:40" at bounding box center [724, 669] width 687 height 10
click at [947, 664] on span "03:56" at bounding box center [724, 669] width 687 height 10
click at [1007, 664] on span "04:22" at bounding box center [724, 669] width 687 height 10
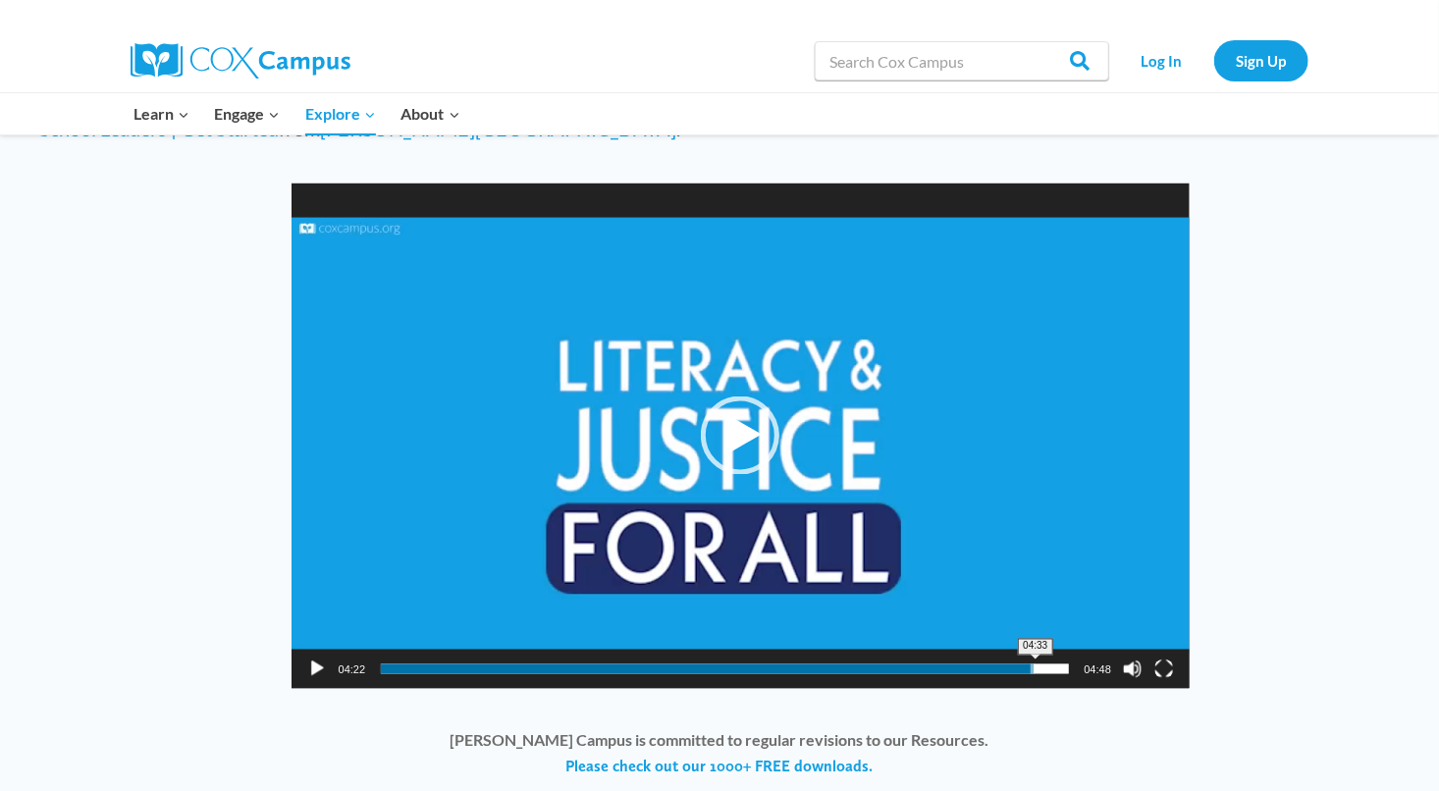
click at [1035, 664] on span "04:33" at bounding box center [724, 669] width 687 height 10
click at [1050, 664] on span "04:40" at bounding box center [724, 669] width 687 height 10
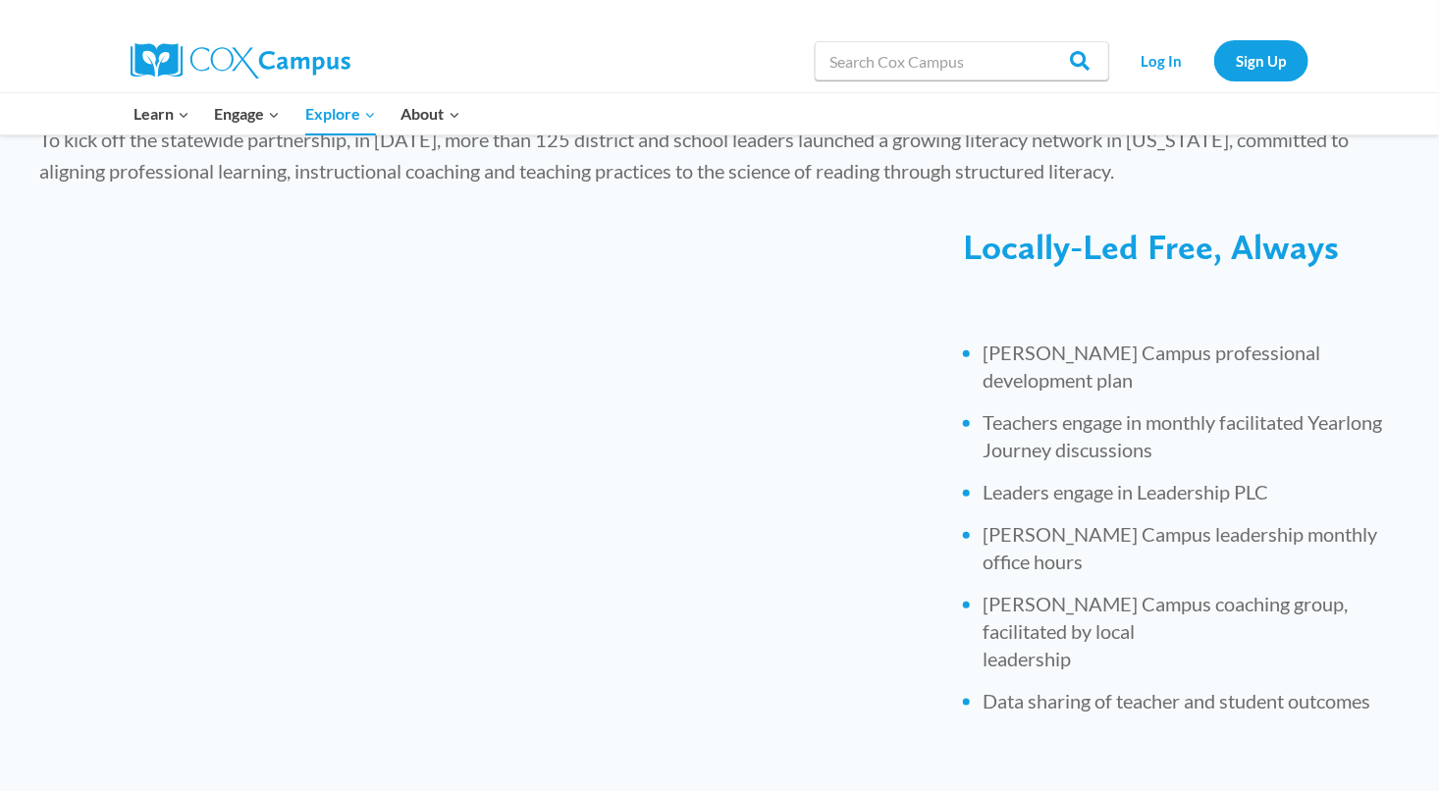
scroll to position [687, 0]
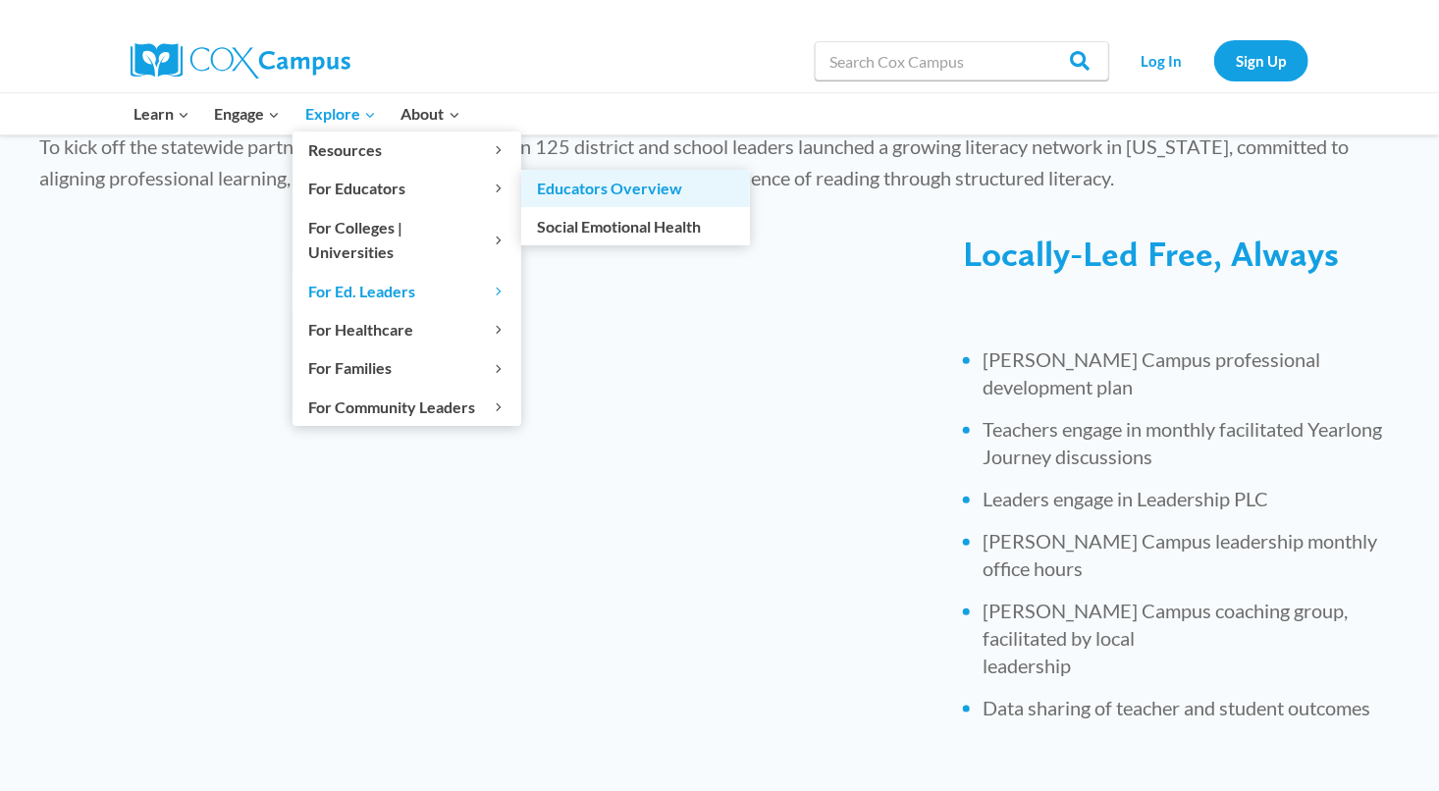
click at [551, 189] on link "Educators Overview" at bounding box center [635, 188] width 229 height 37
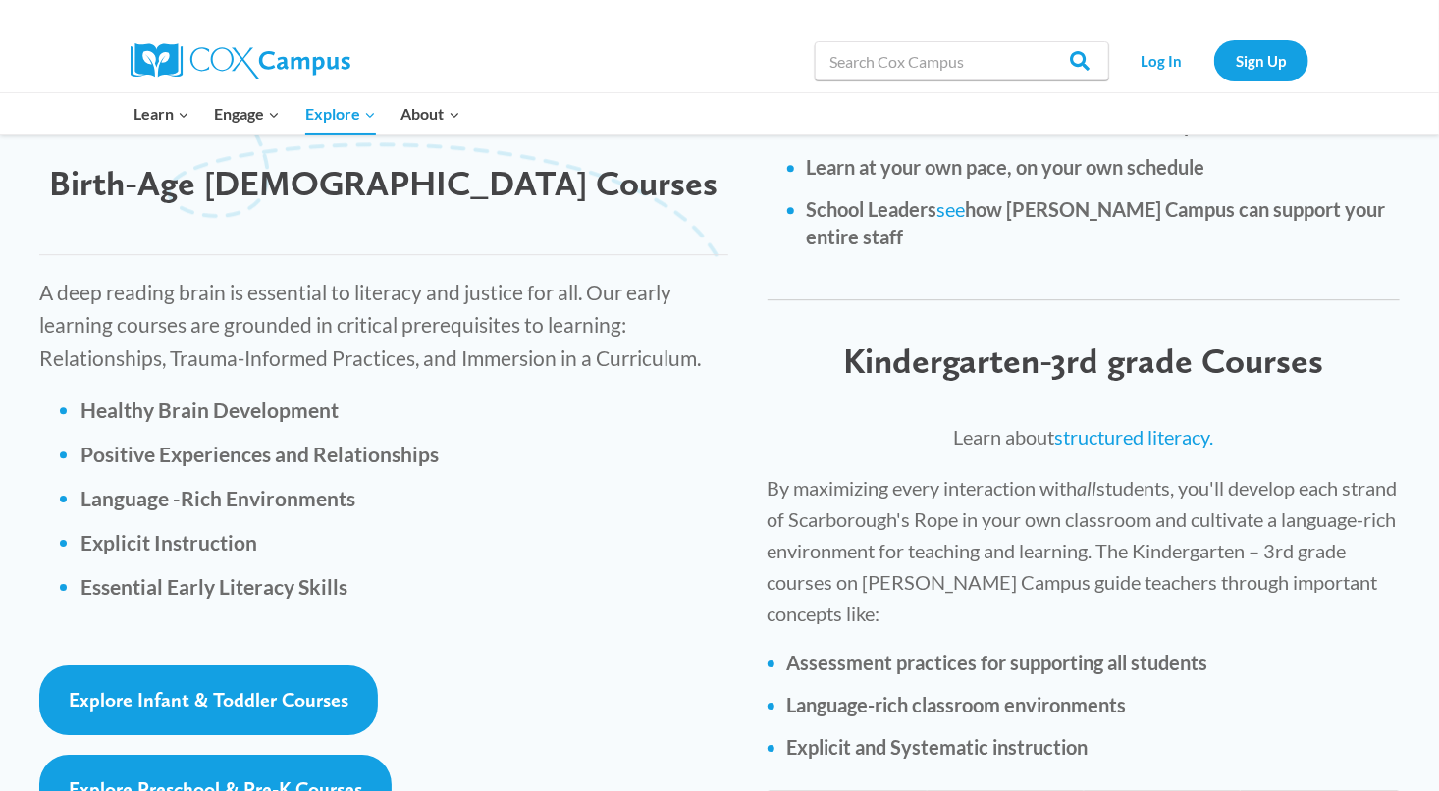
scroll to position [2650, 0]
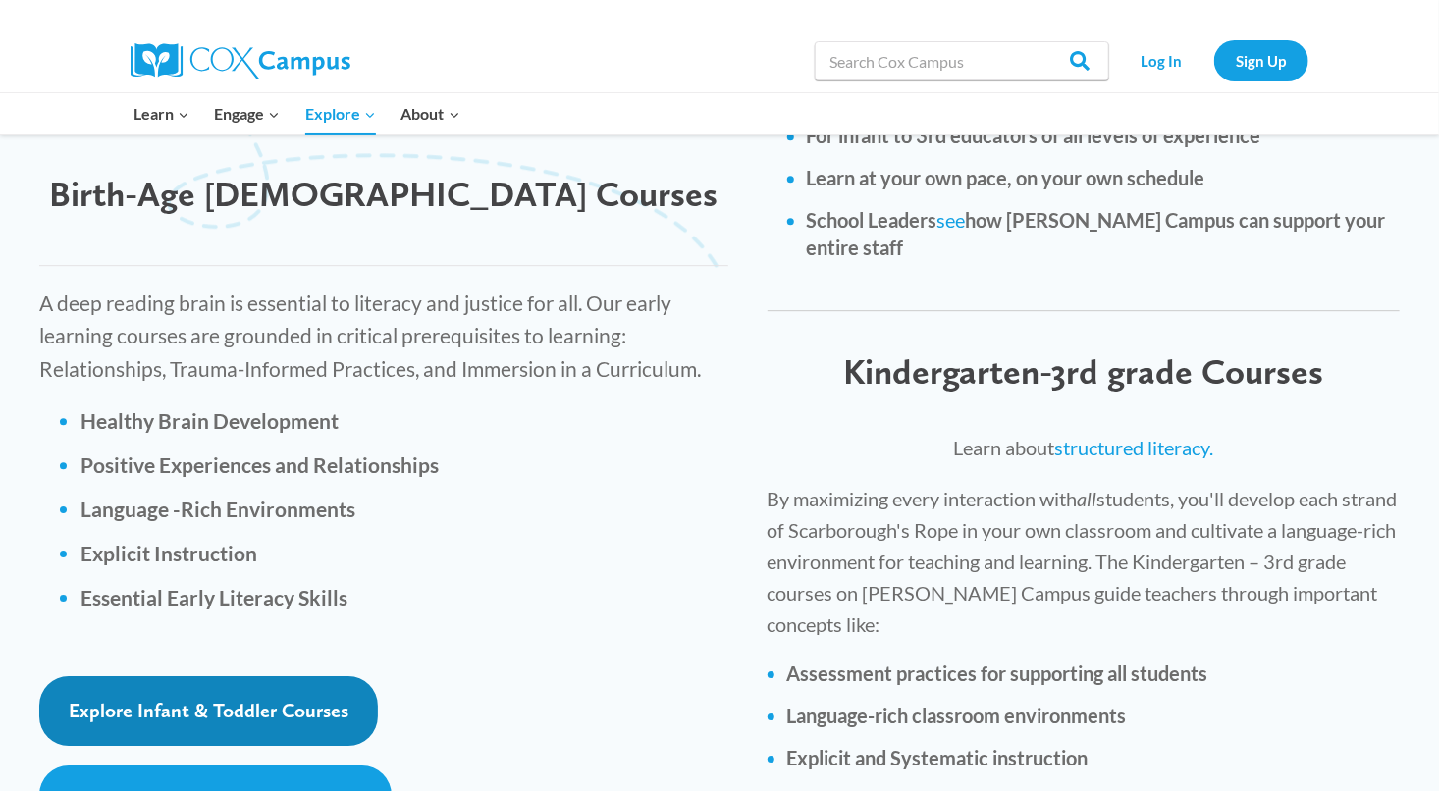
click at [156, 699] on span "Explore Infant & Toddler Courses" at bounding box center [209, 711] width 280 height 24
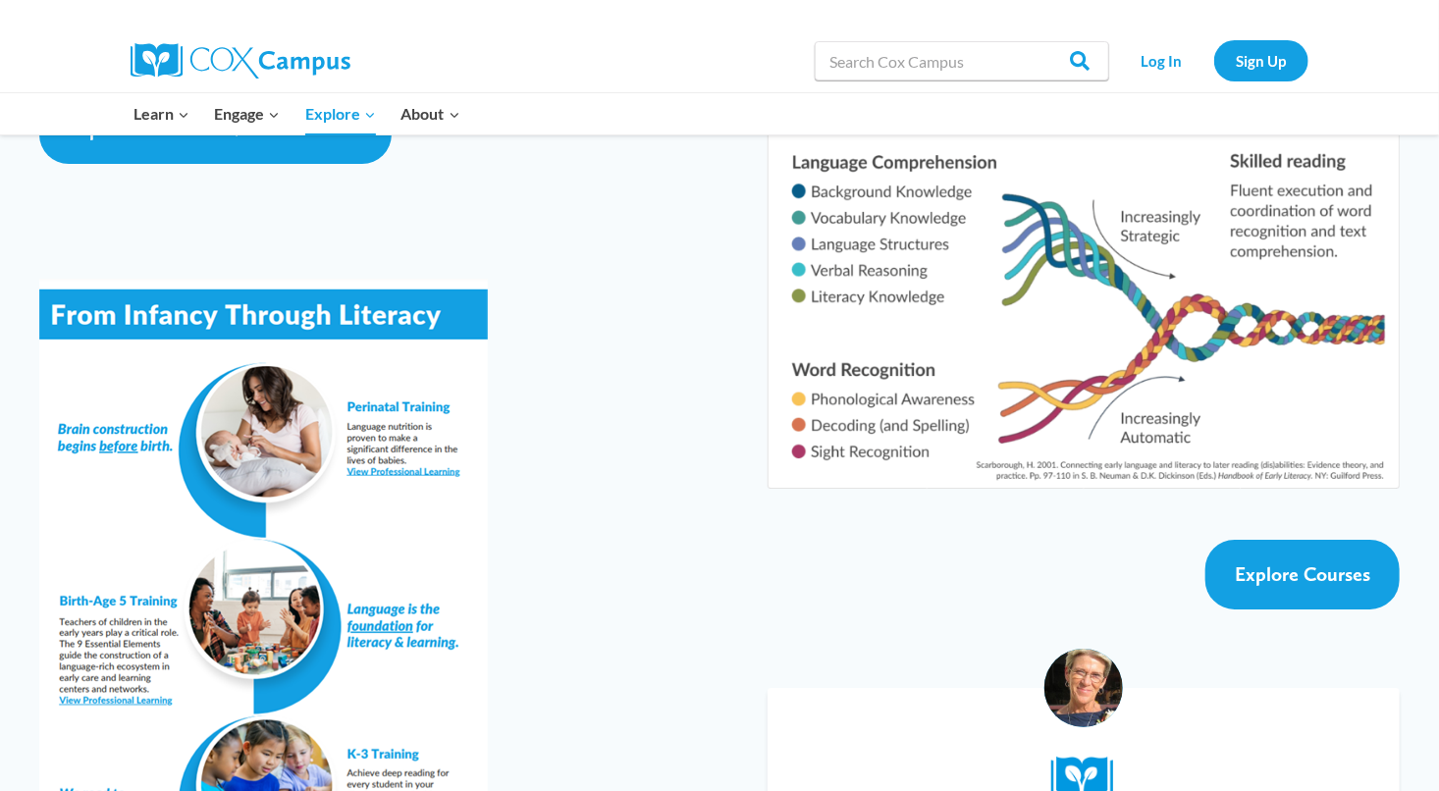
scroll to position [3631, 0]
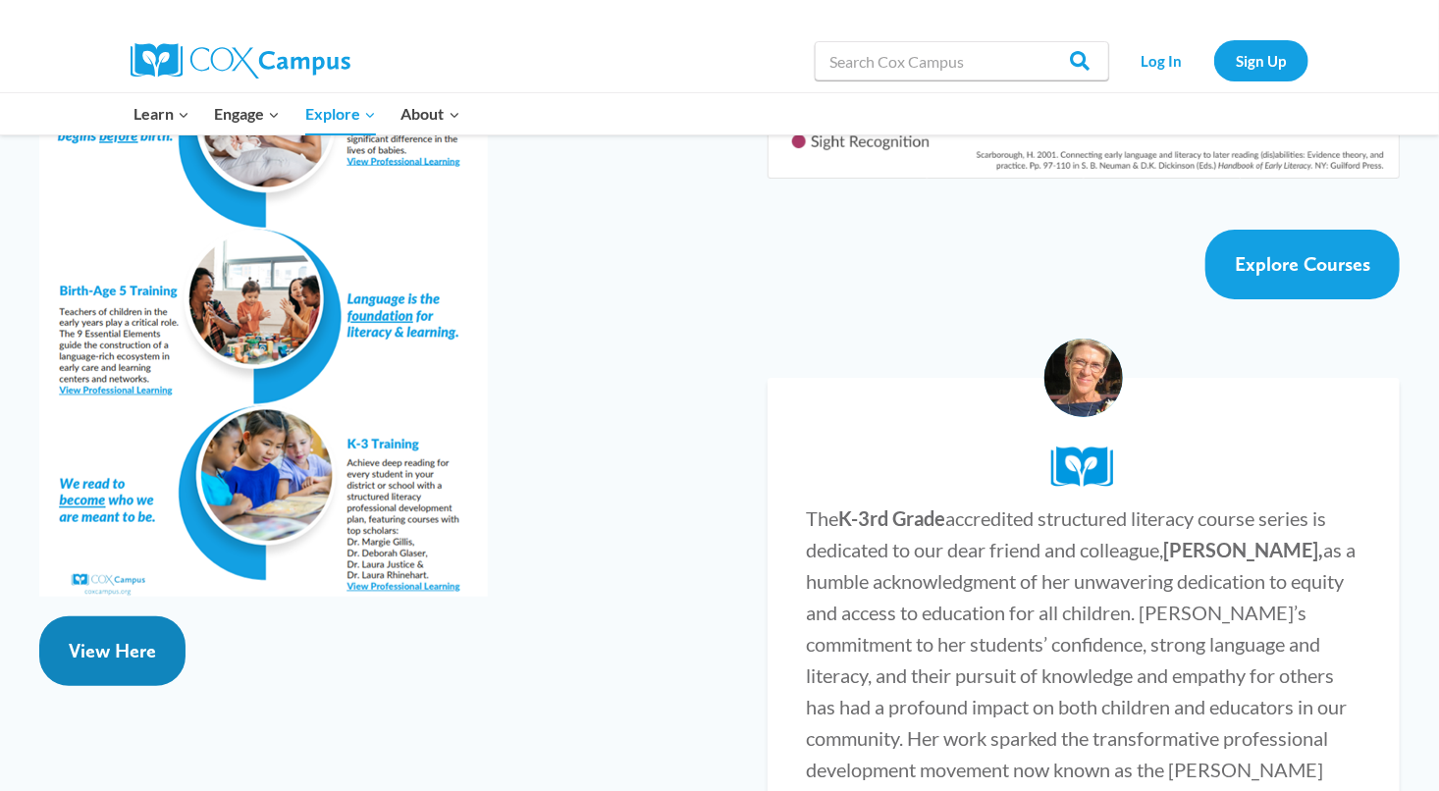
click at [107, 616] on link "View Here" at bounding box center [112, 651] width 146 height 70
click at [121, 639] on span "View Here" at bounding box center [112, 651] width 87 height 24
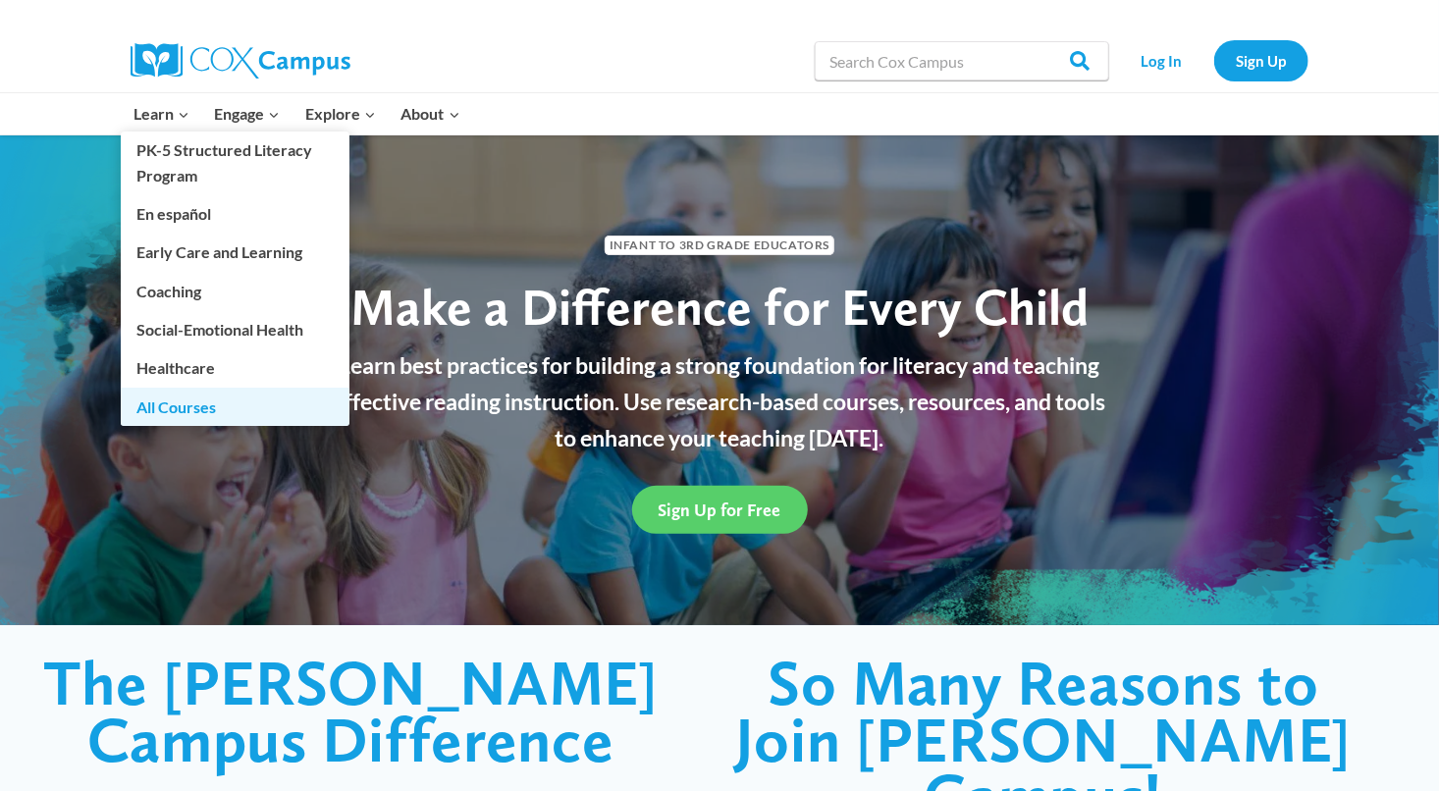
click at [182, 415] on link "All Courses" at bounding box center [235, 406] width 229 height 37
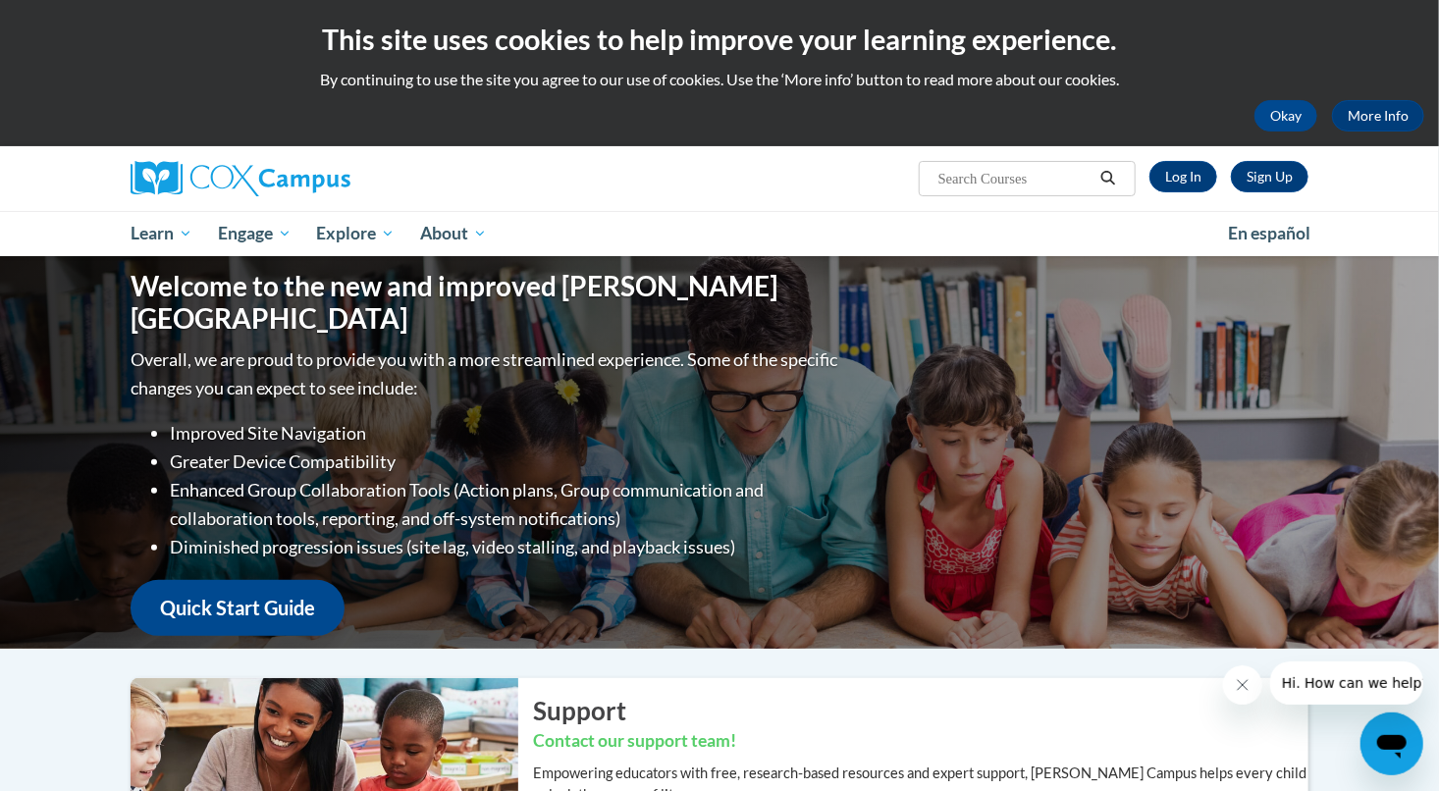
click at [1001, 179] on input "Search..." at bounding box center [1014, 179] width 157 height 24
type input "infant"
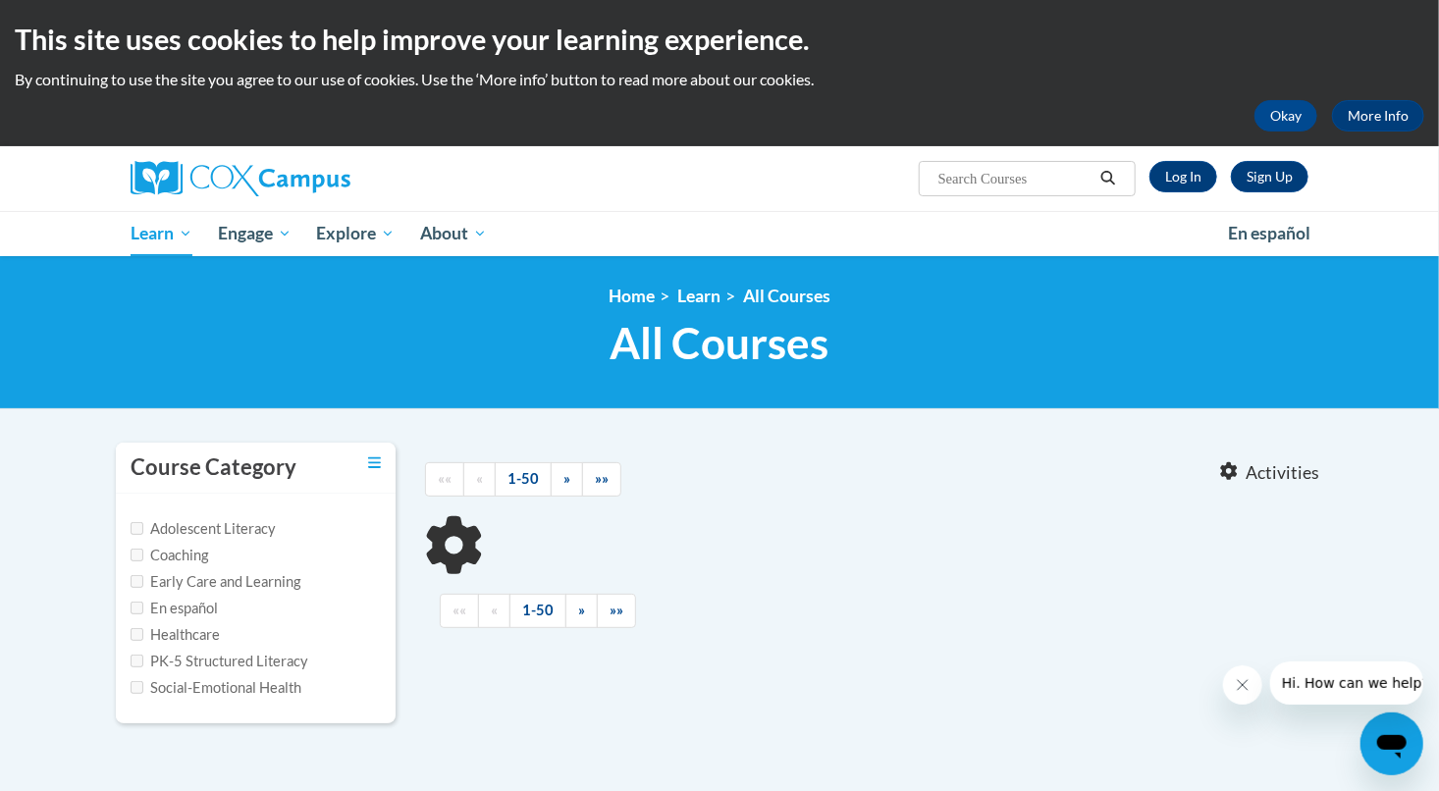
type input "infant"
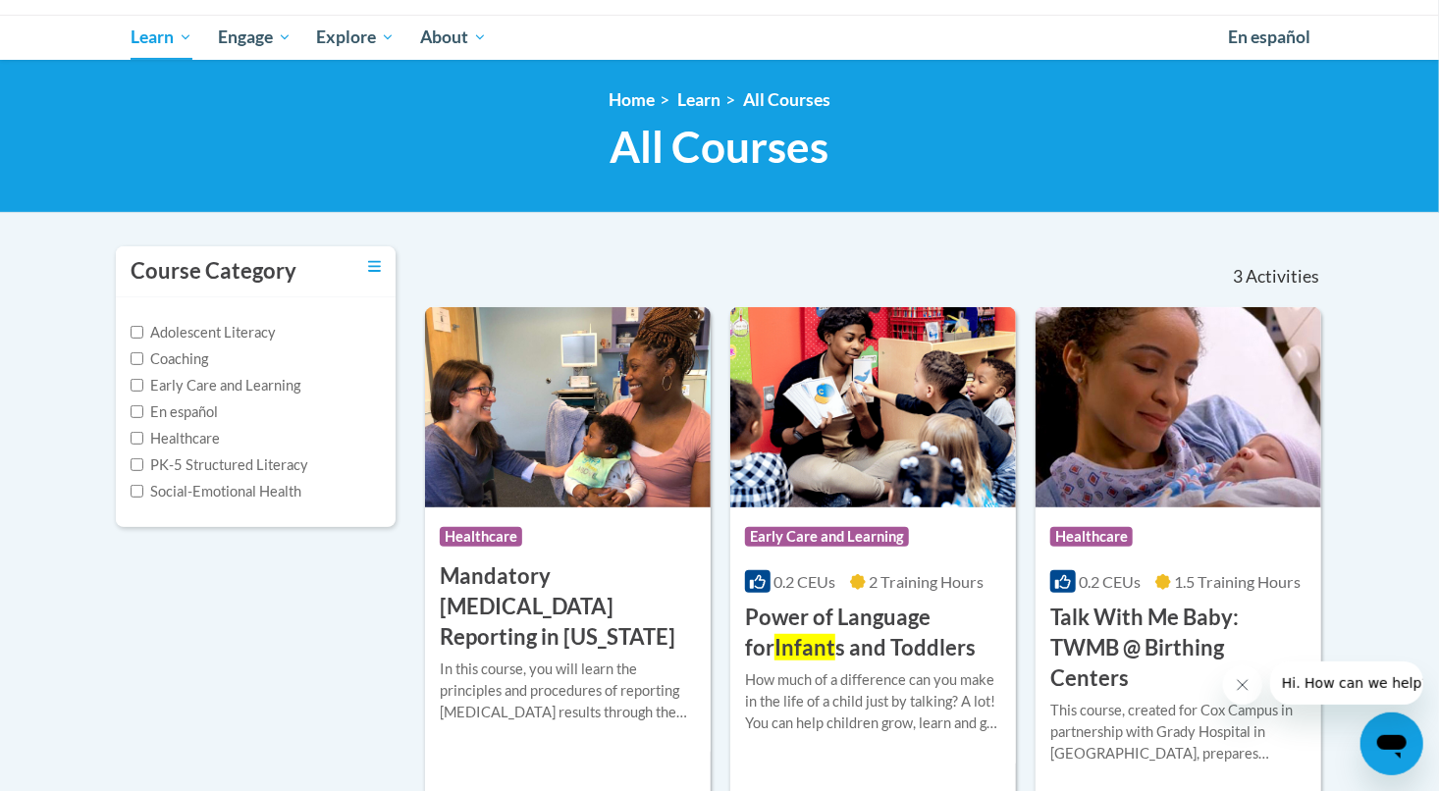
scroll to position [294, 0]
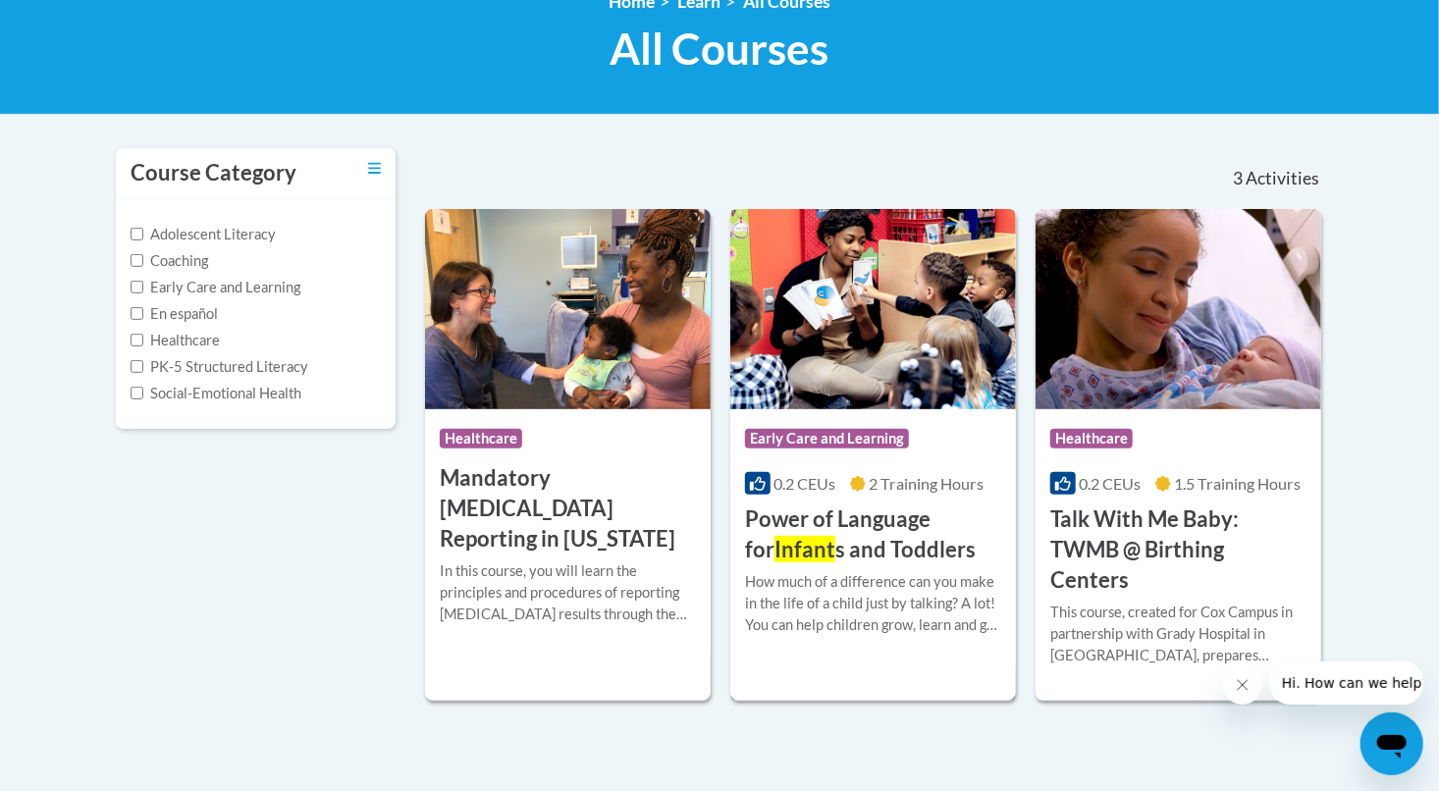
click at [821, 437] on span "Early Care and Learning" at bounding box center [827, 439] width 164 height 20
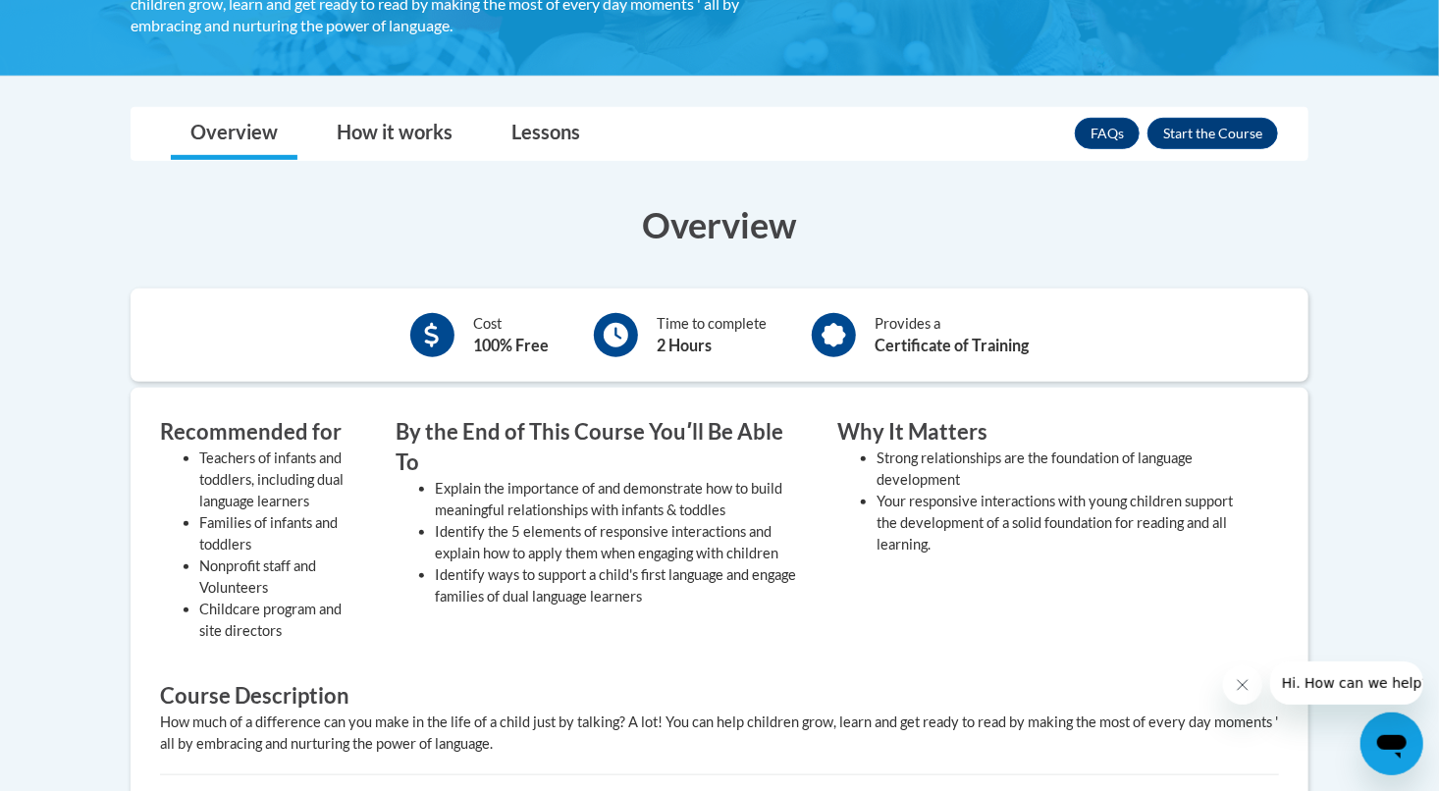
scroll to position [393, 0]
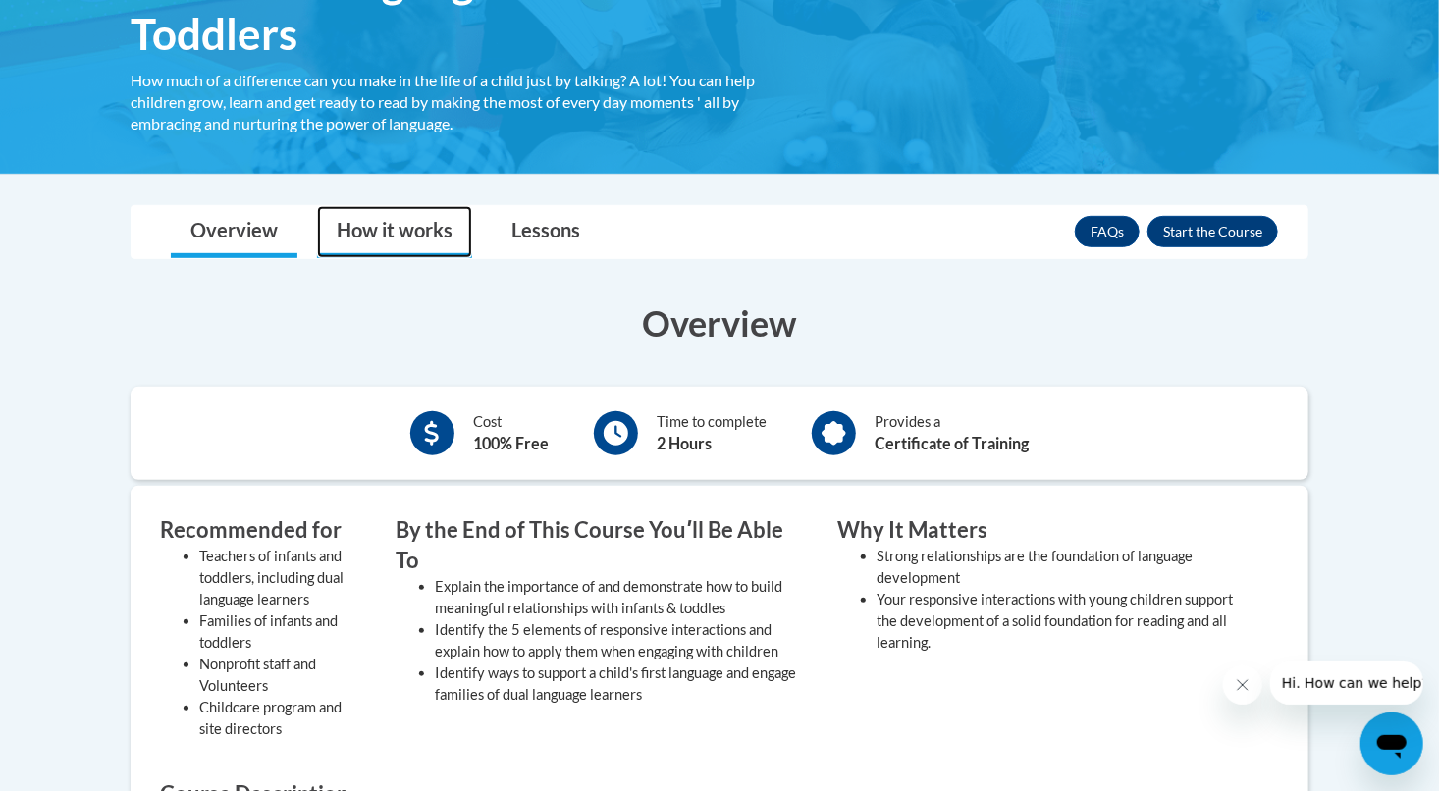
click at [408, 244] on link "How it works" at bounding box center [394, 232] width 155 height 52
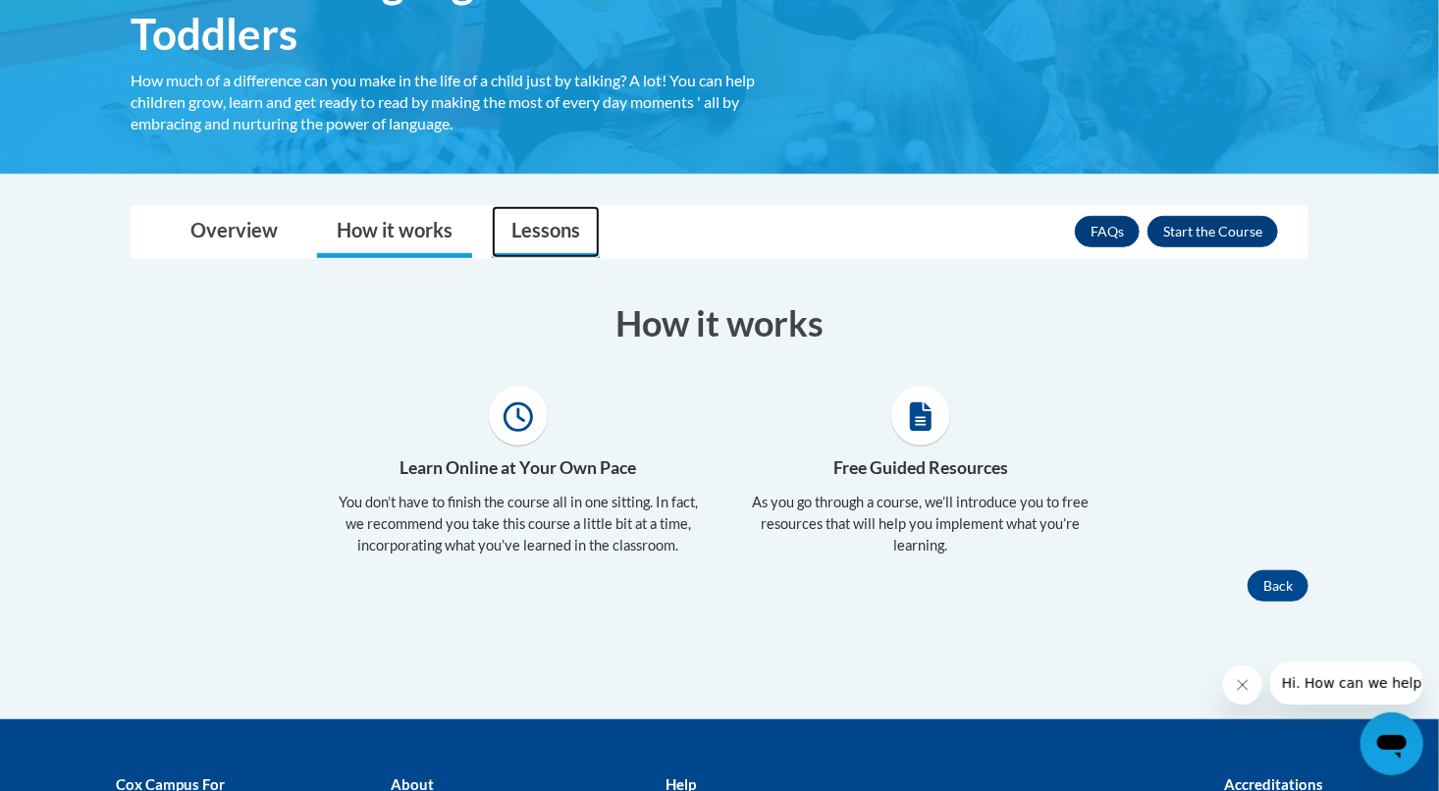
click at [564, 234] on link "Lessons" at bounding box center [546, 232] width 108 height 52
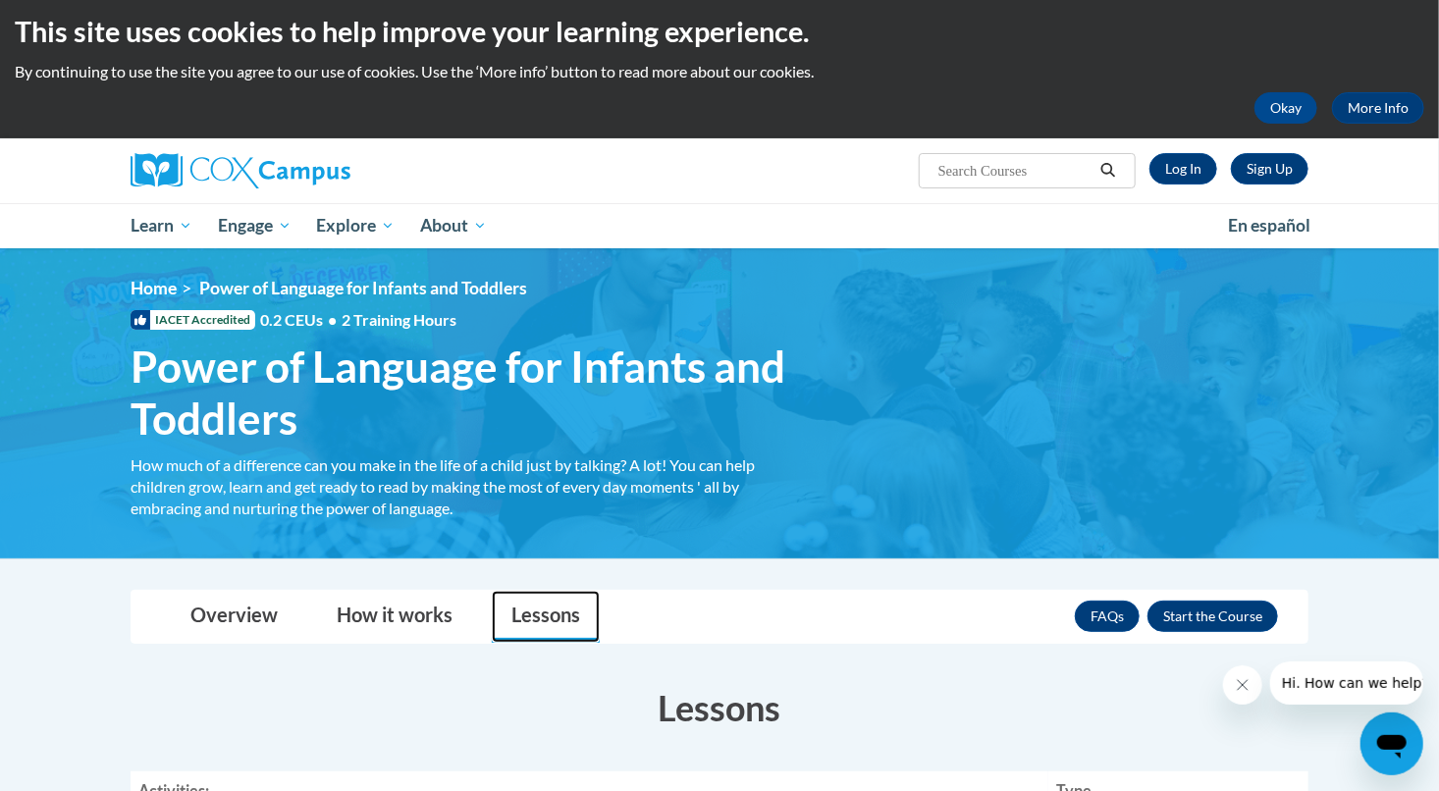
scroll to position [0, 0]
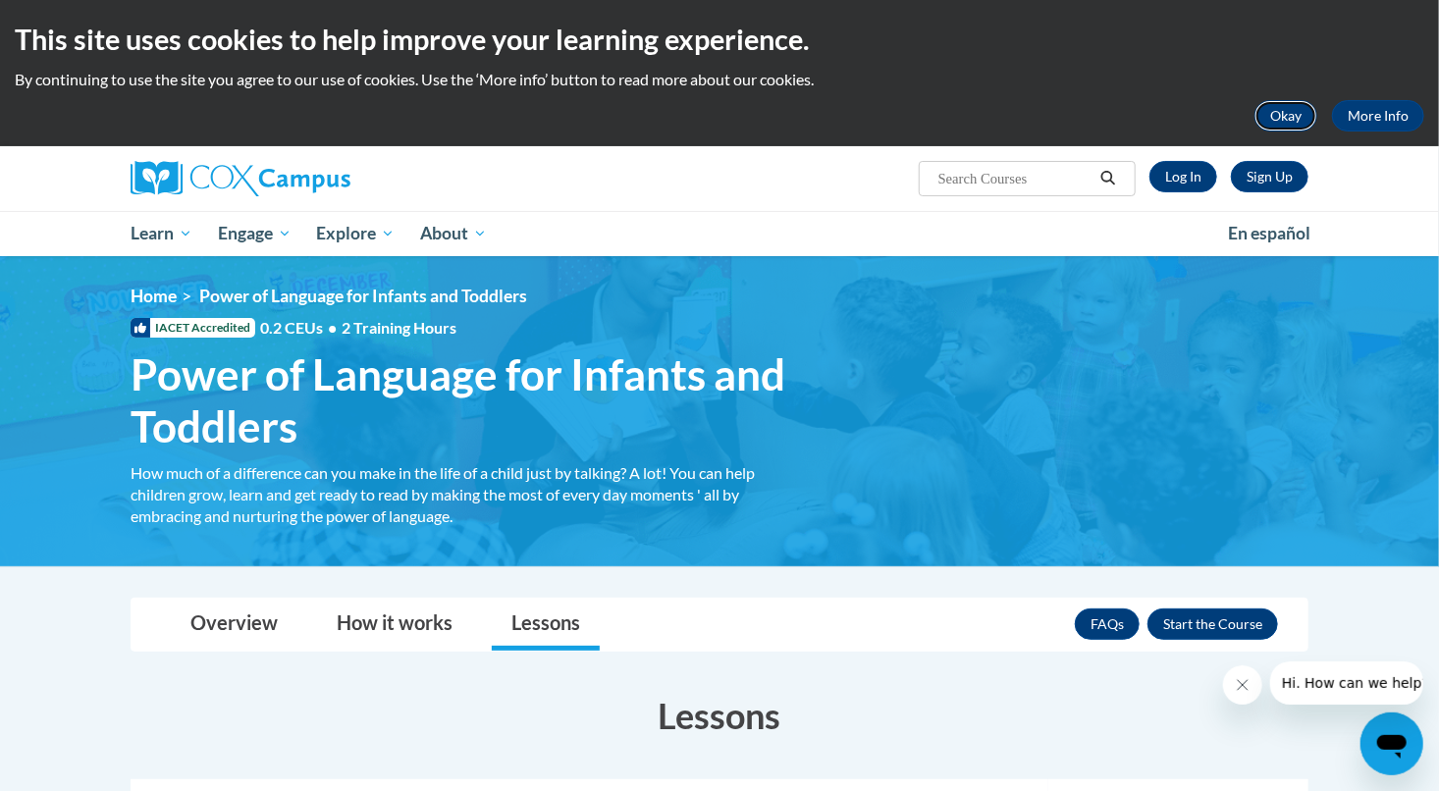
click at [1292, 123] on button "Okay" at bounding box center [1285, 115] width 63 height 31
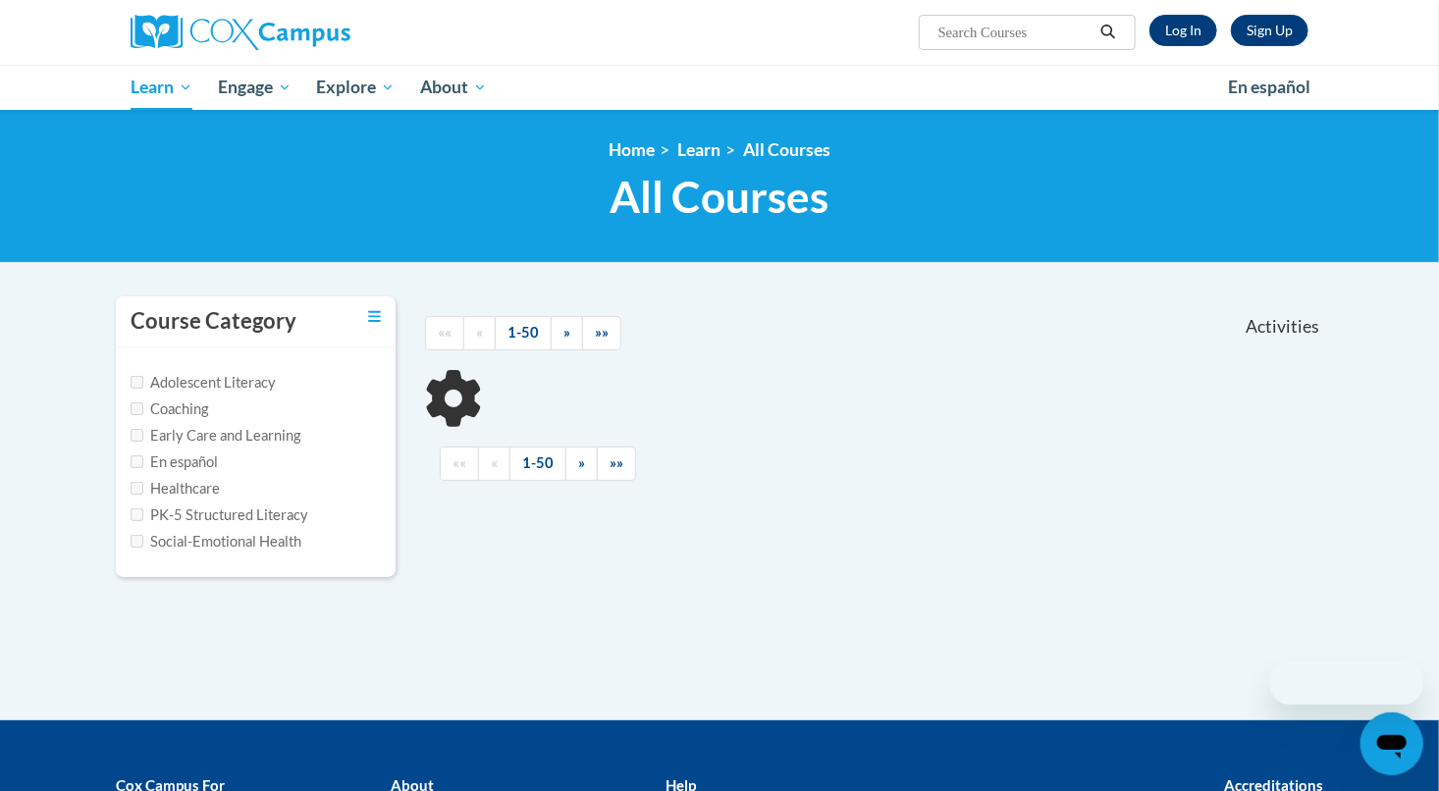
scroll to position [148, 0]
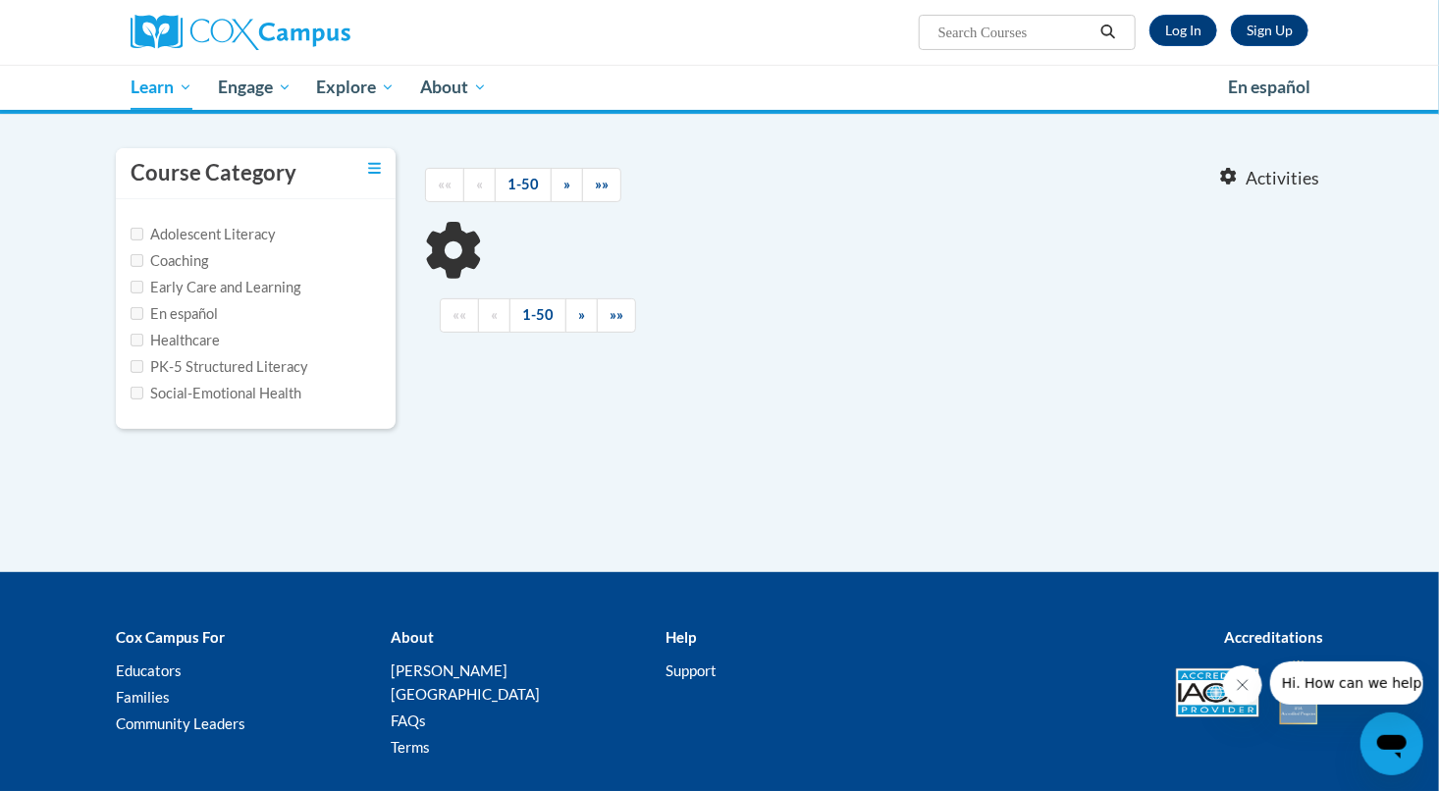
type input "infant"
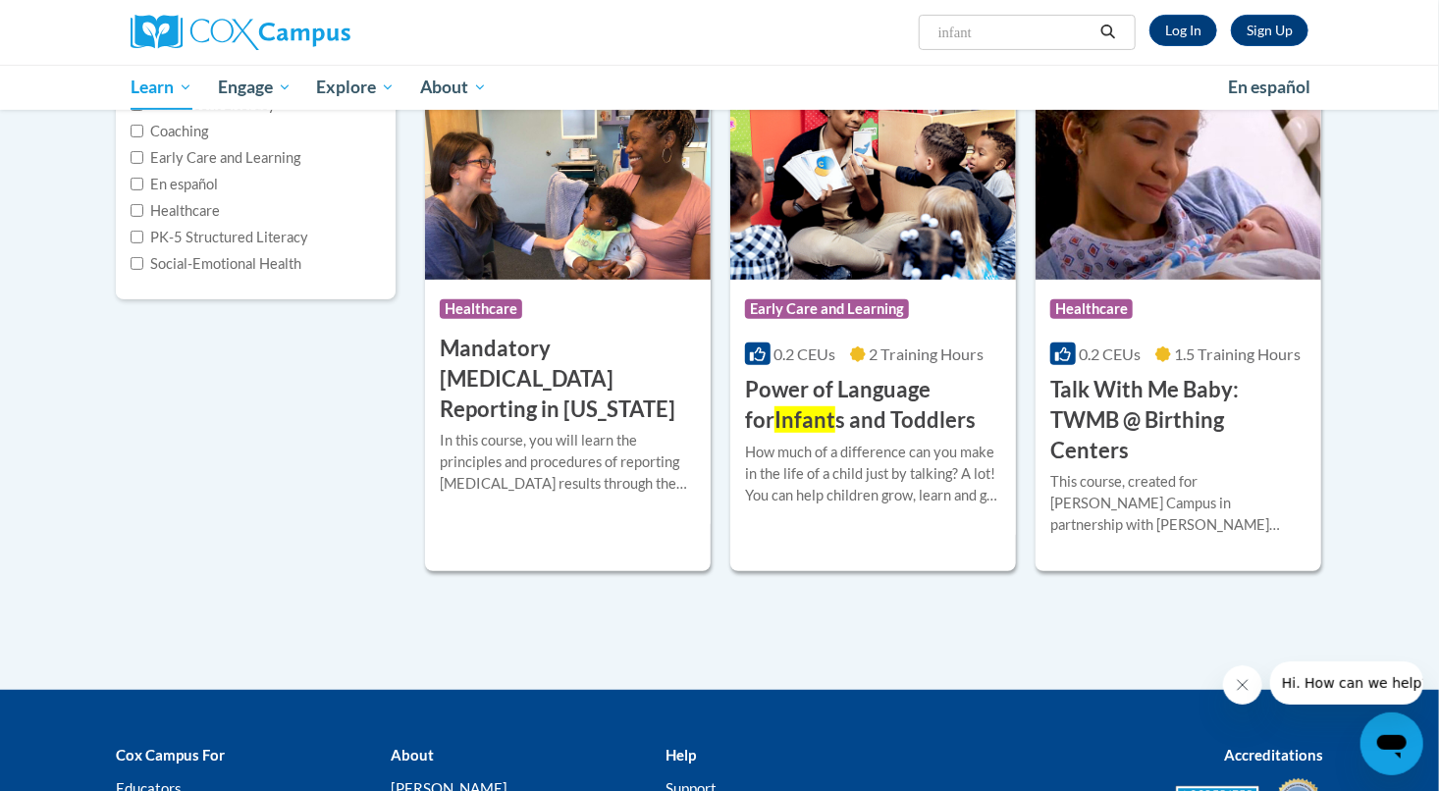
scroll to position [175, 0]
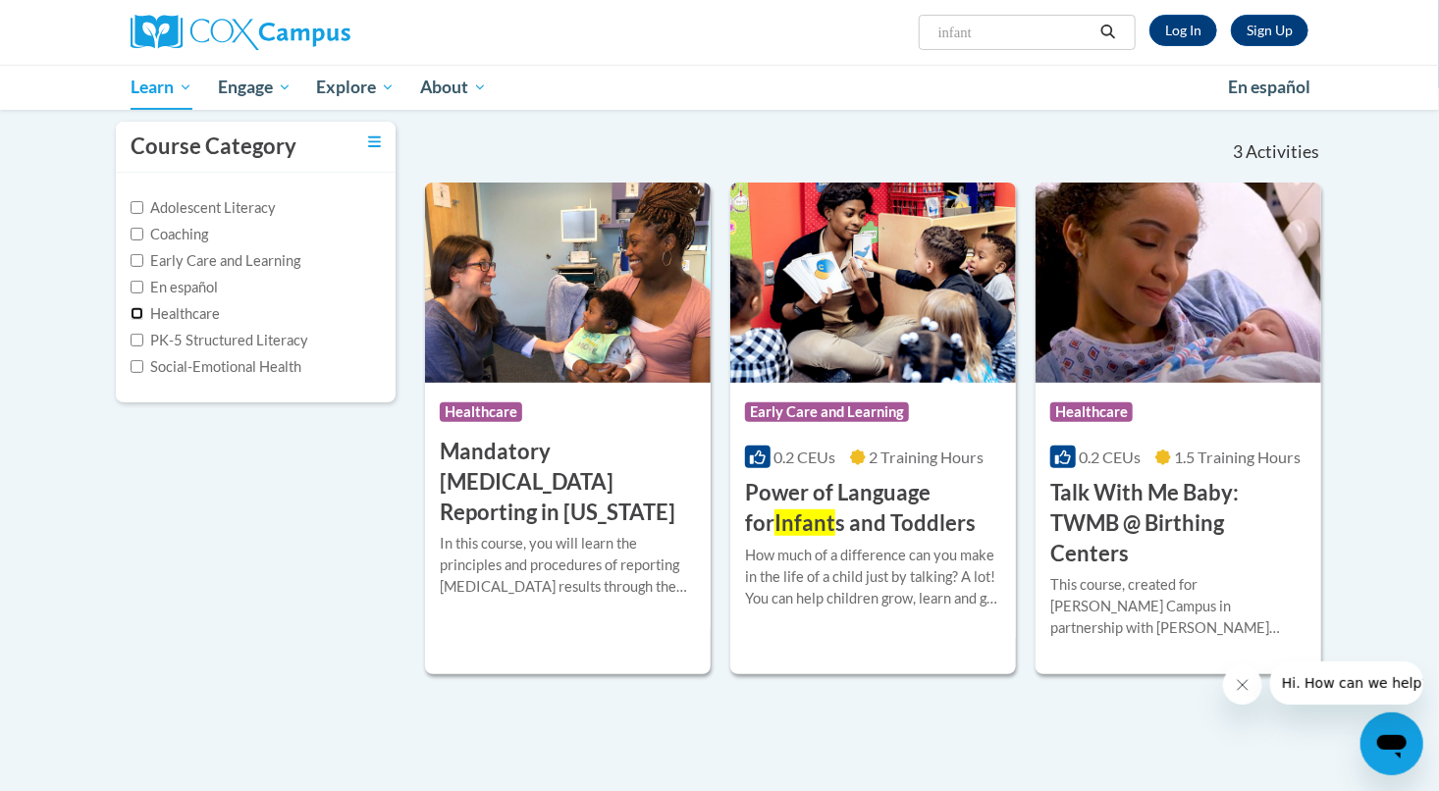
click at [134, 312] on input "Healthcare" at bounding box center [137, 313] width 13 height 13
checkbox input "true"
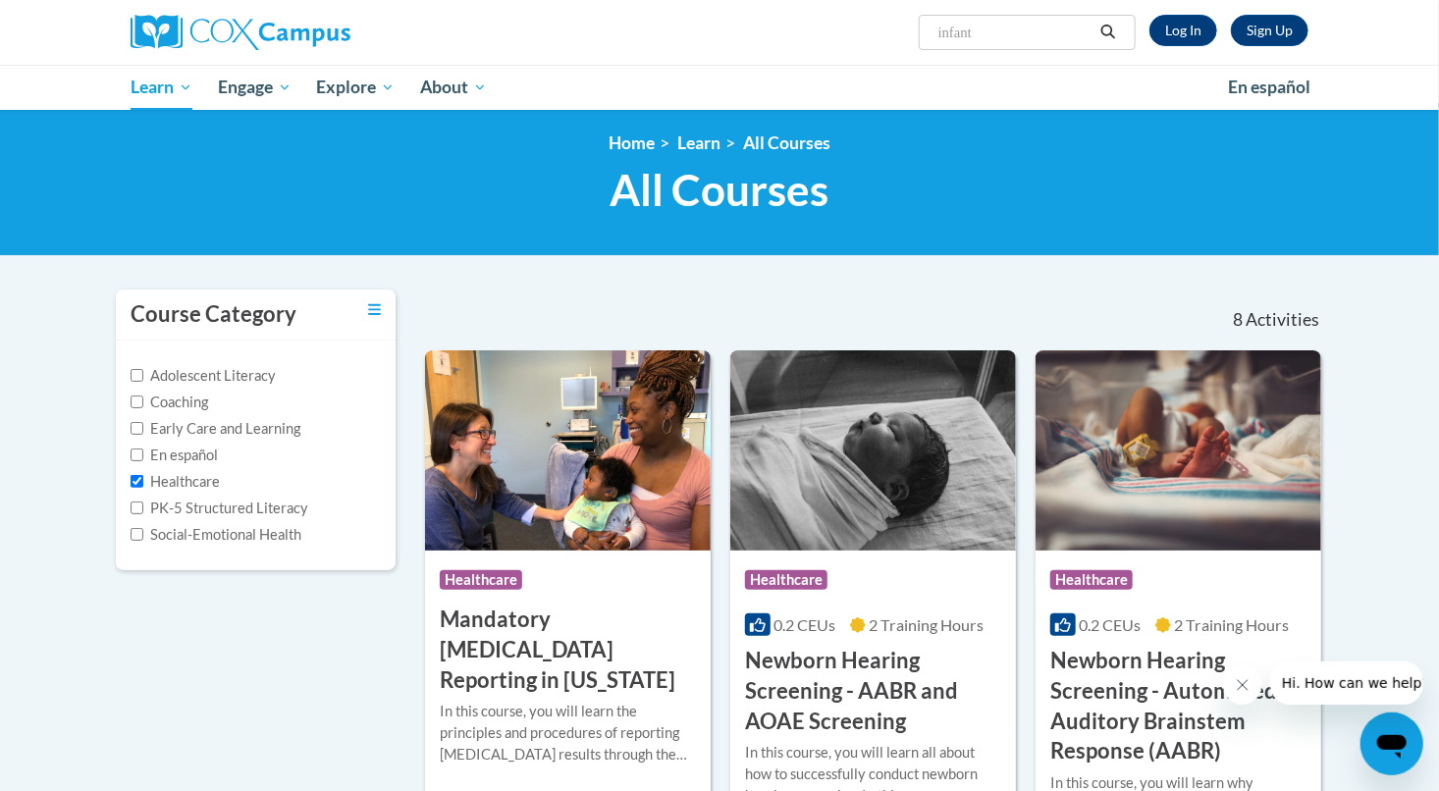
scroll to position [0, 0]
